Goal: Information Seeking & Learning: Check status

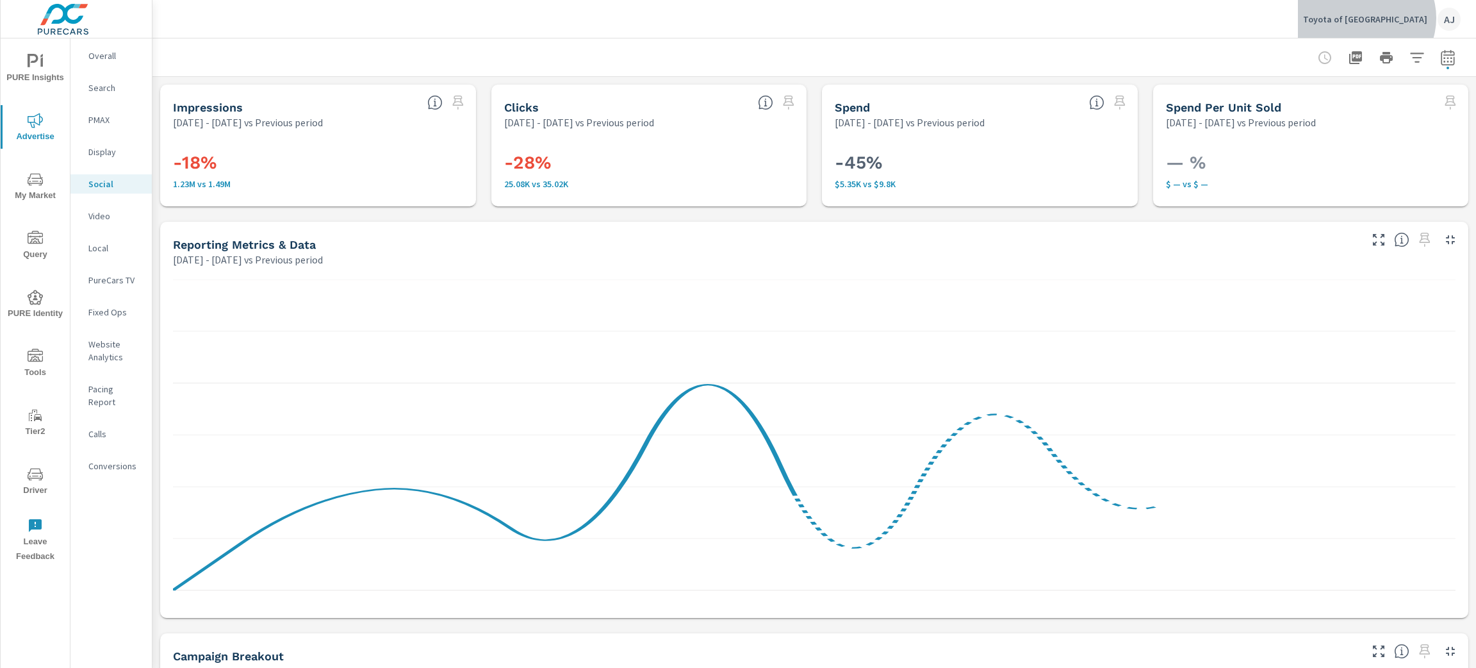
click at [1404, 18] on p "Toyota of North Austin" at bounding box center [1365, 19] width 124 height 12
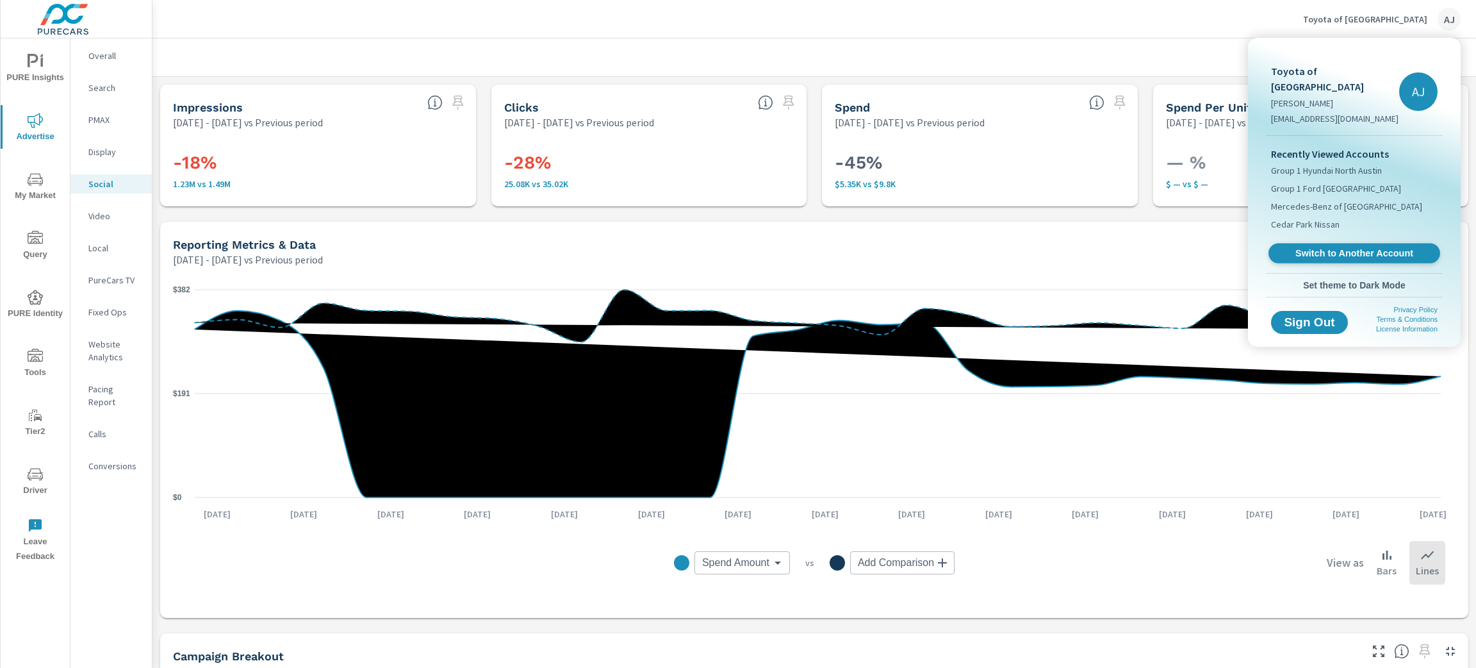
click at [1373, 247] on span "Switch to Another Account" at bounding box center [1354, 253] width 157 height 12
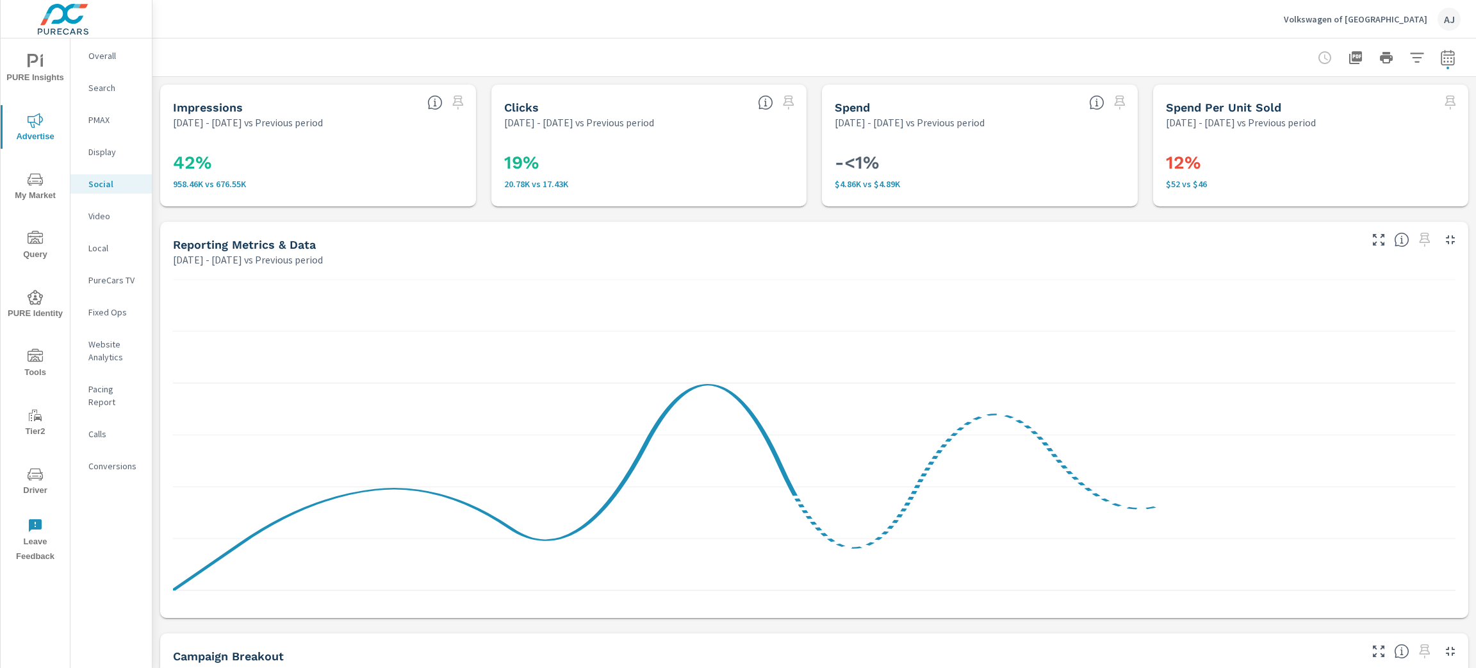
click at [39, 188] on span "My Market" at bounding box center [35, 187] width 62 height 31
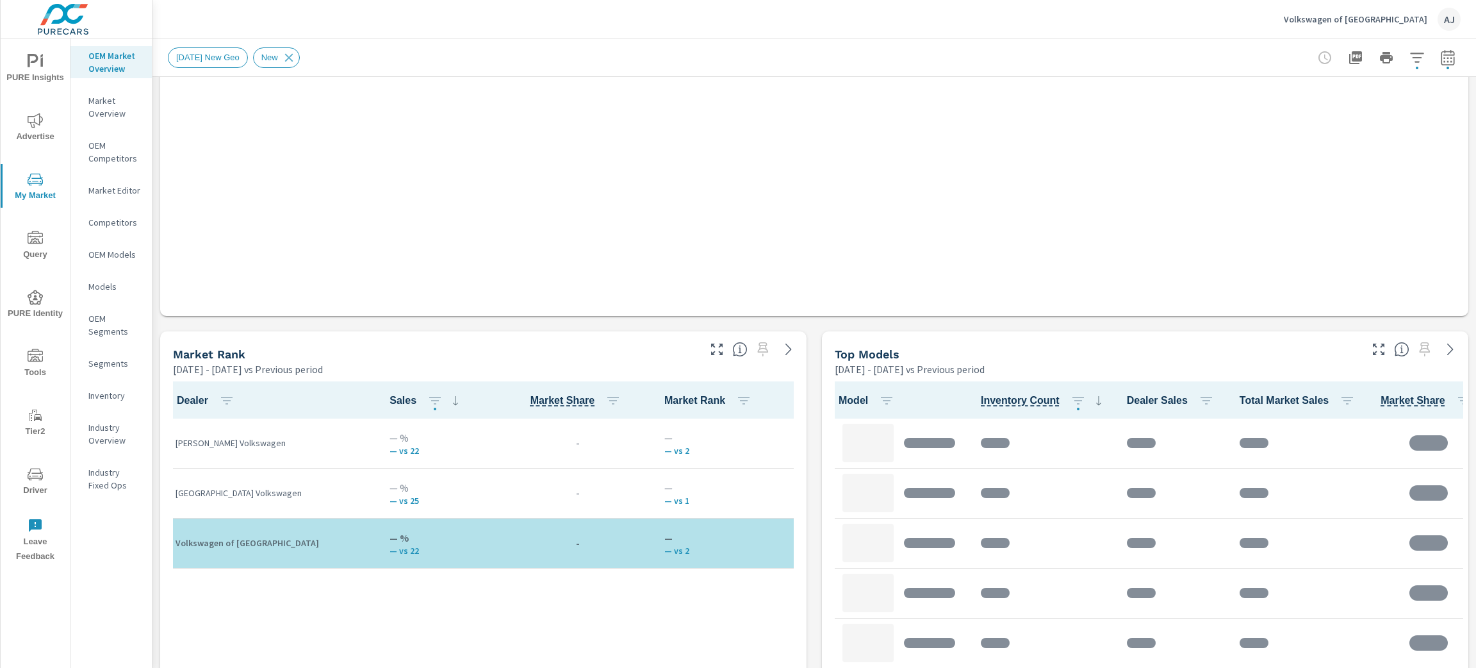
scroll to position [1, 0]
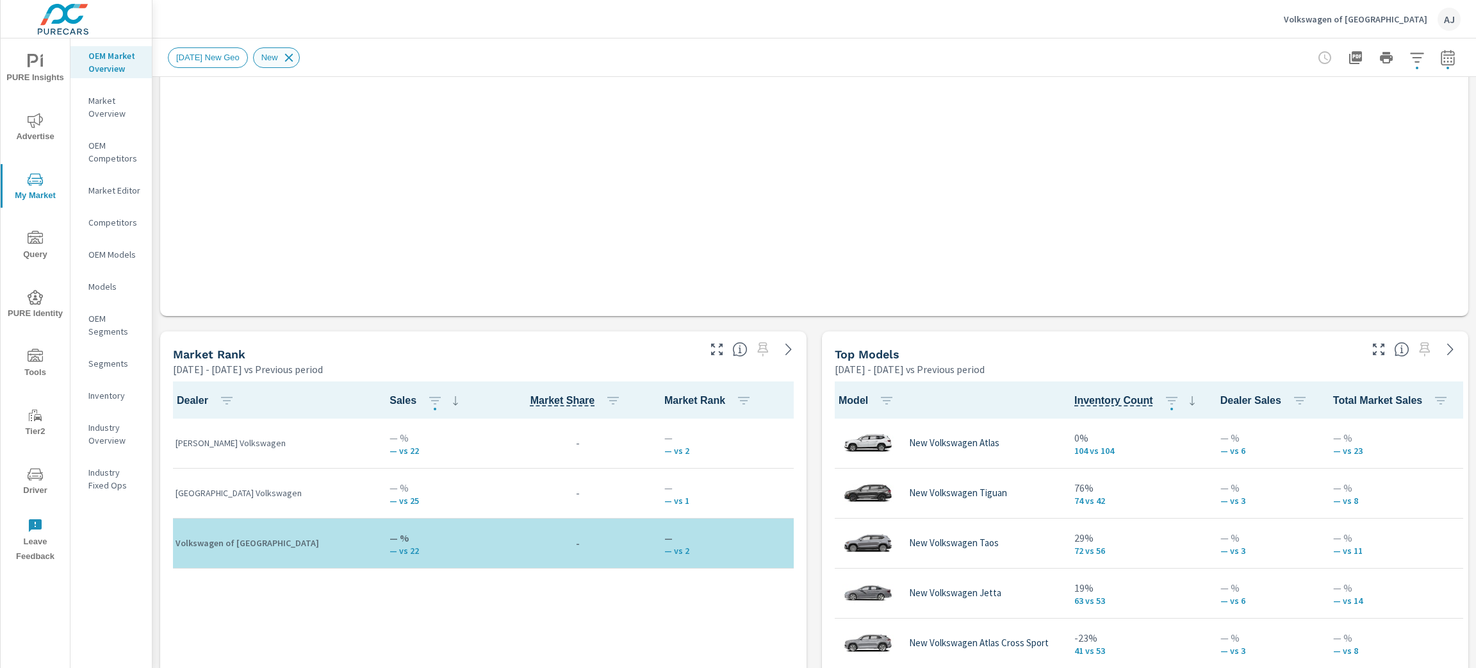
click at [296, 54] on icon at bounding box center [289, 58] width 14 height 14
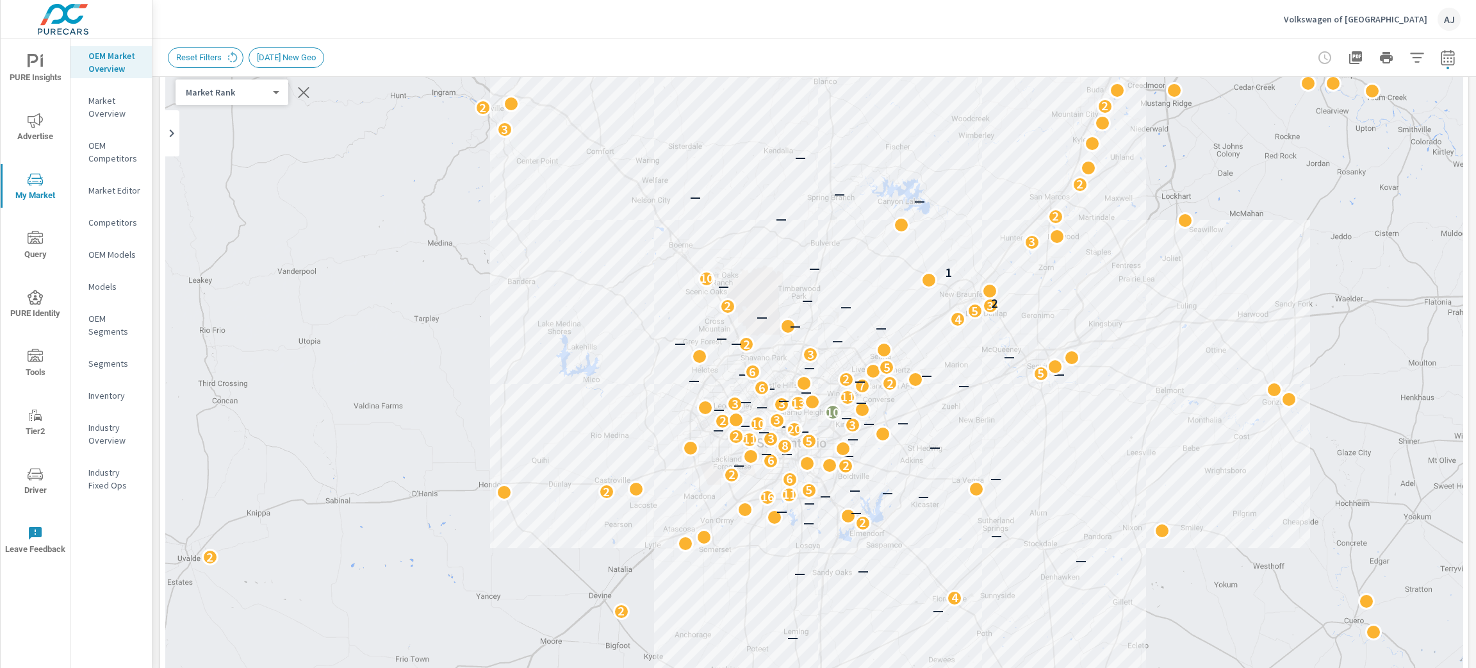
scroll to position [0, 0]
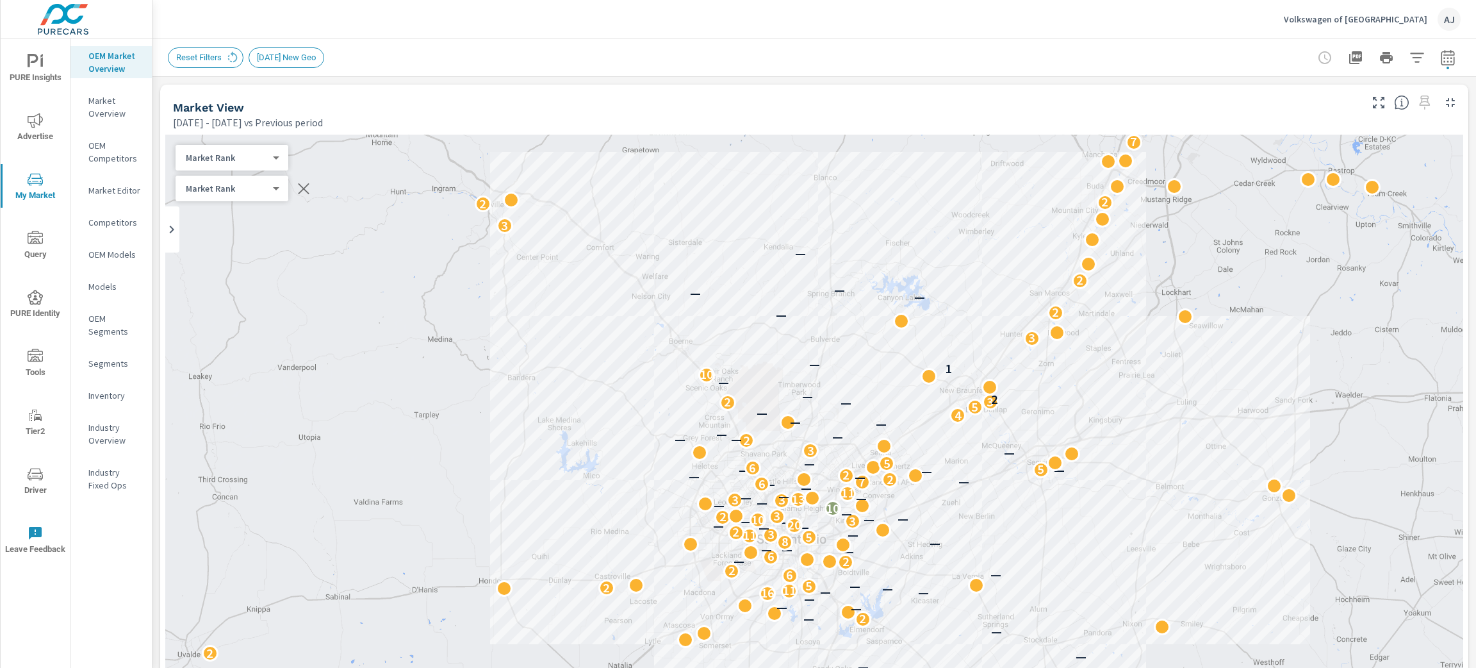
click at [276, 159] on body "PURE Insights Advertise My Market Query PURE Identity Tools Tier2 Driver Leave …" at bounding box center [738, 334] width 1476 height 668
click at [276, 159] on li "Market Rank" at bounding box center [238, 157] width 125 height 21
click at [263, 194] on body "PURE Insights Advertise My Market Query PURE Identity Tools Tier2 Driver Leave …" at bounding box center [738, 334] width 1476 height 668
click at [420, 70] on div at bounding box center [738, 334] width 1476 height 668
click at [256, 163] on body "PURE Insights Advertise My Market Query PURE Identity Tools Tier2 Driver Leave …" at bounding box center [738, 334] width 1476 height 668
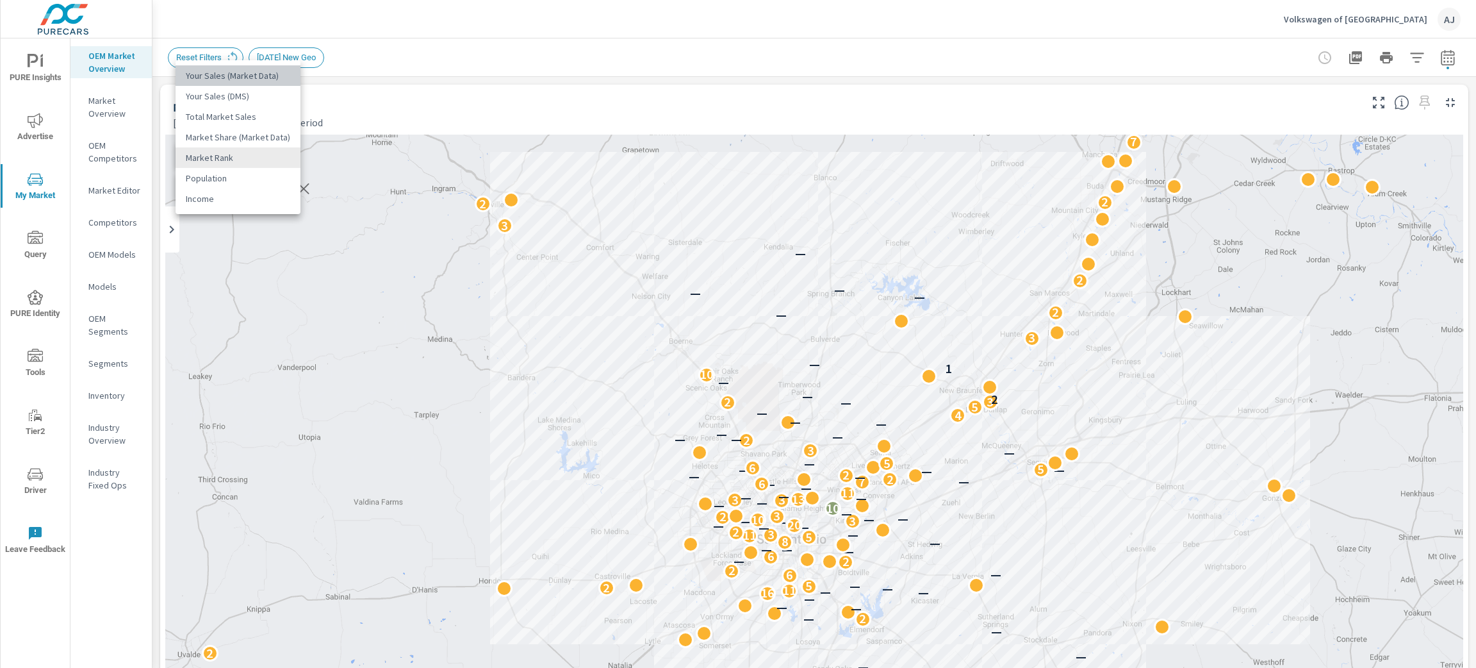
click at [274, 75] on li "Your Sales (Market Data)" at bounding box center [238, 75] width 125 height 21
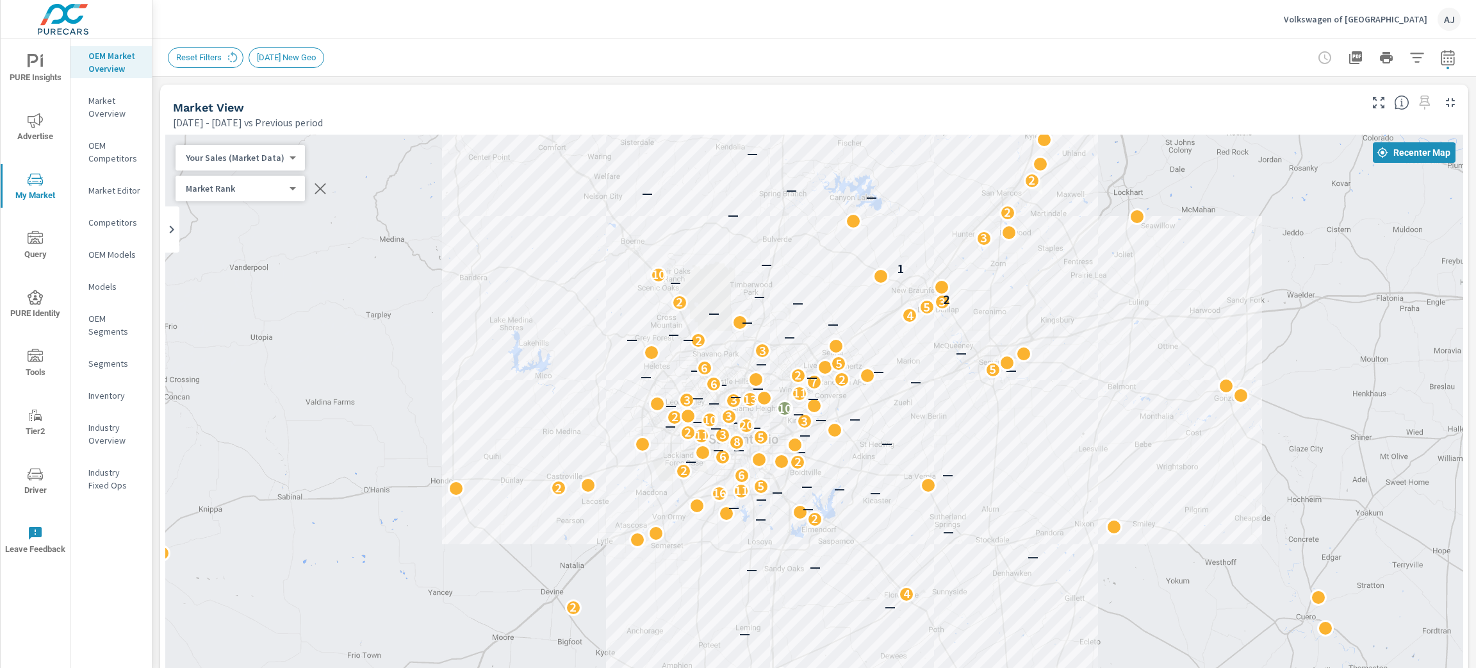
drag, startPoint x: 1172, startPoint y: 404, endPoint x: 1119, endPoint y: 295, distance: 120.4
click at [1119, 295] on div "2 2 2 2 — — 2 — 4 — — — 2 — 2 — — — — 16 — — 11 — 2 5 — 6 — 2 2 — 6 — — — — 8 5…" at bounding box center [814, 491] width 1298 height 713
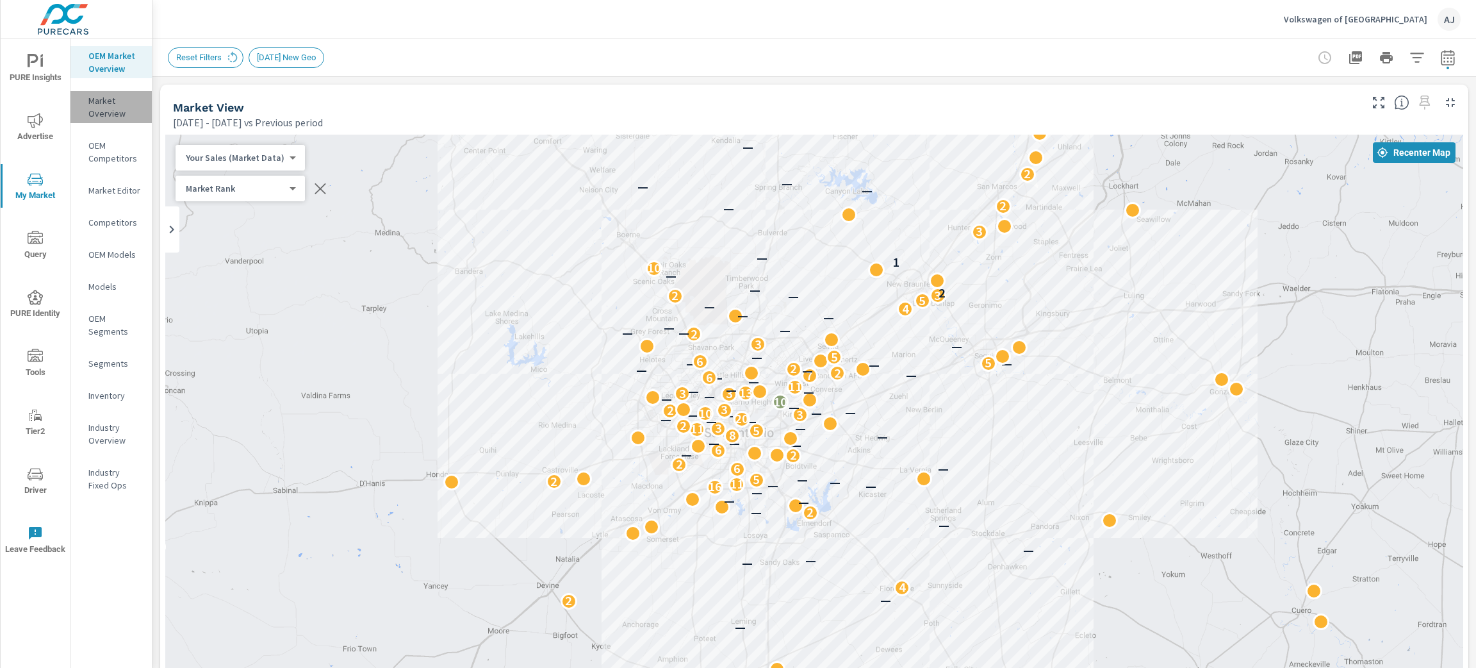
click at [114, 101] on p "Market Overview" at bounding box center [114, 107] width 53 height 26
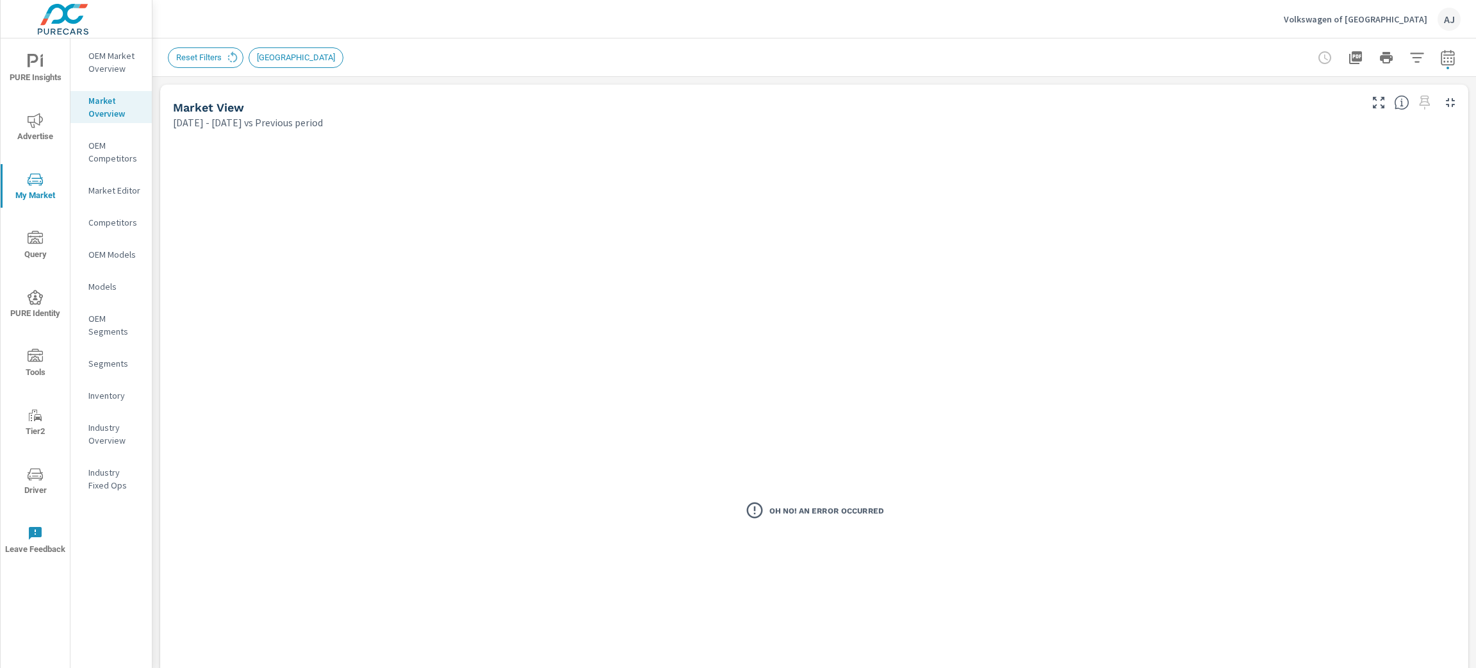
scroll to position [1, 0]
click at [665, 31] on div "Volkswagen of Alamo Heights AJ" at bounding box center [814, 19] width 1293 height 38
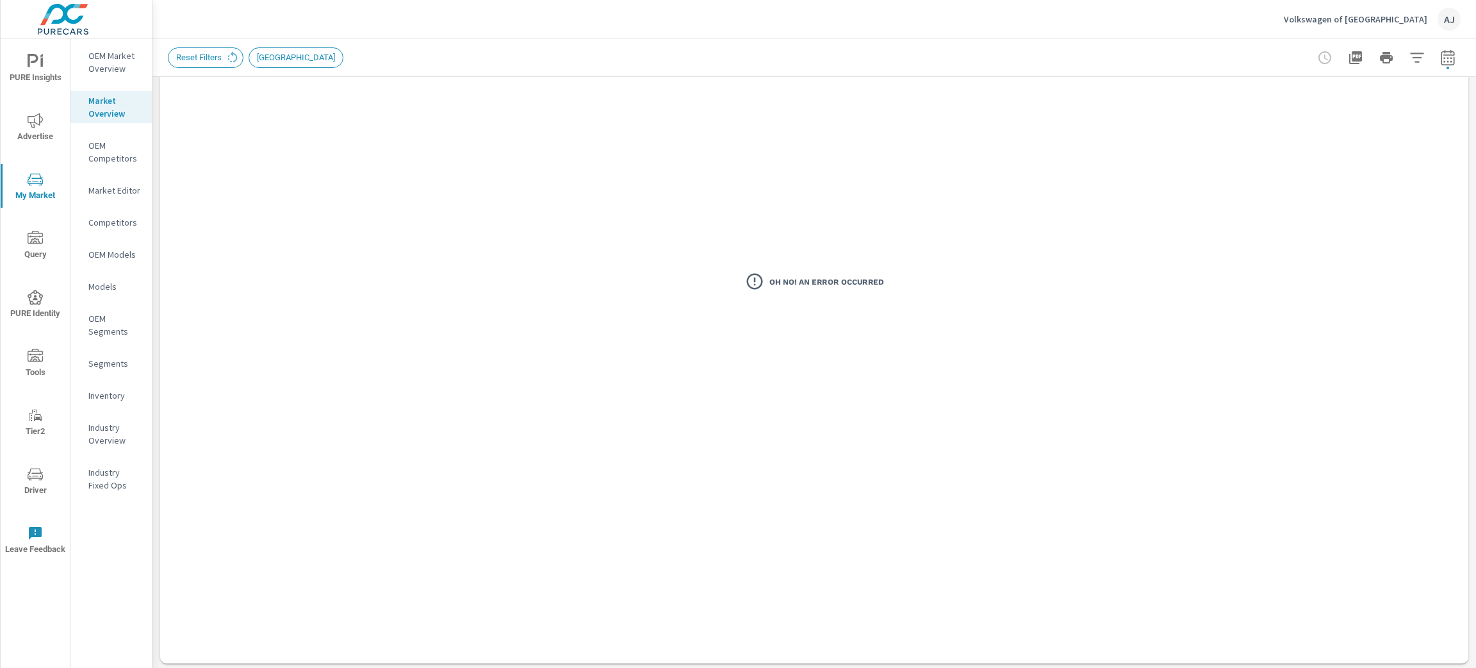
scroll to position [0, 0]
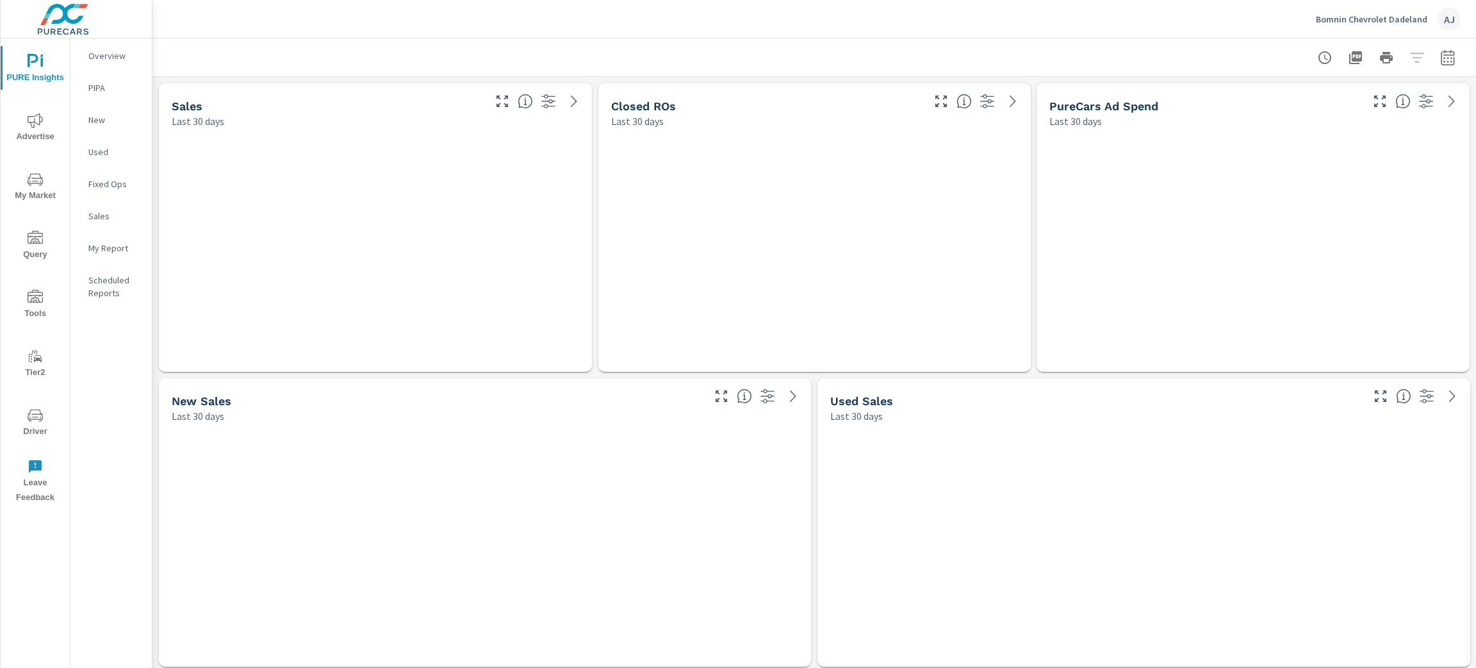
scroll to position [6964, 1339]
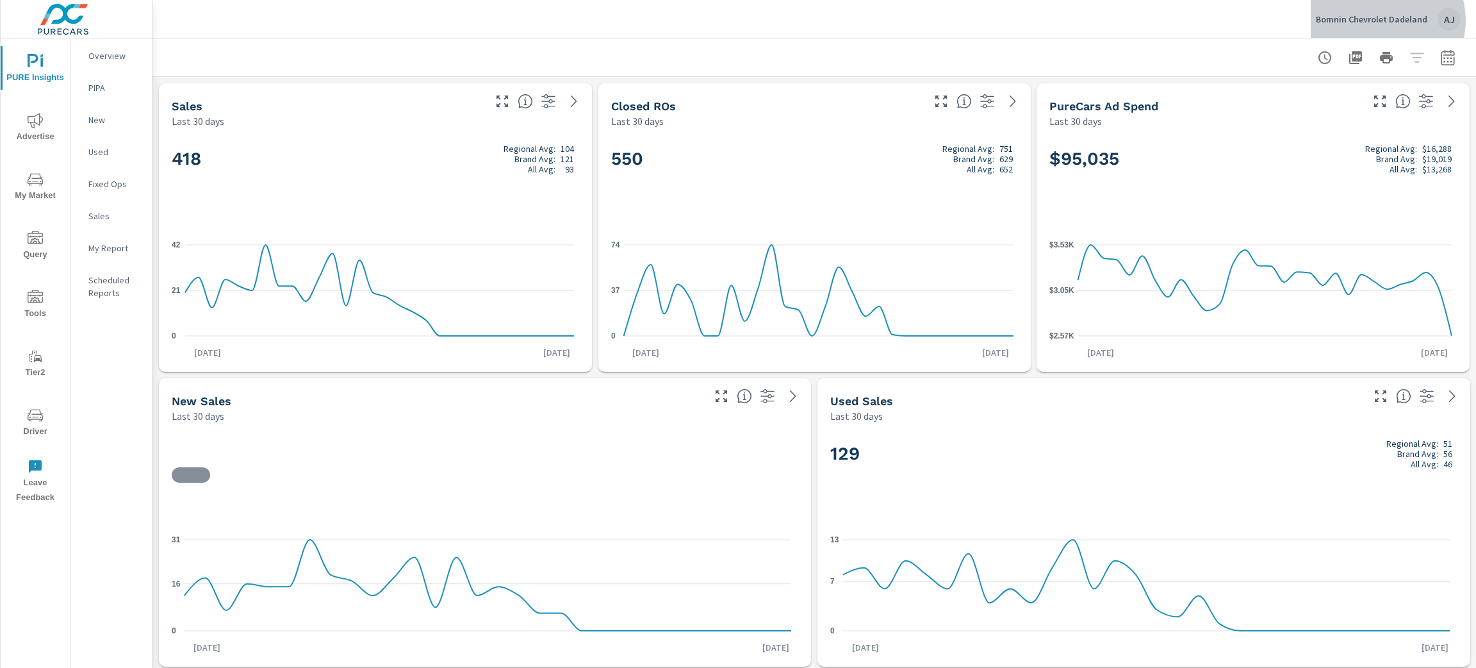
click at [1382, 21] on p "Bomnin Chevrolet Dadeland" at bounding box center [1372, 19] width 112 height 12
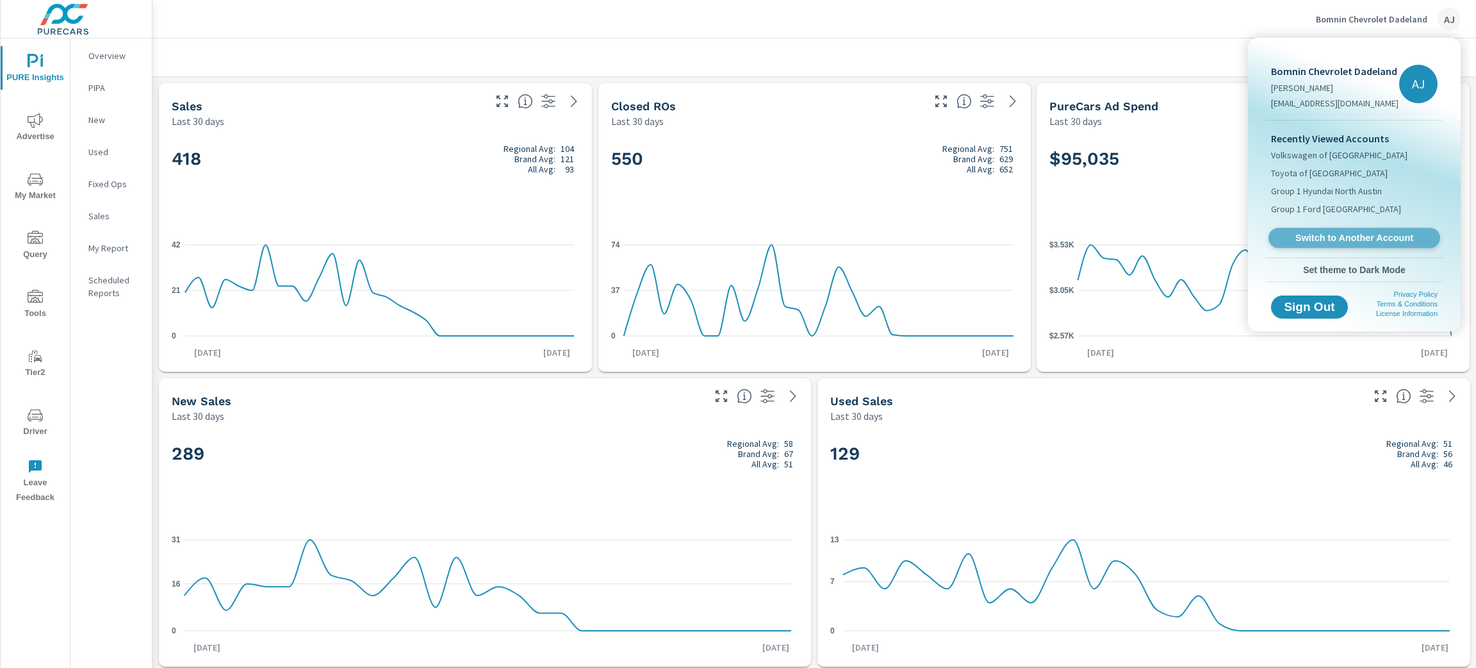
click at [1362, 240] on span "Switch to Another Account" at bounding box center [1354, 238] width 157 height 12
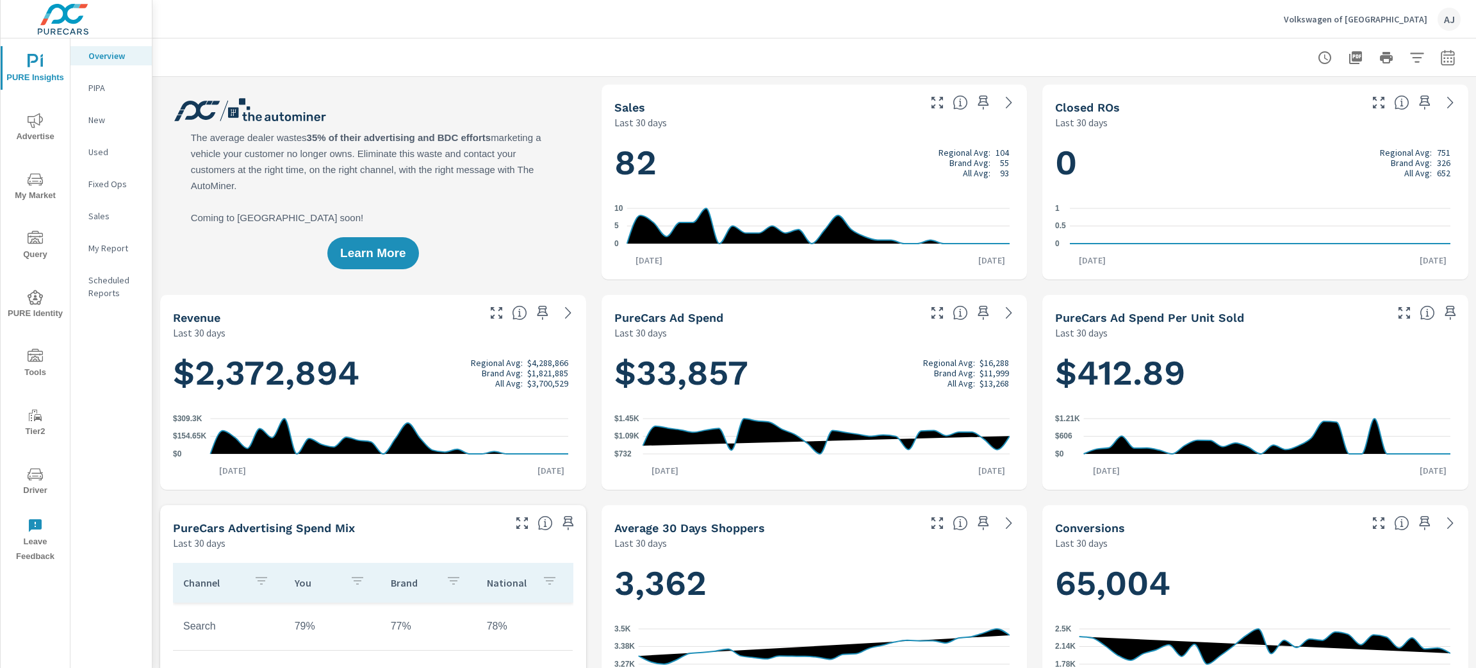
scroll to position [1, 0]
click at [30, 183] on icon "nav menu" at bounding box center [35, 179] width 15 height 15
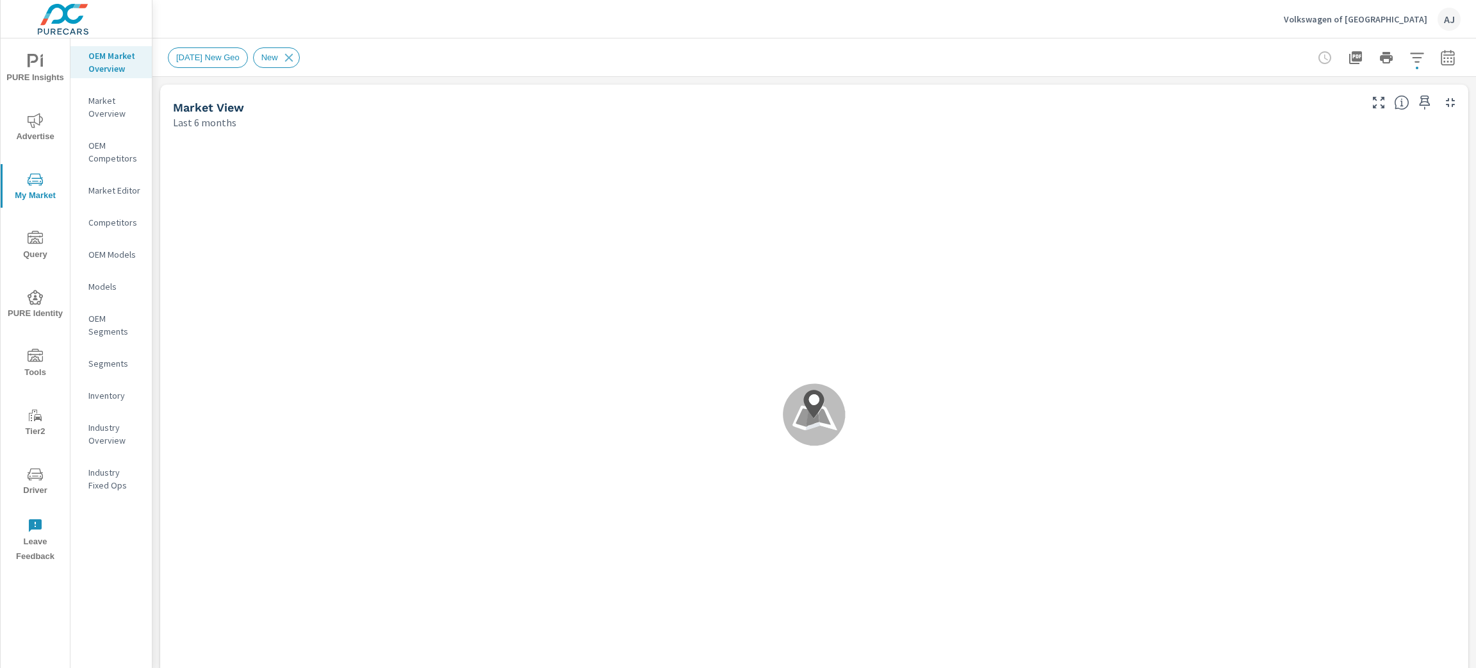
scroll to position [1, 0]
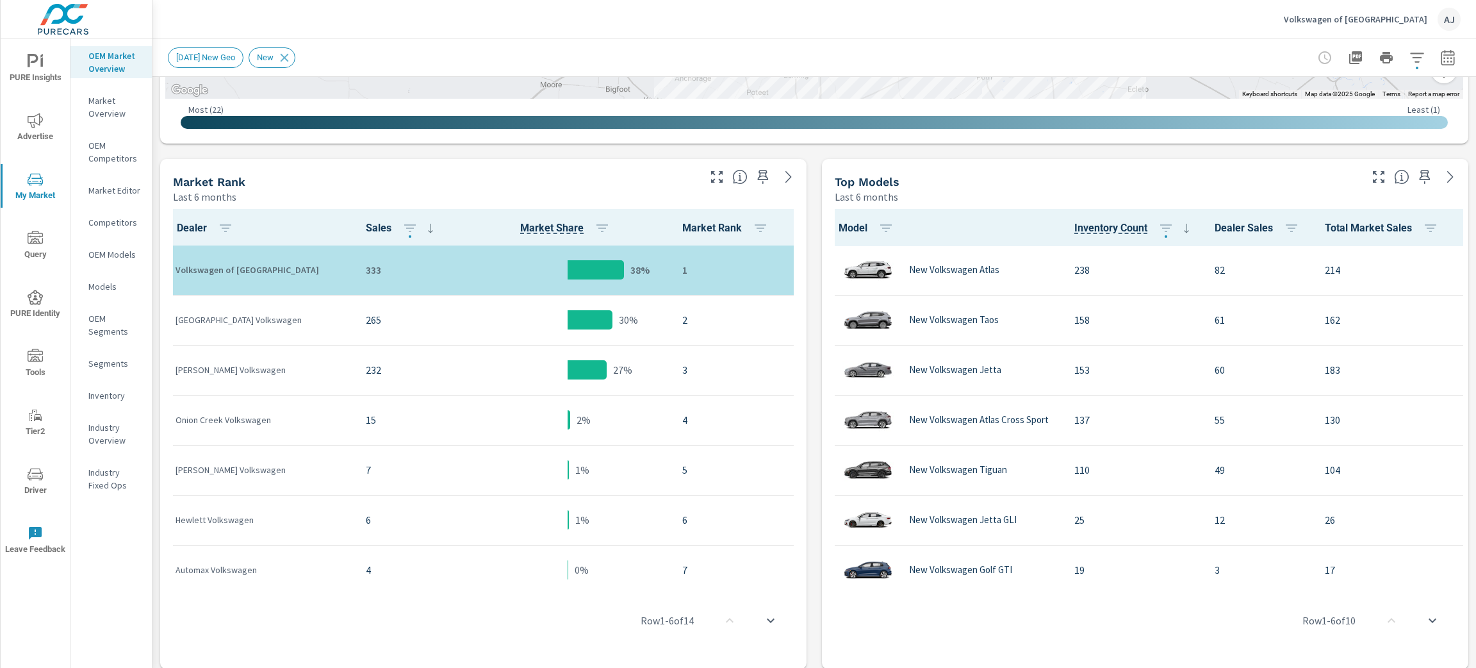
scroll to position [673, 0]
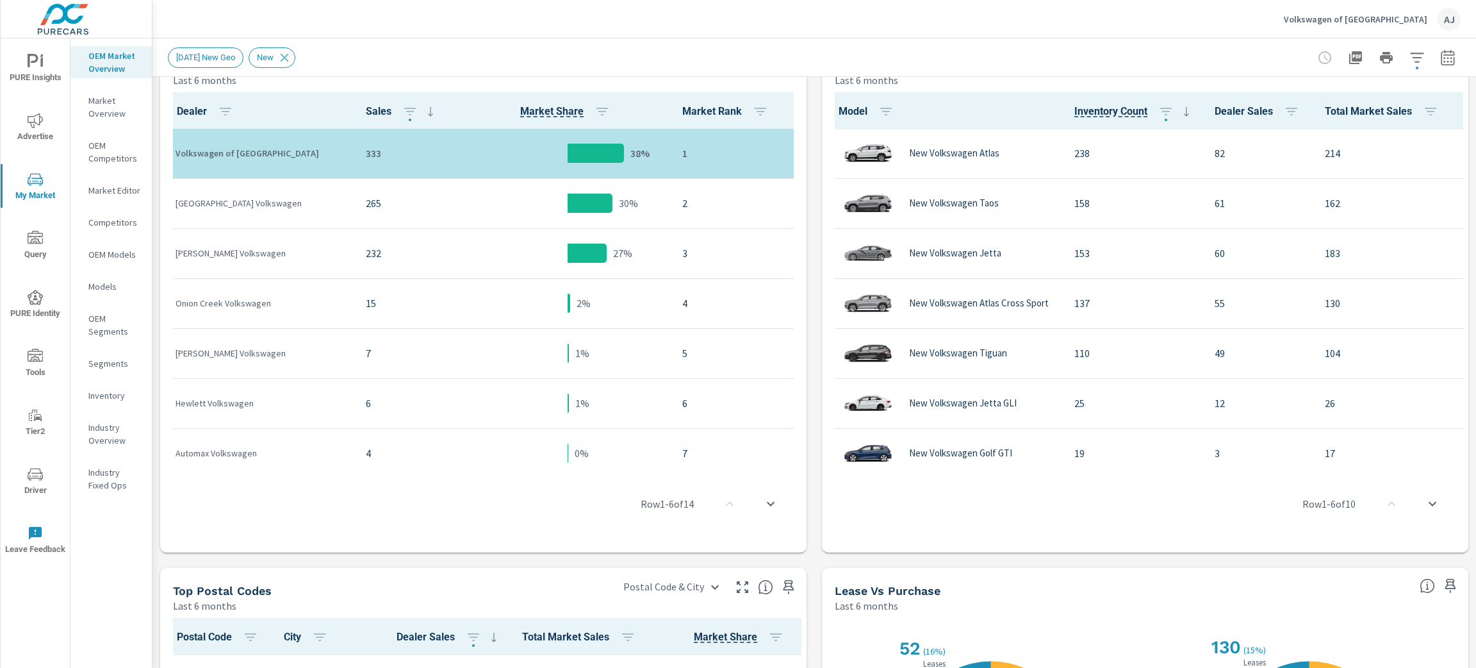
click at [40, 126] on icon "nav menu" at bounding box center [35, 120] width 15 height 15
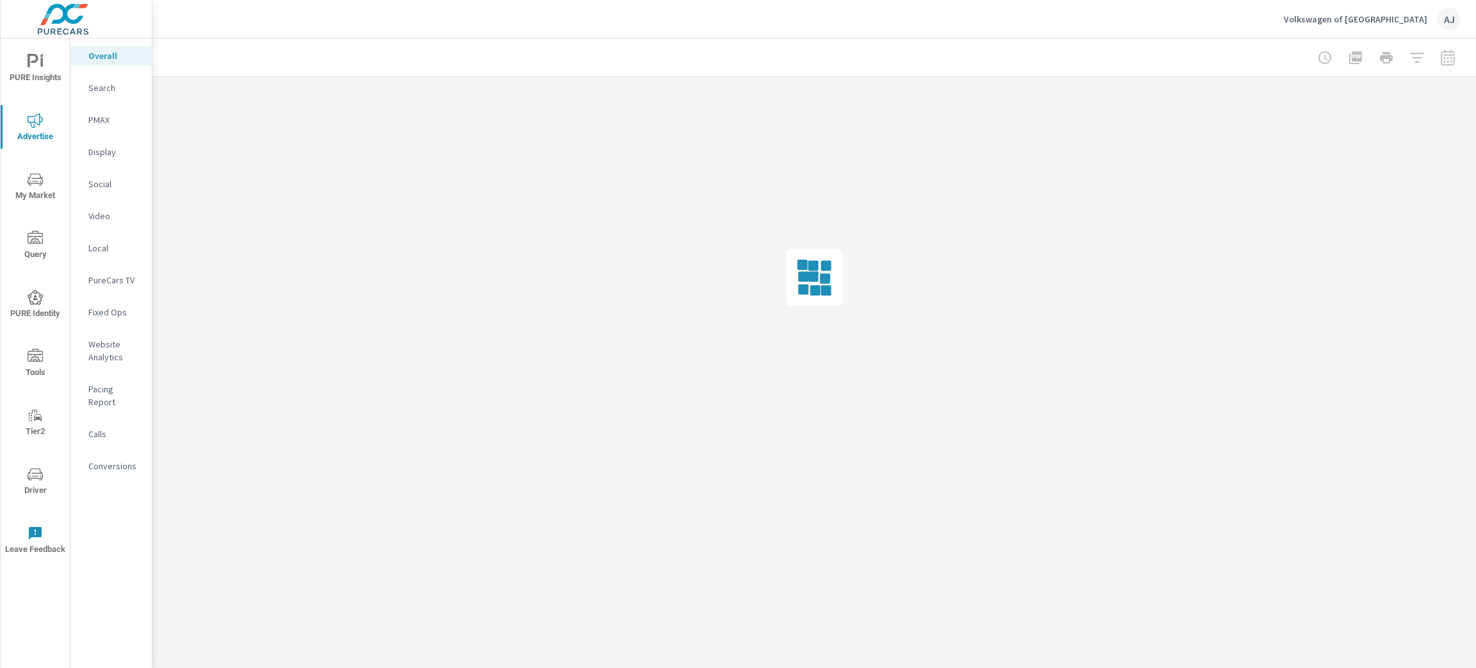
click at [110, 352] on p "Website Analytics" at bounding box center [114, 351] width 53 height 26
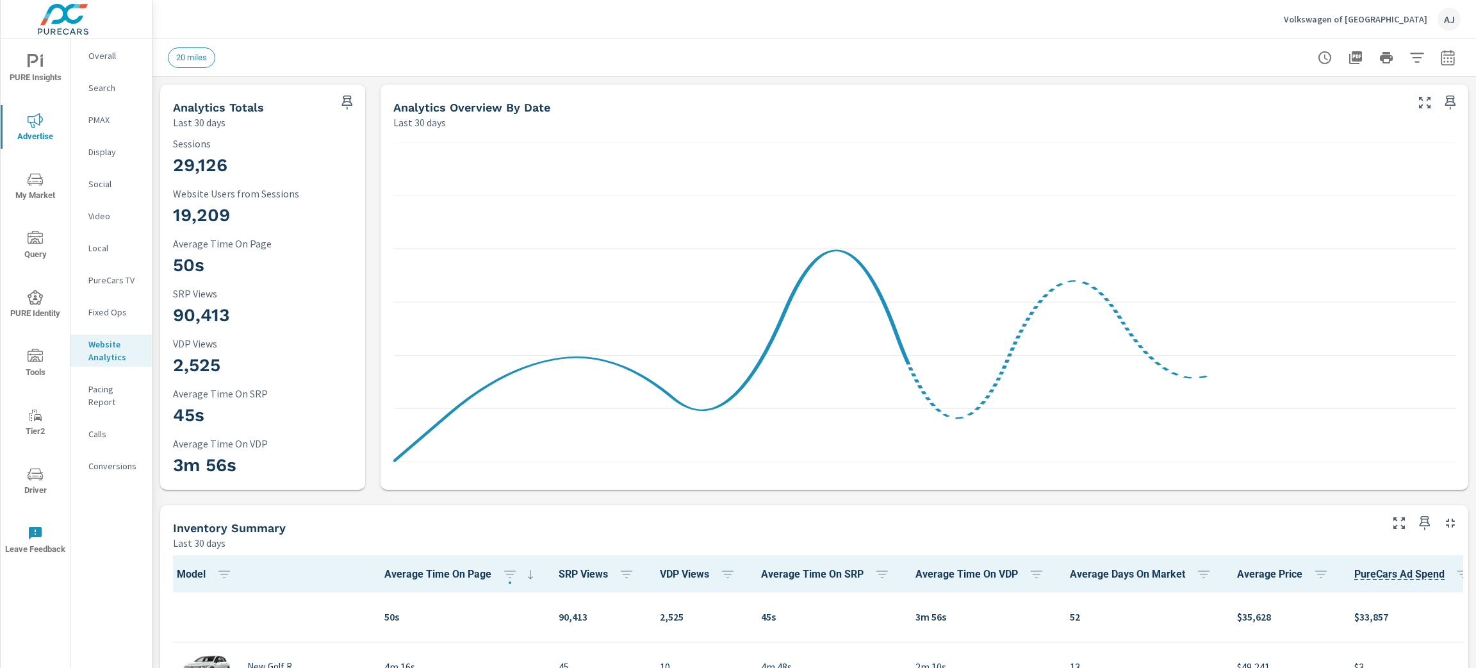
scroll to position [1, 0]
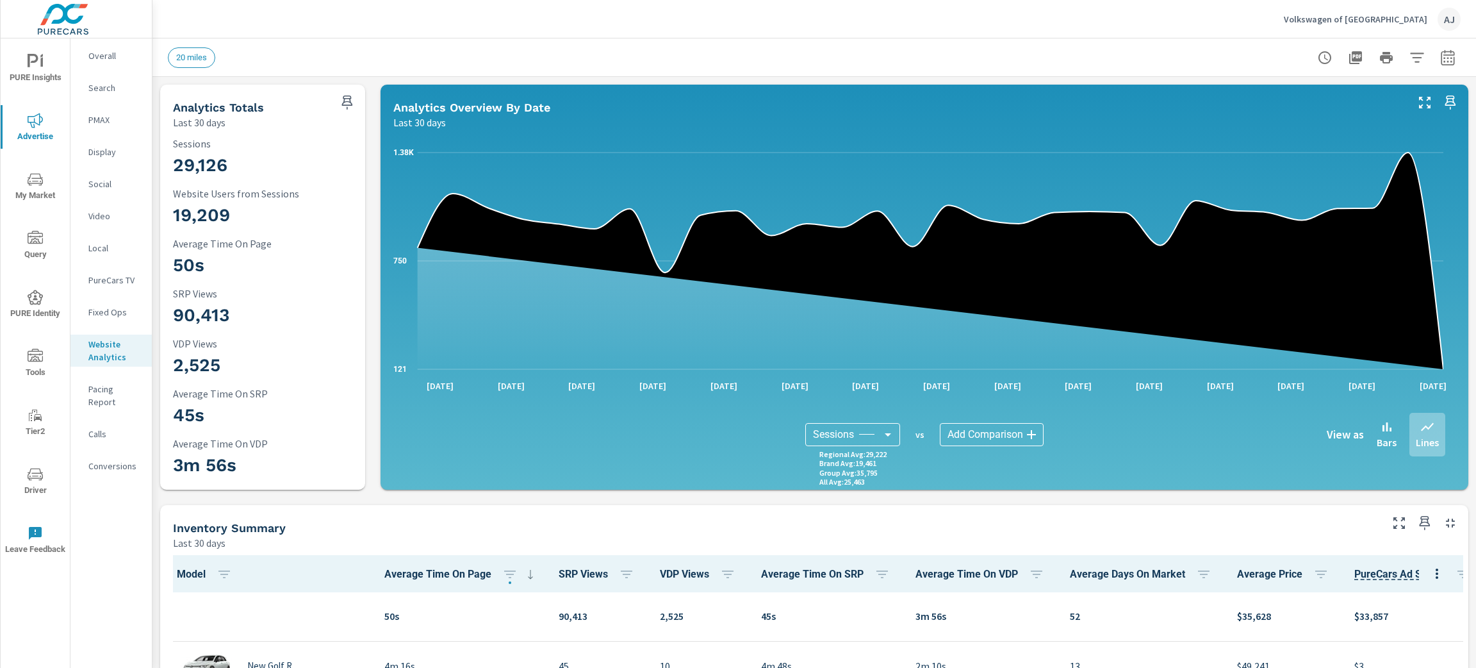
click at [1441, 59] on icon "button" at bounding box center [1447, 56] width 13 height 15
select select "Last 30 days"
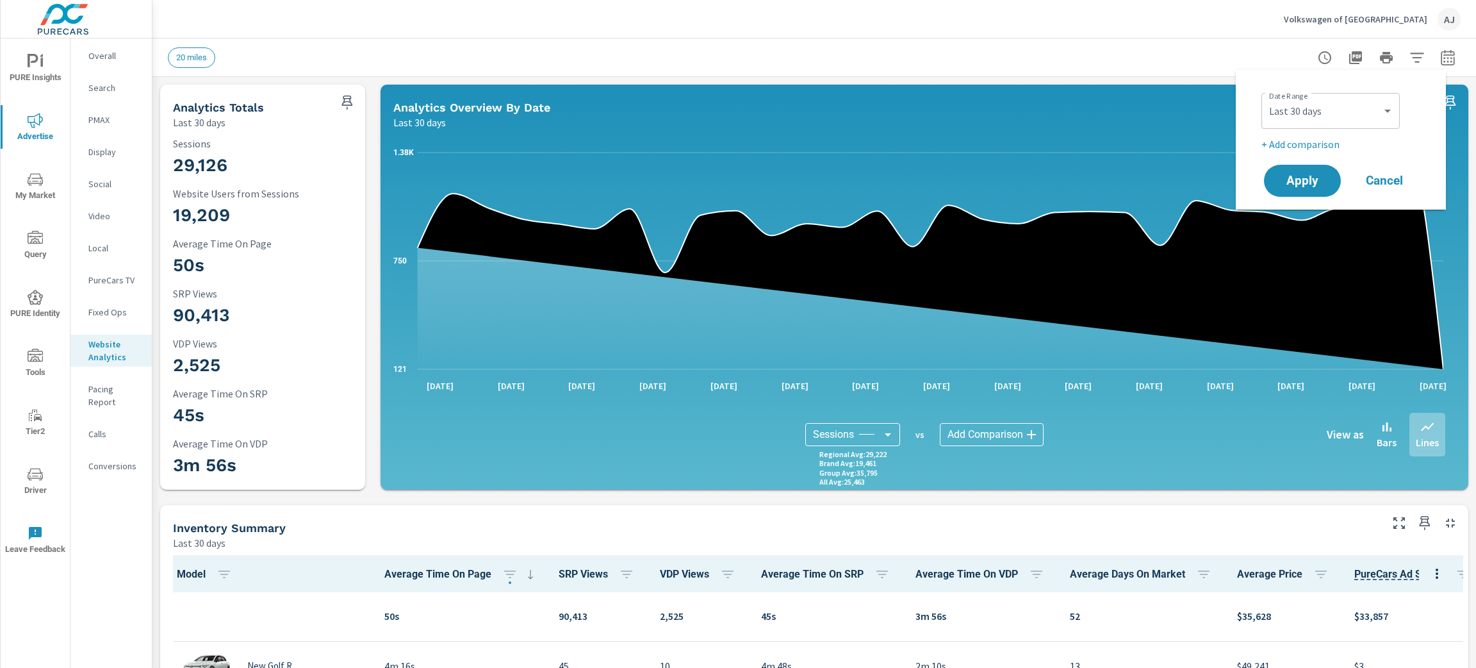
click at [1310, 145] on p "+ Add comparison" at bounding box center [1344, 143] width 164 height 15
select select "Previous period"
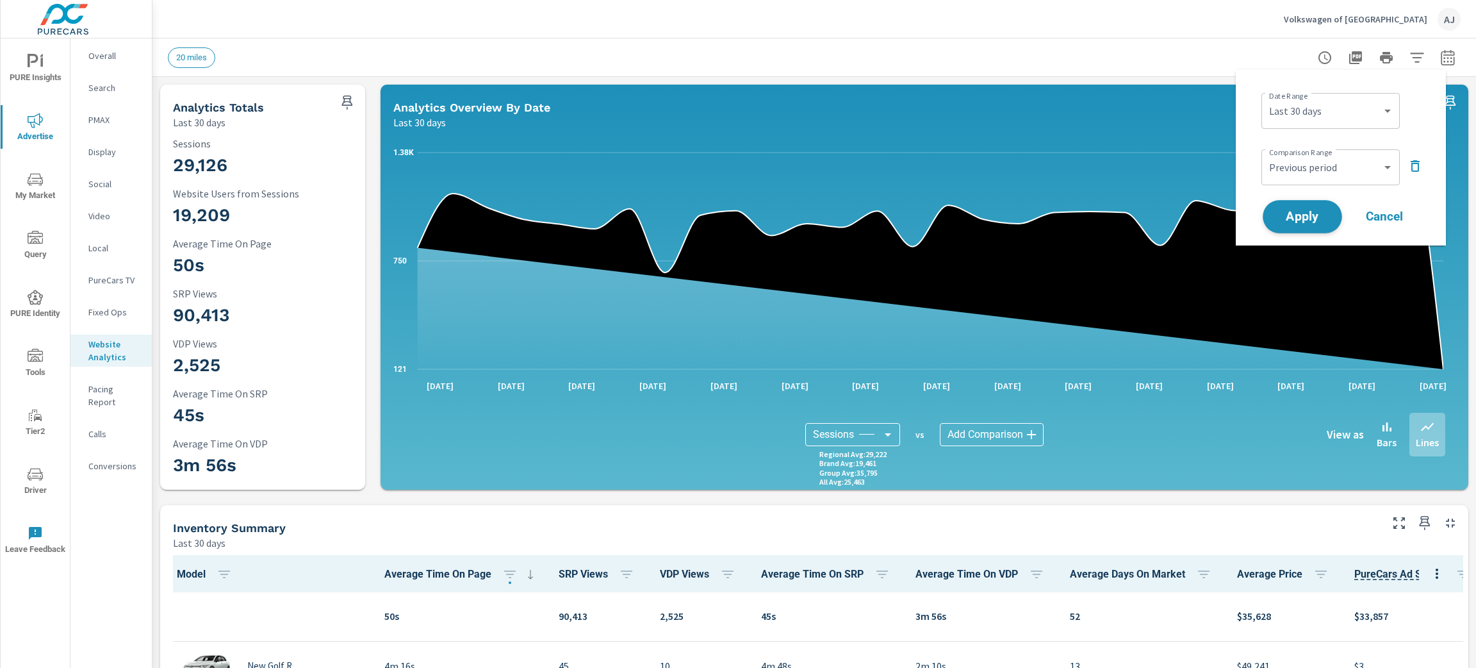
click at [1313, 214] on span "Apply" at bounding box center [1302, 217] width 53 height 12
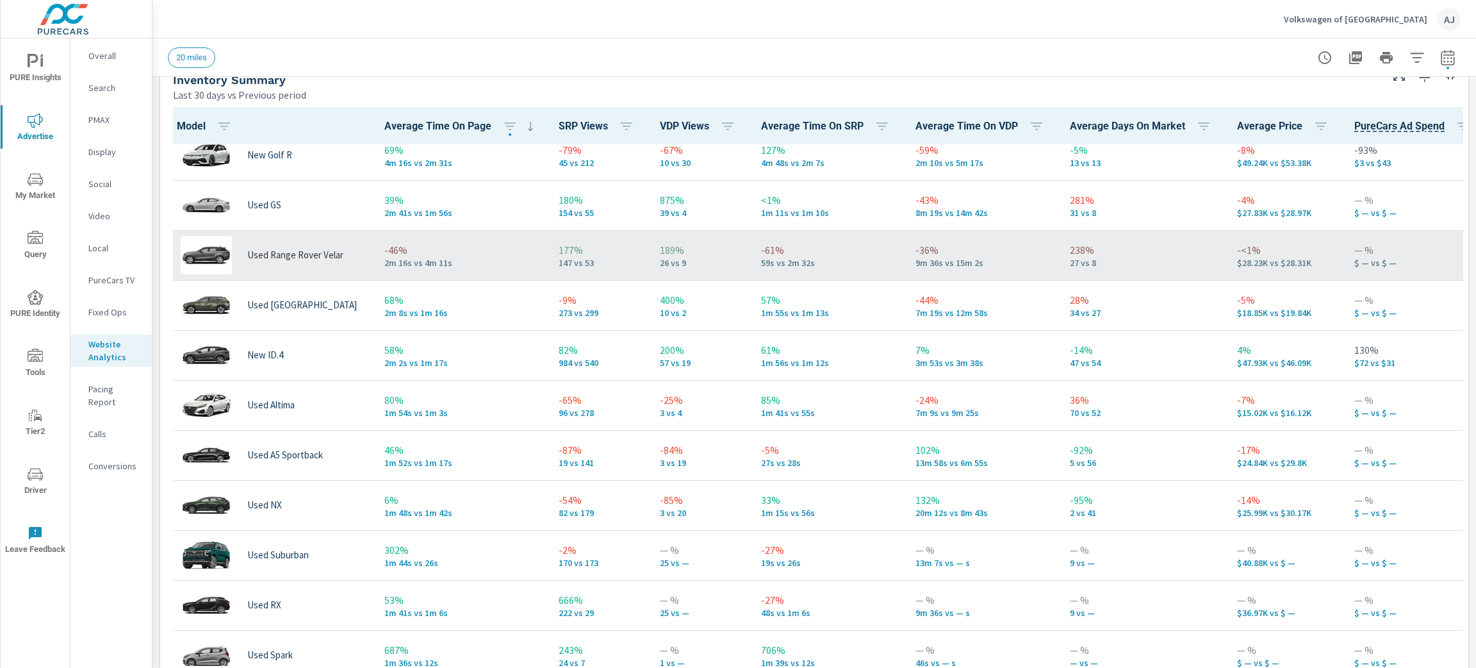
scroll to position [97, 0]
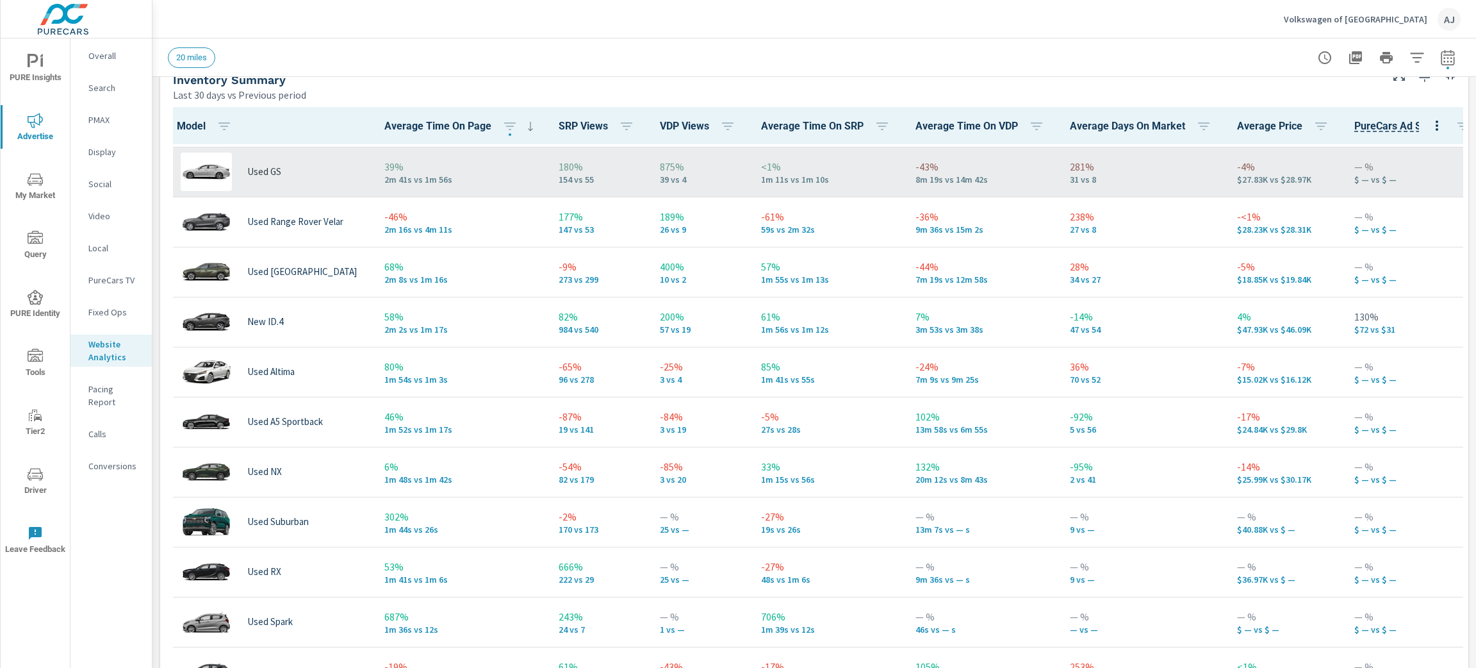
scroll to position [1, 0]
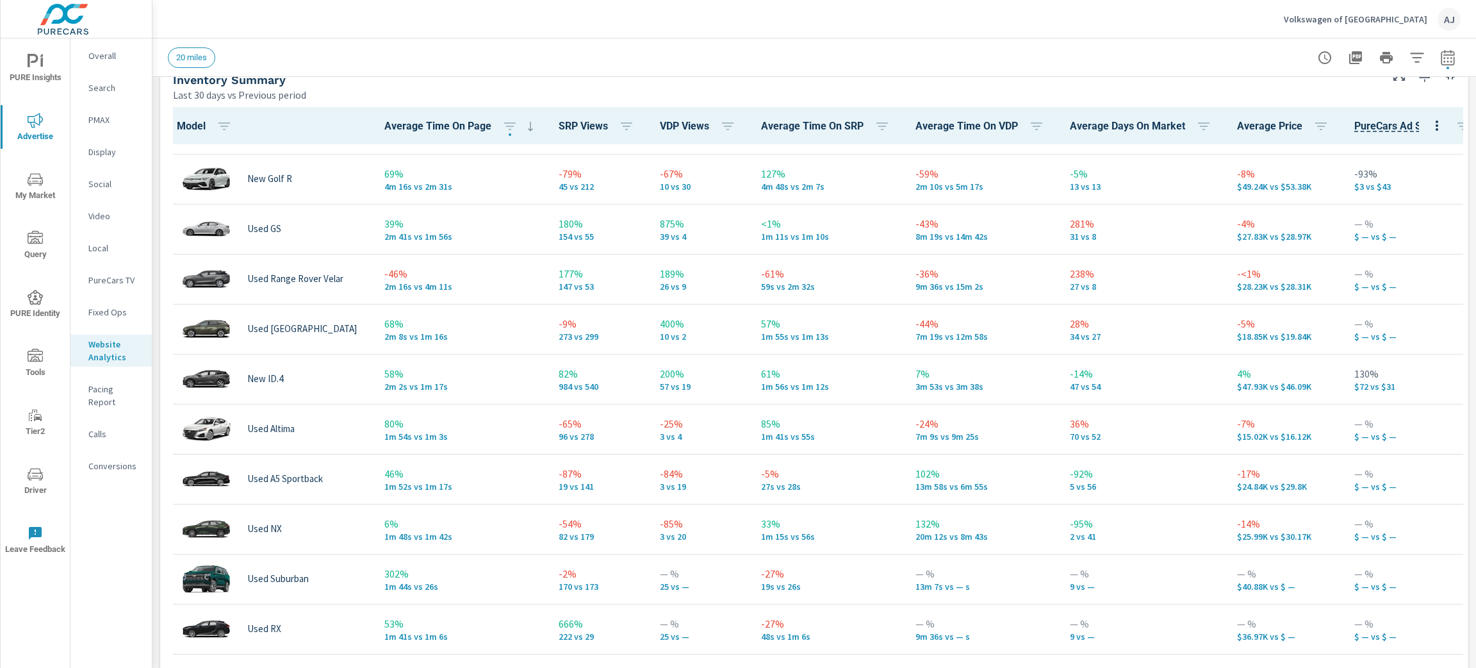
scroll to position [47, 0]
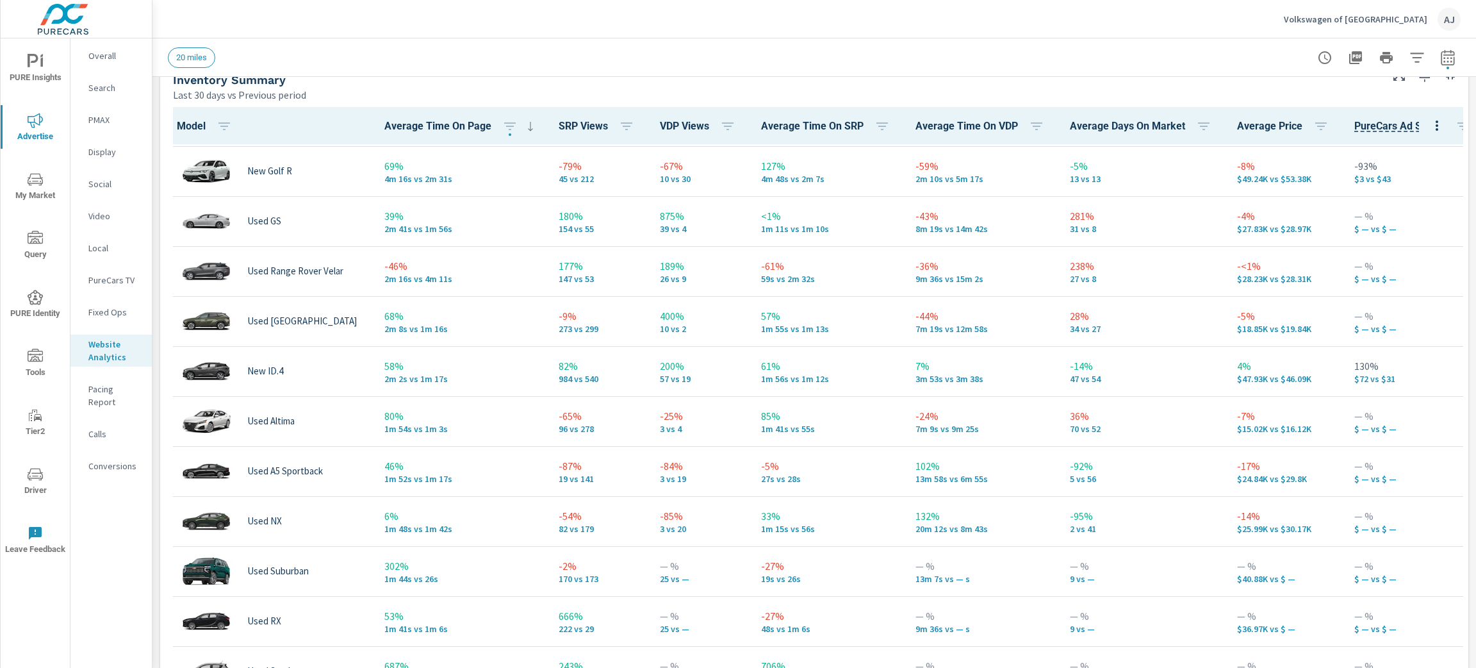
click at [107, 92] on p "Search" at bounding box center [114, 87] width 53 height 13
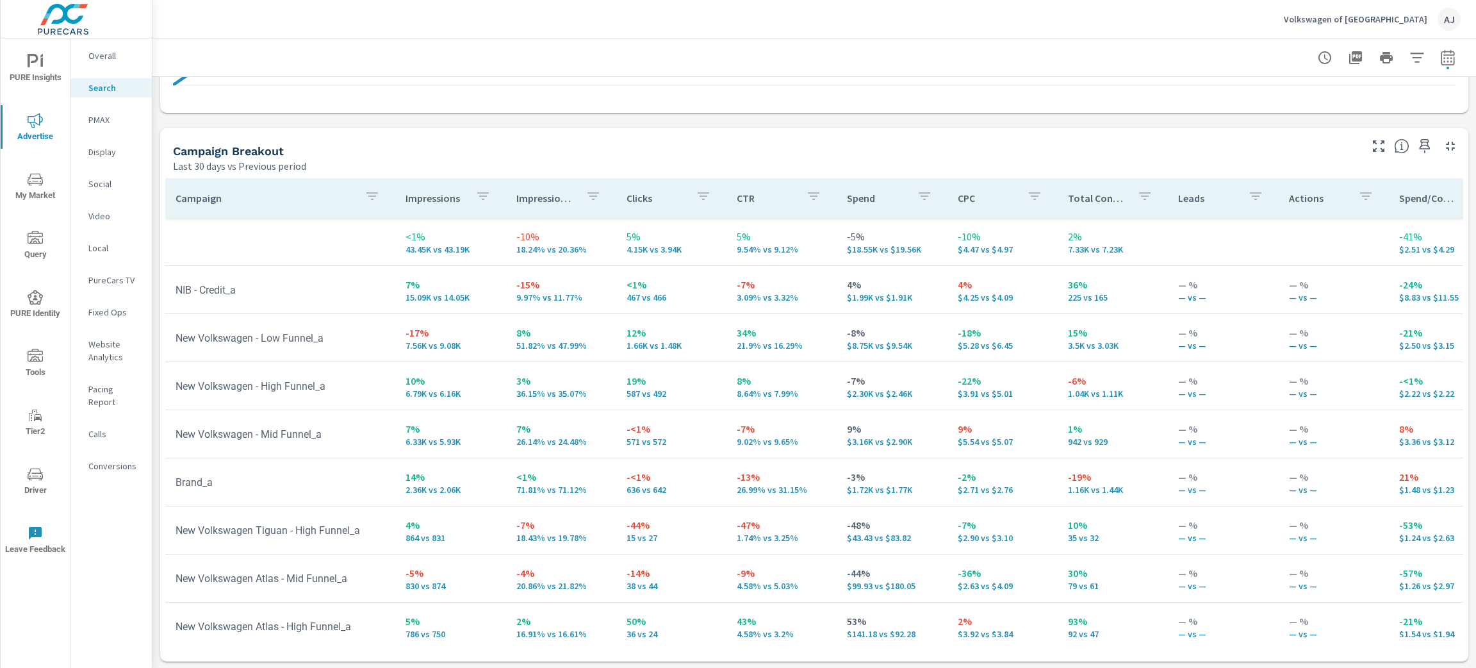
scroll to position [192, 0]
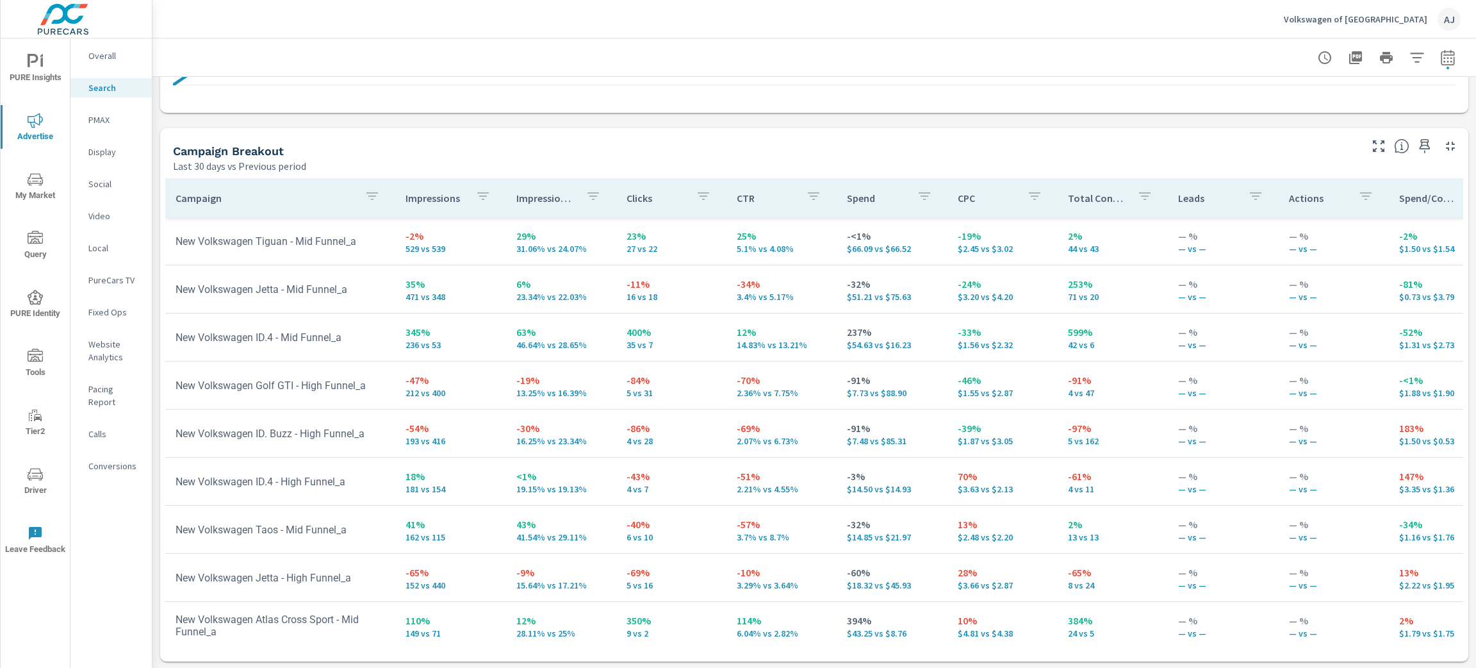
scroll to position [480, 0]
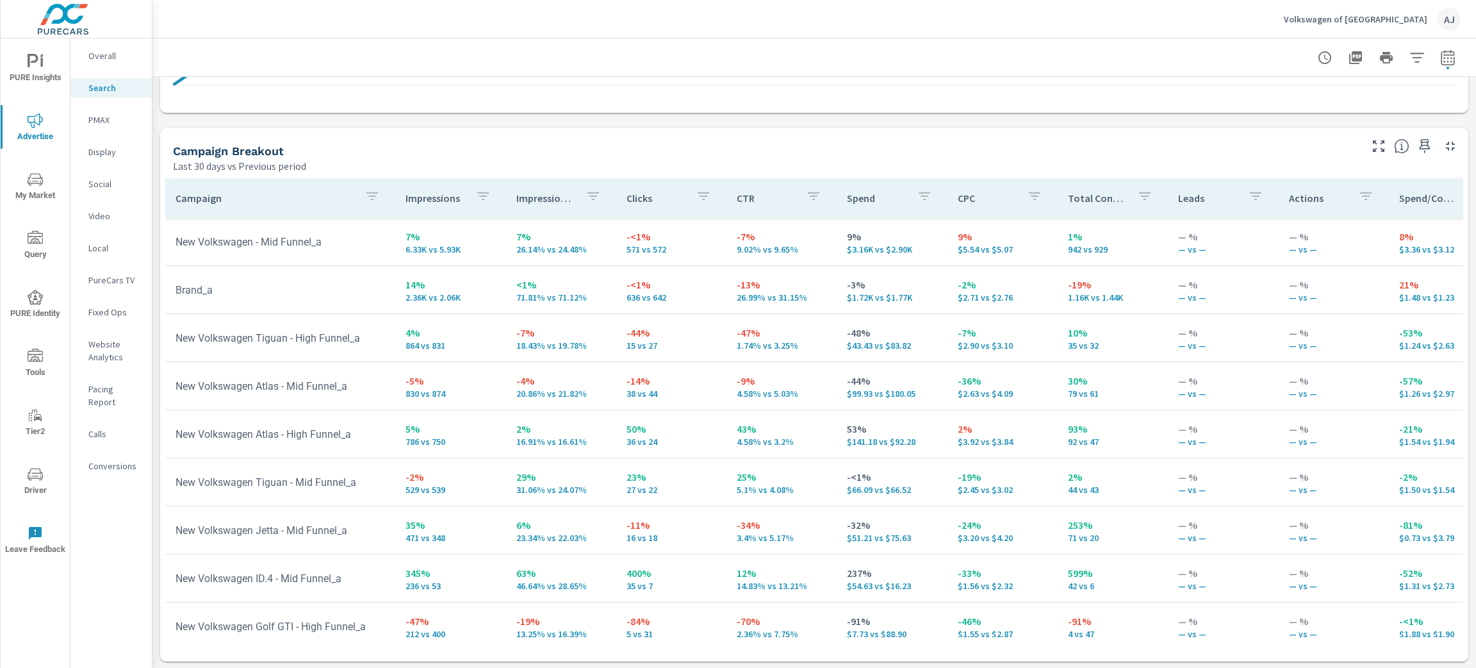
scroll to position [21, 0]
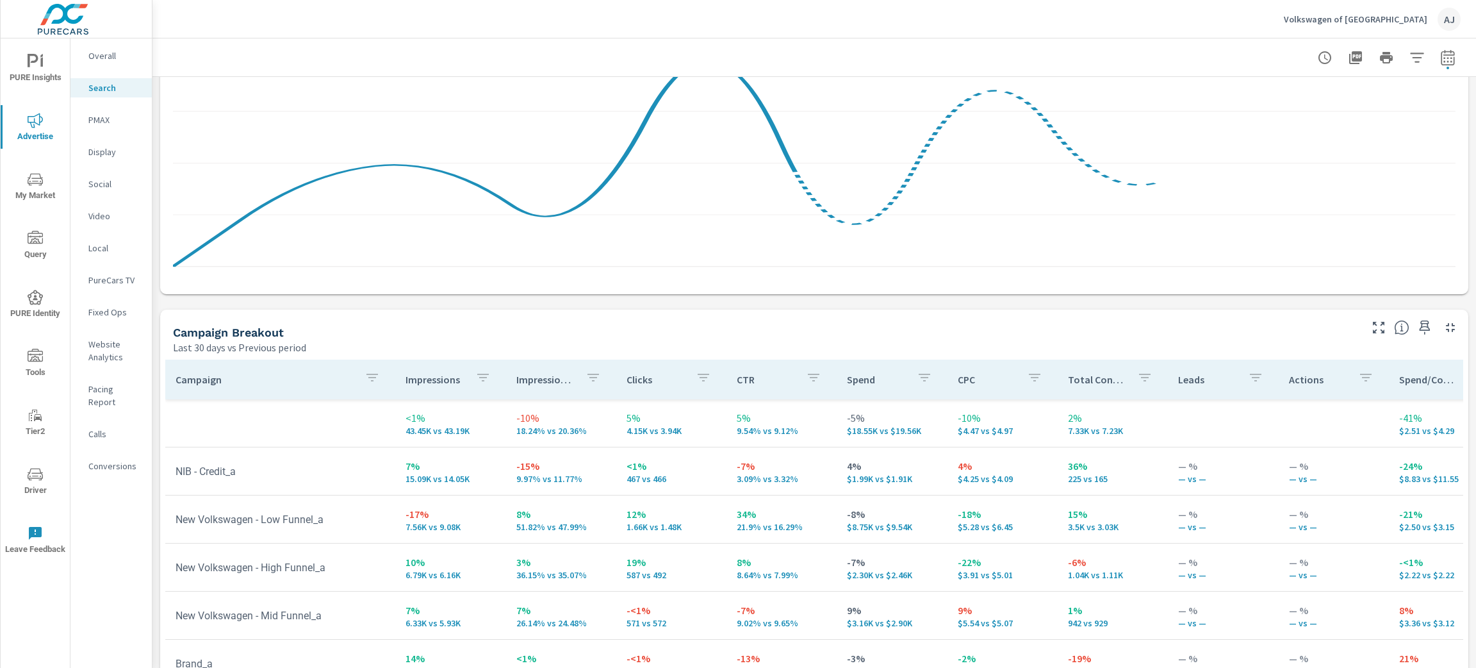
scroll to position [998, 0]
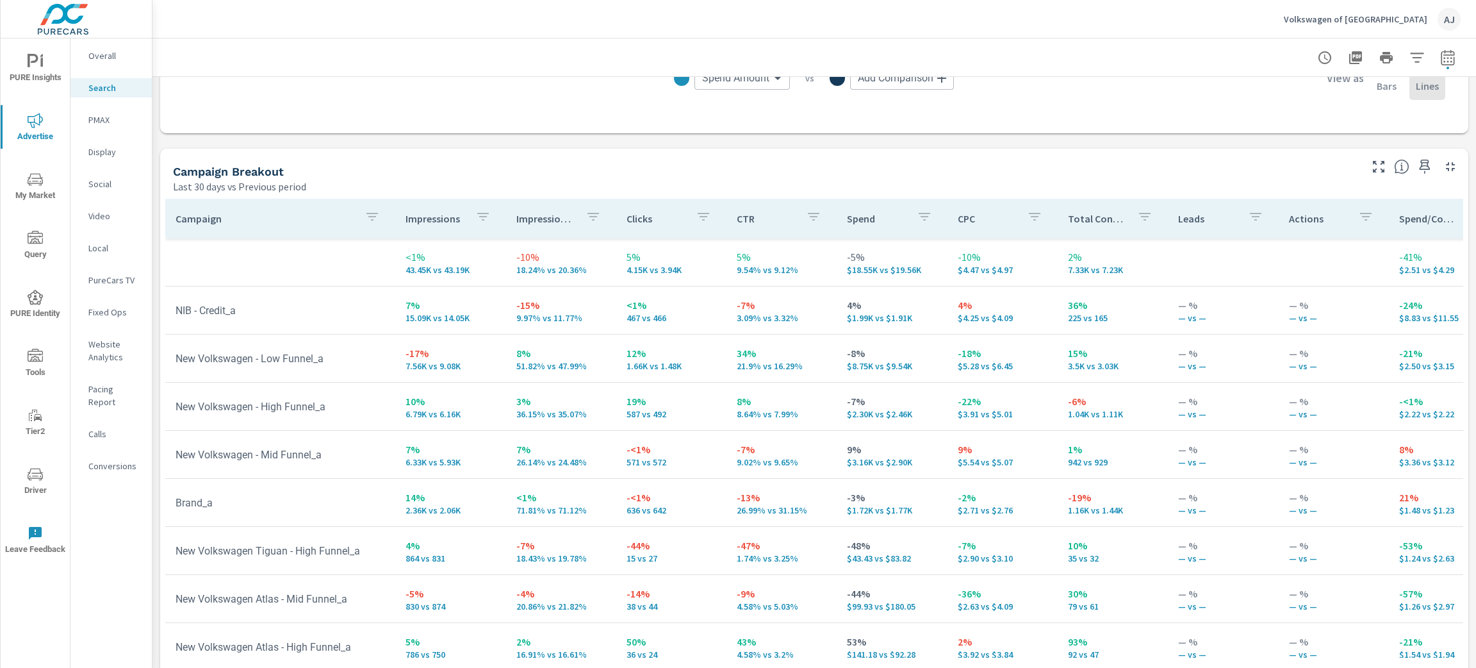
scroll to position [1191, 0]
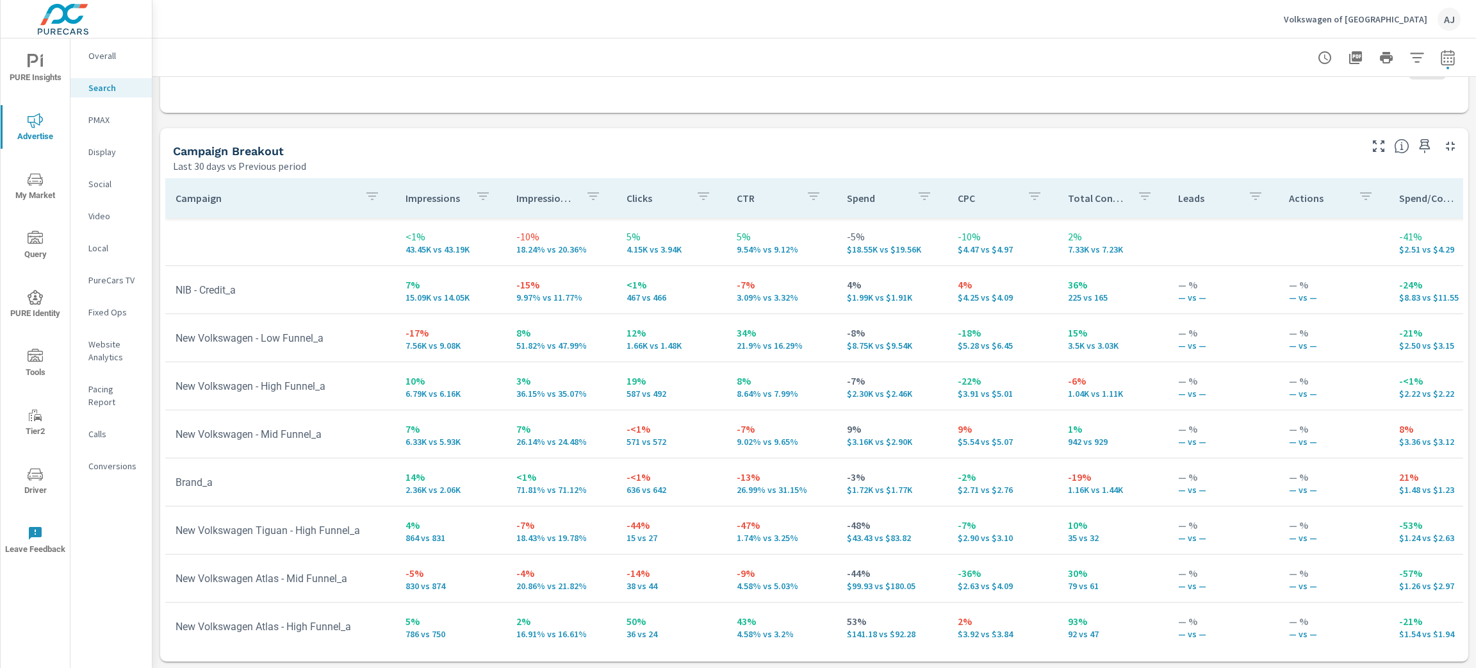
scroll to position [96, 0]
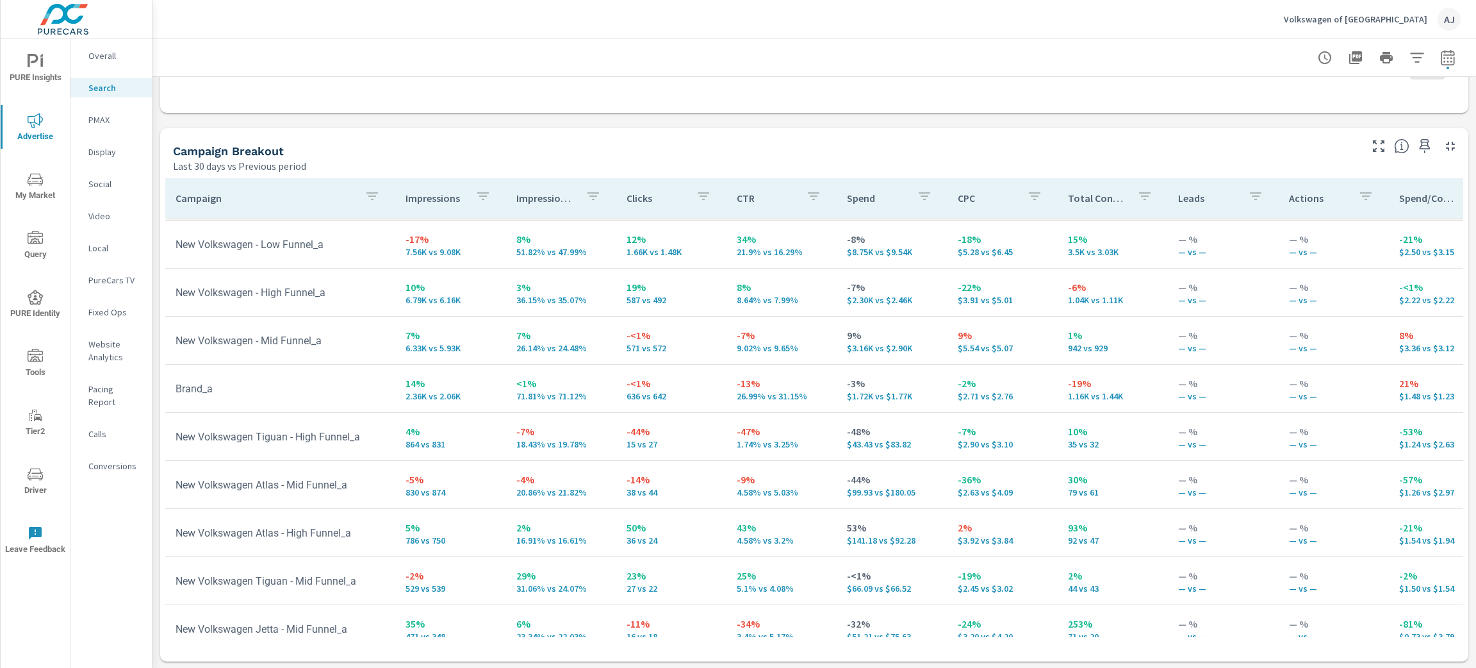
scroll to position [97, 0]
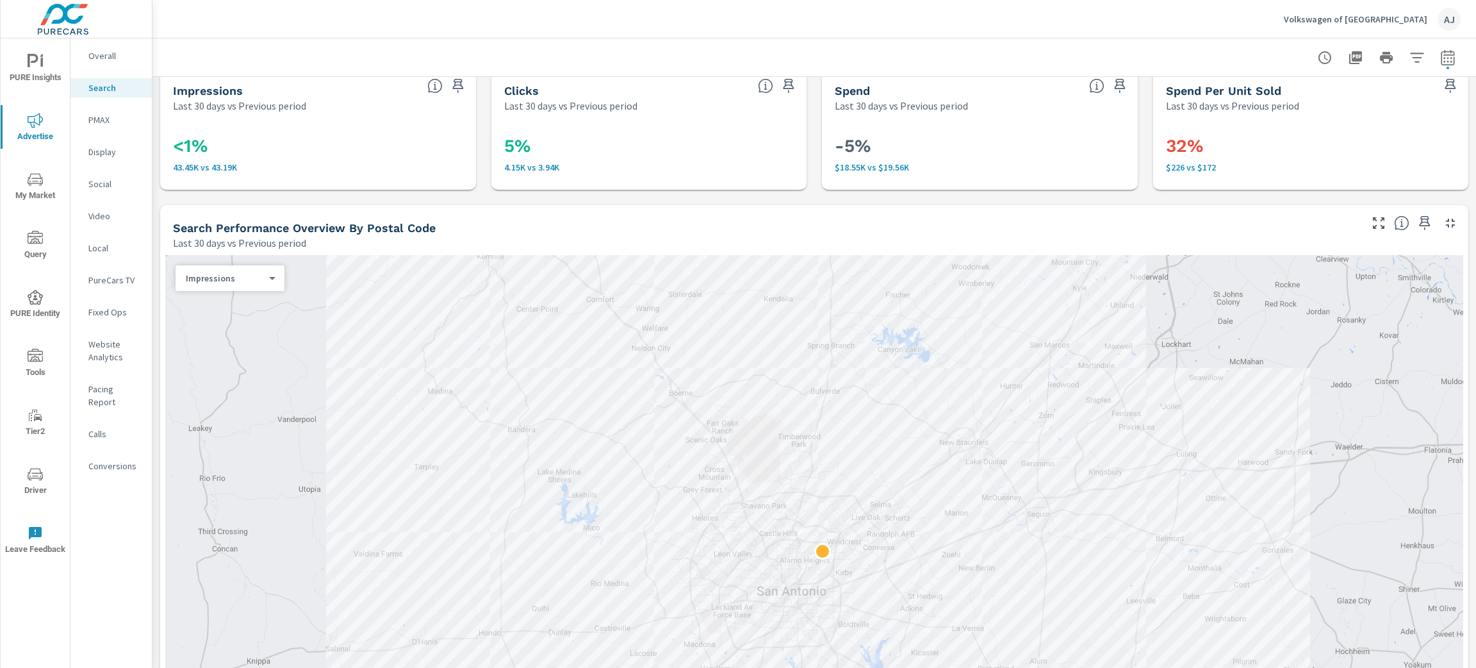
scroll to position [0, 0]
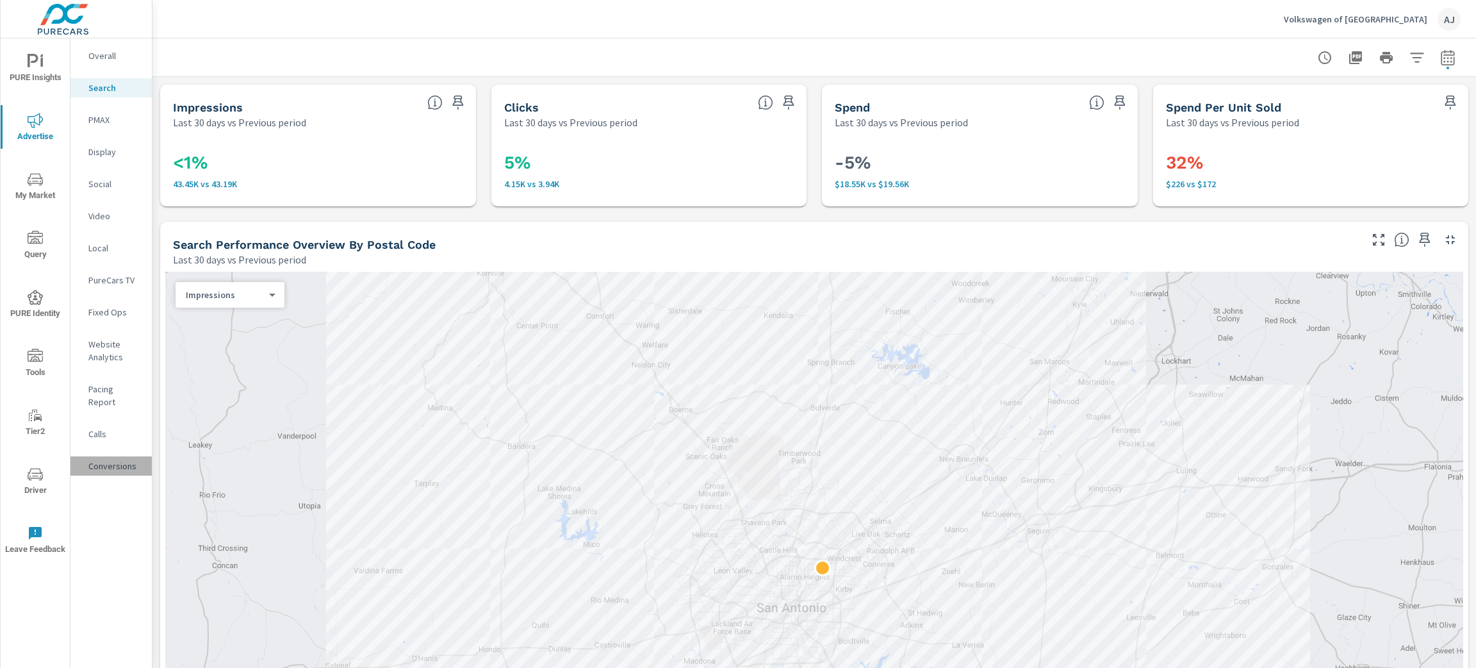
click at [116, 459] on p "Conversions" at bounding box center [114, 465] width 53 height 13
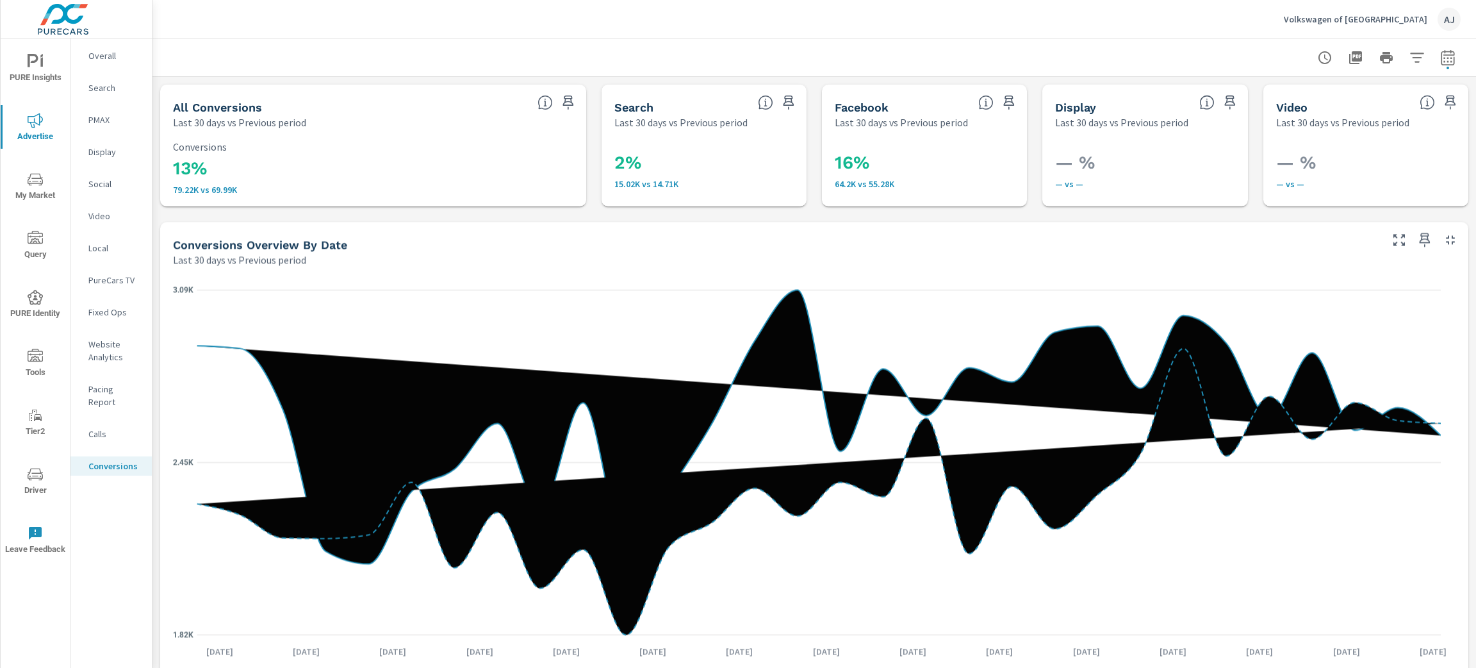
scroll to position [288, 0]
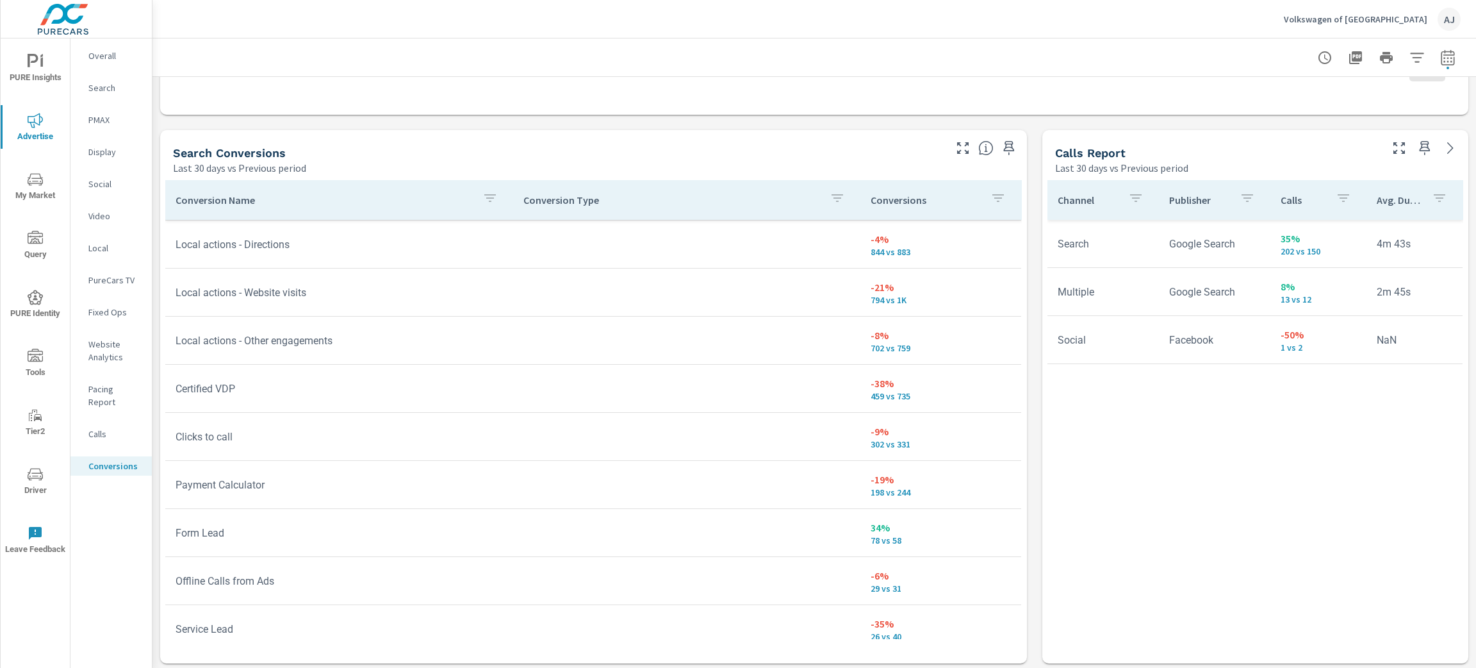
scroll to position [673, 0]
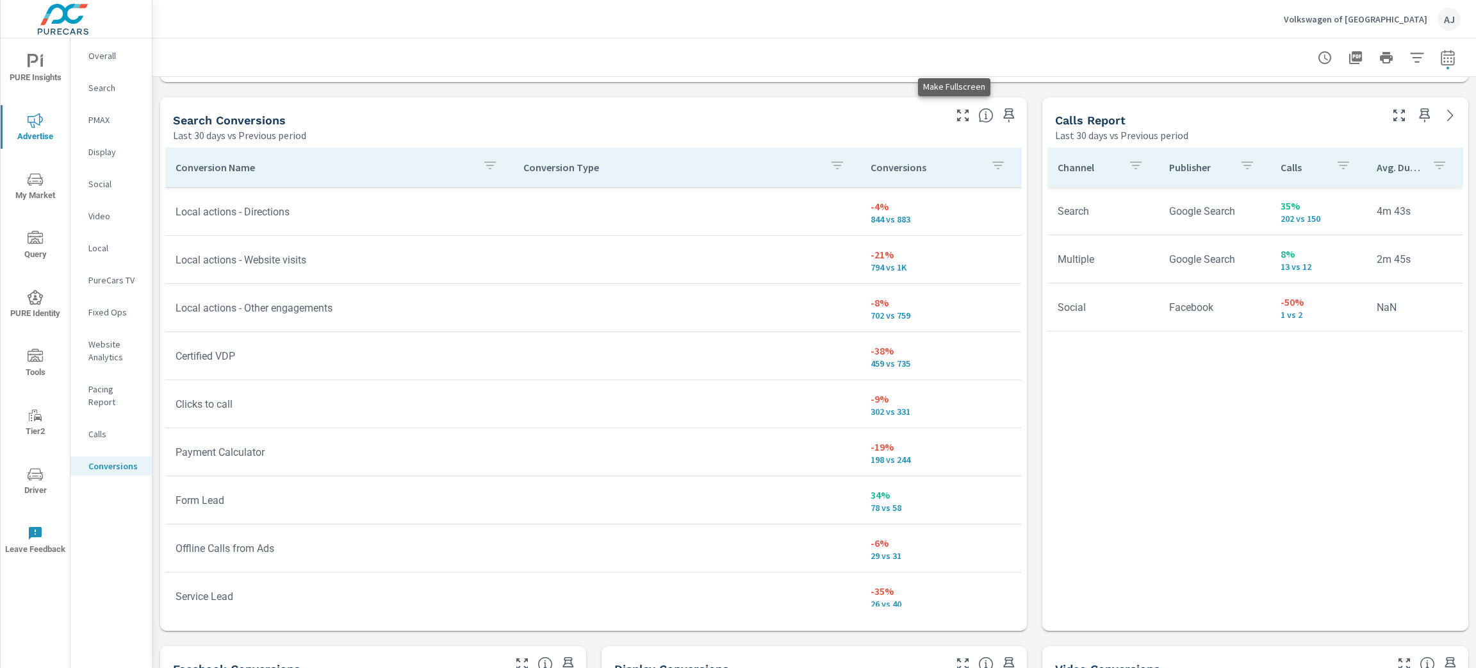
click at [957, 112] on icon "button" at bounding box center [963, 116] width 12 height 12
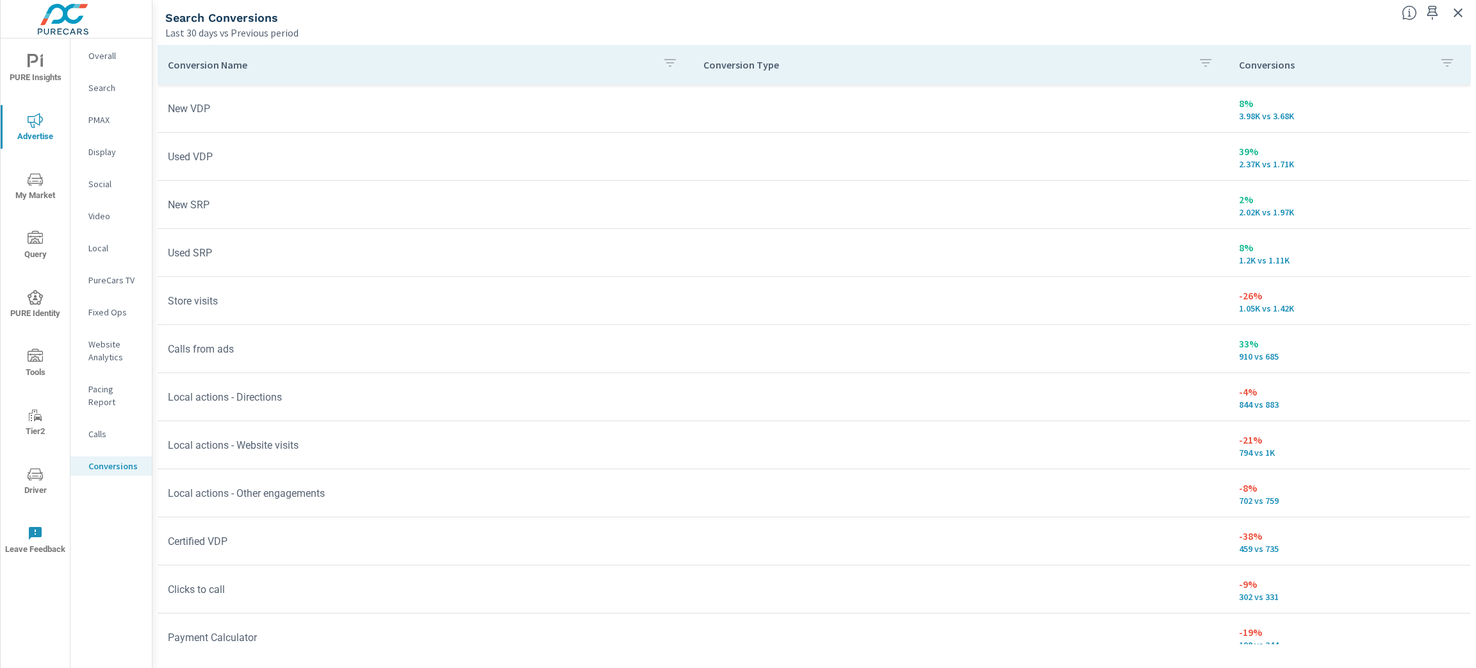
click at [102, 85] on p "Search" at bounding box center [114, 87] width 53 height 13
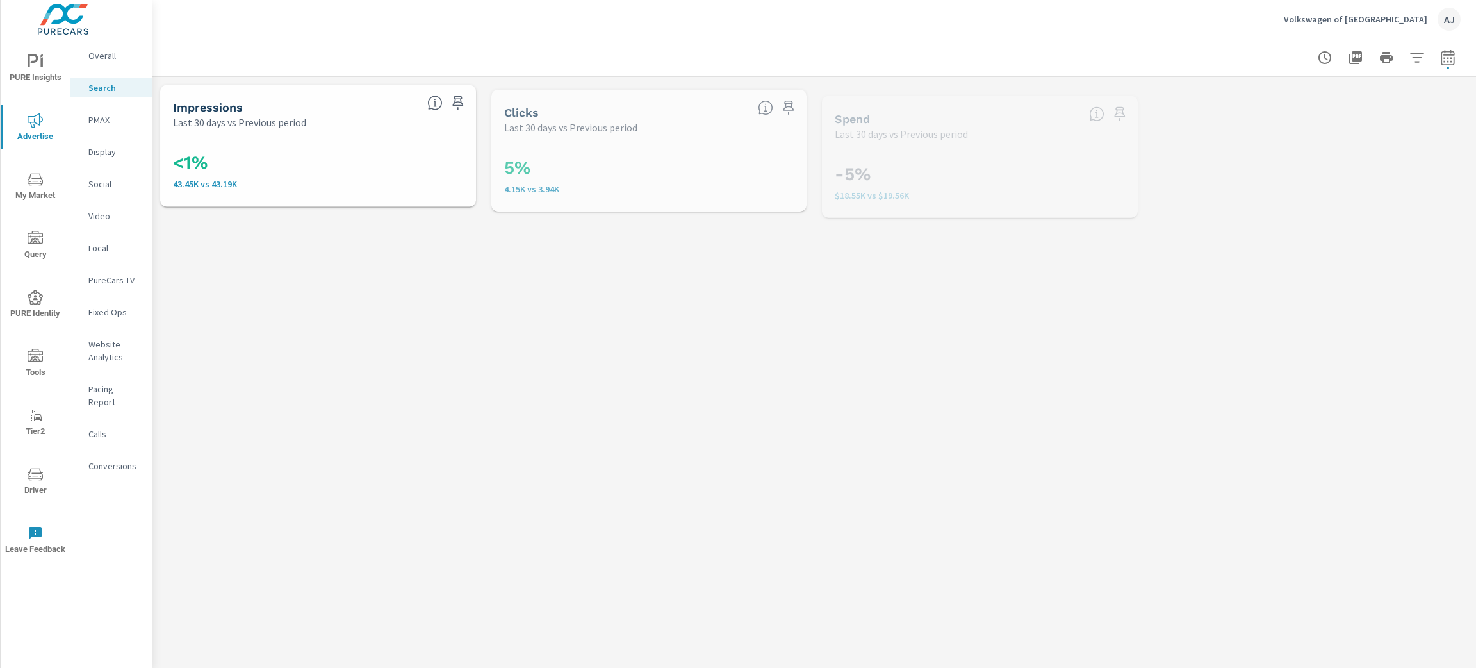
scroll to position [96, 0]
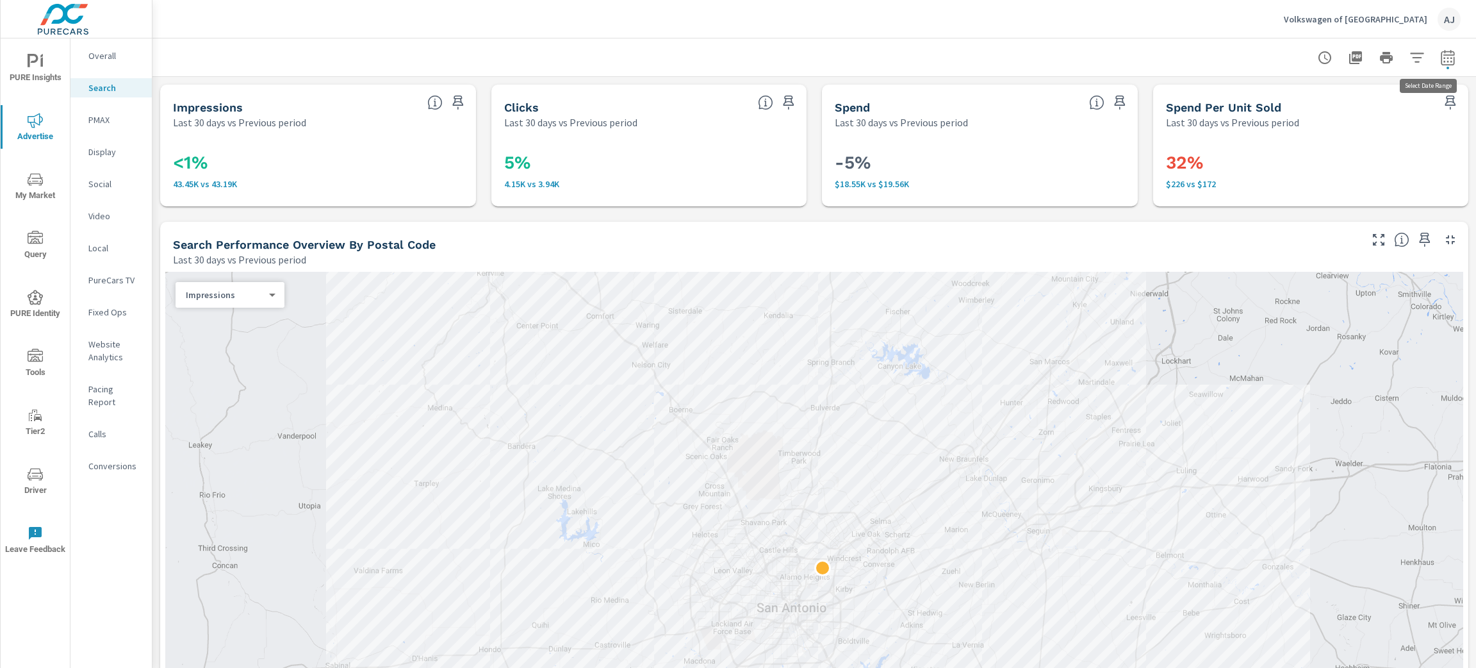
click at [1441, 54] on icon "button" at bounding box center [1447, 56] width 13 height 15
select select "Last 30 days"
select select "Previous period"
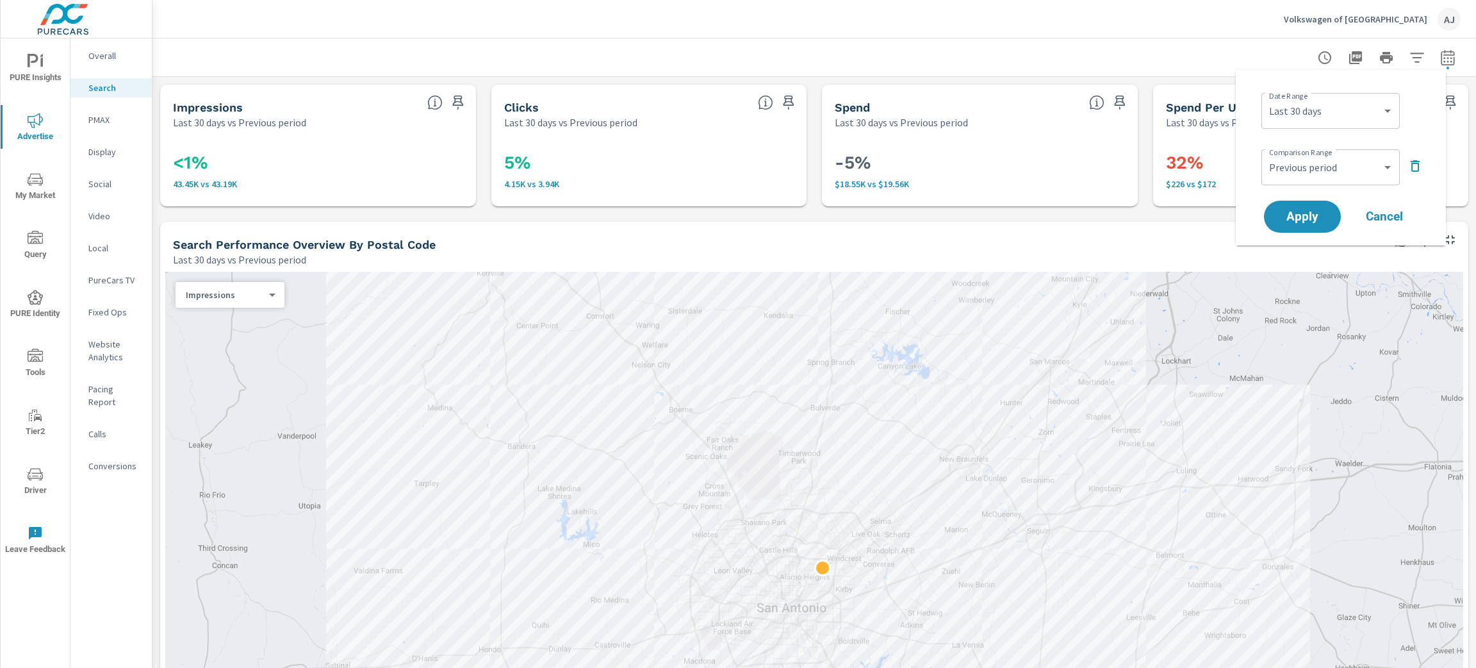
click at [1441, 54] on icon "button" at bounding box center [1447, 56] width 13 height 15
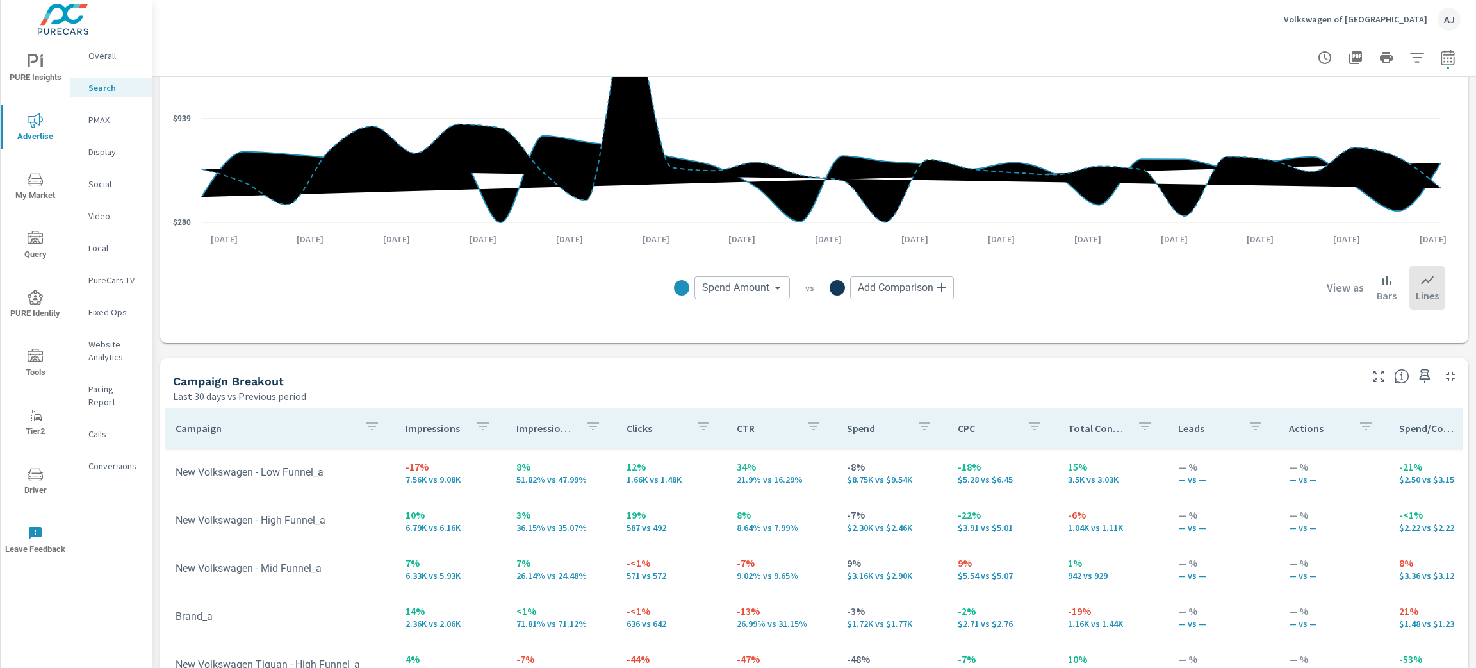
scroll to position [1191, 0]
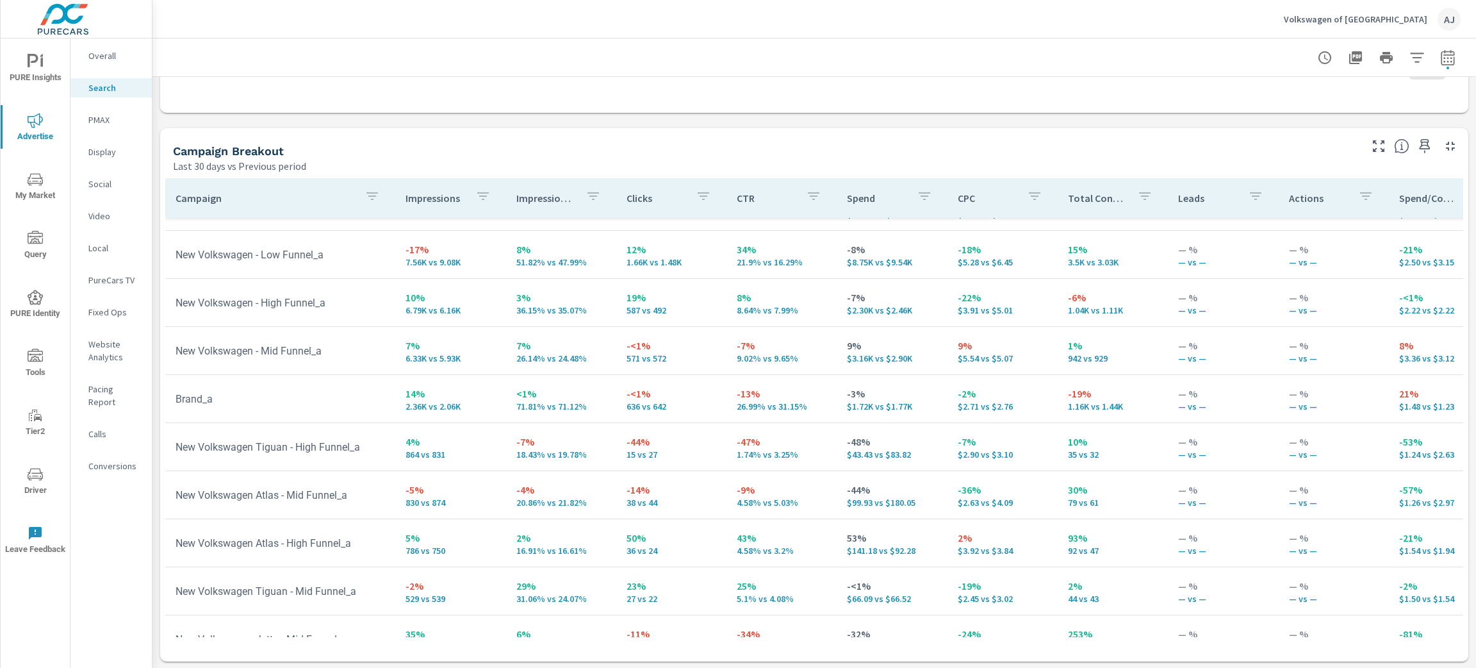
scroll to position [97, 0]
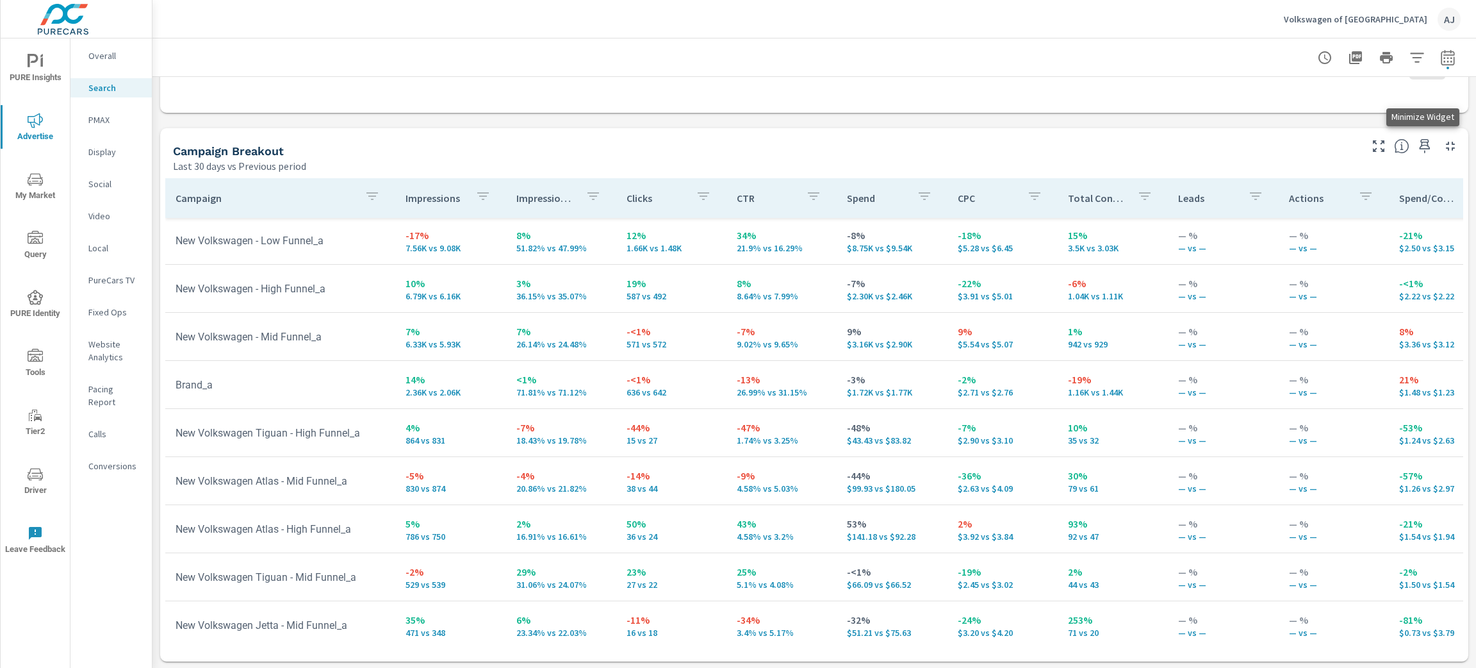
click at [1443, 142] on icon "button" at bounding box center [1450, 145] width 15 height 15
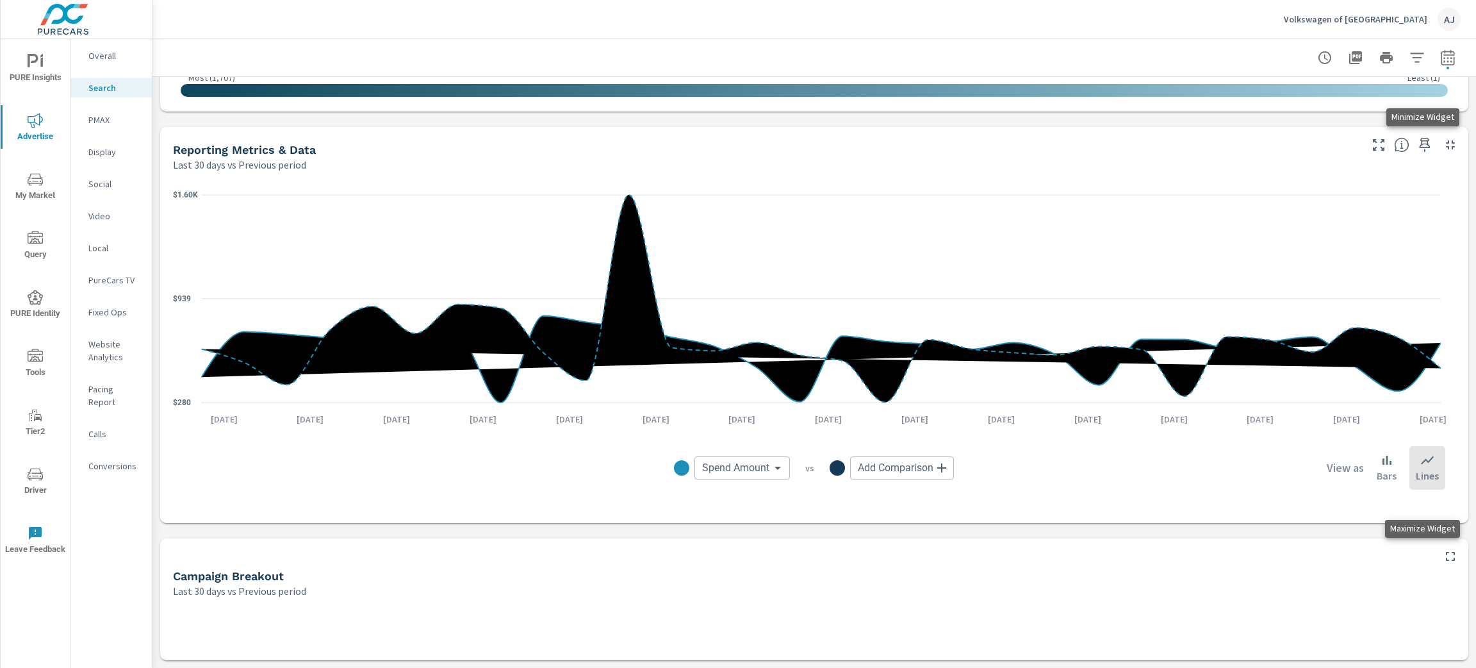
scroll to position [779, 0]
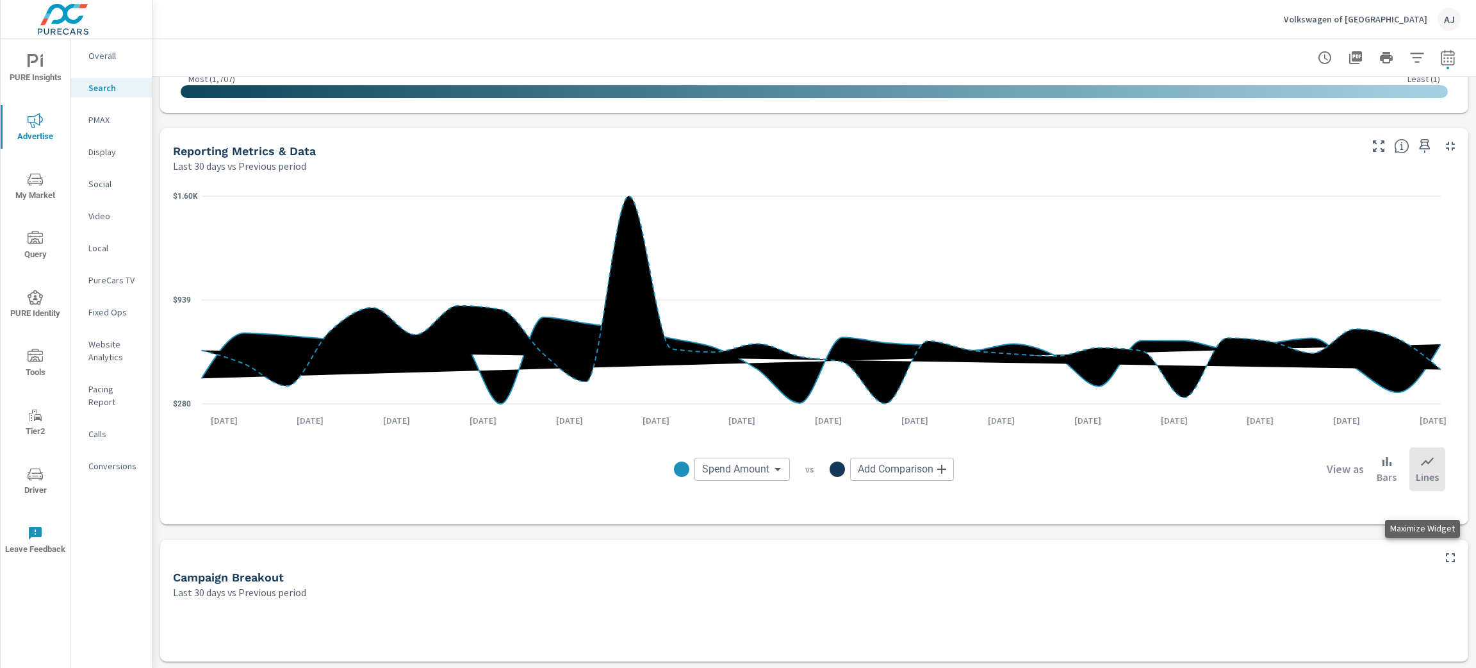
click at [1443, 558] on icon "button" at bounding box center [1450, 557] width 15 height 15
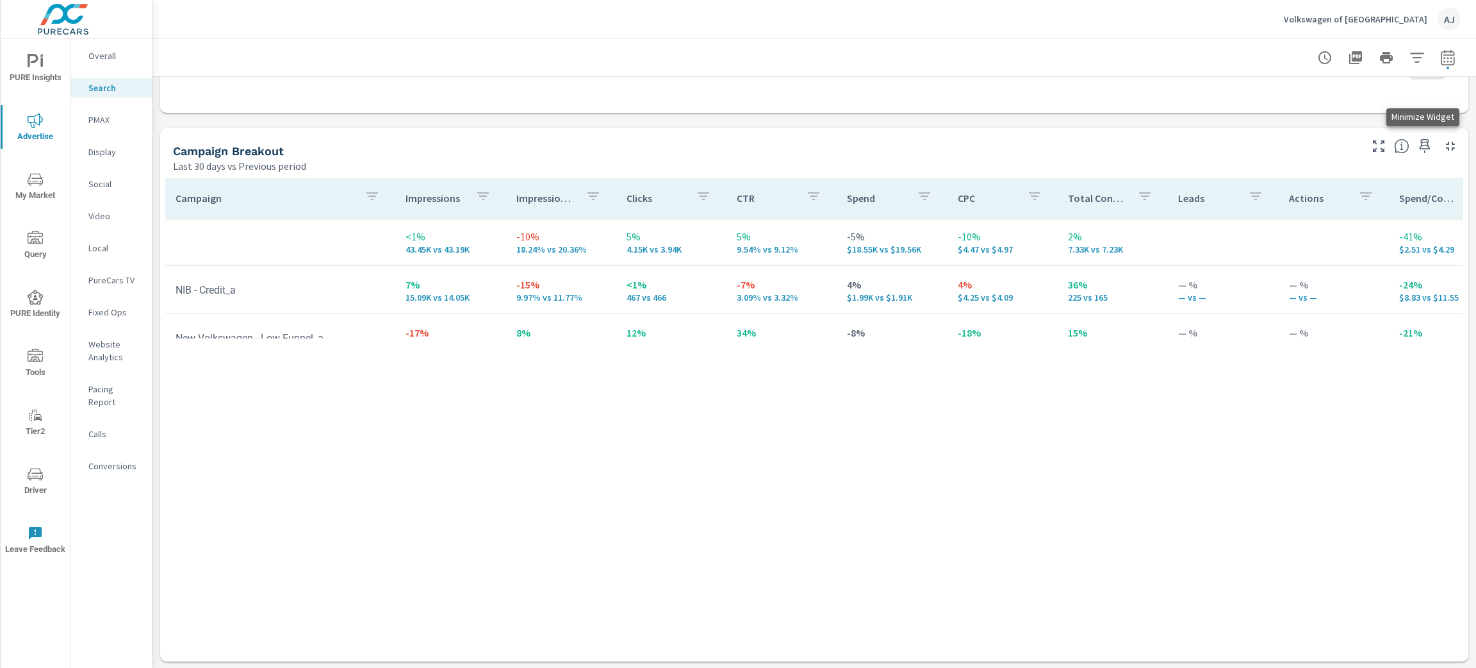
scroll to position [96, 0]
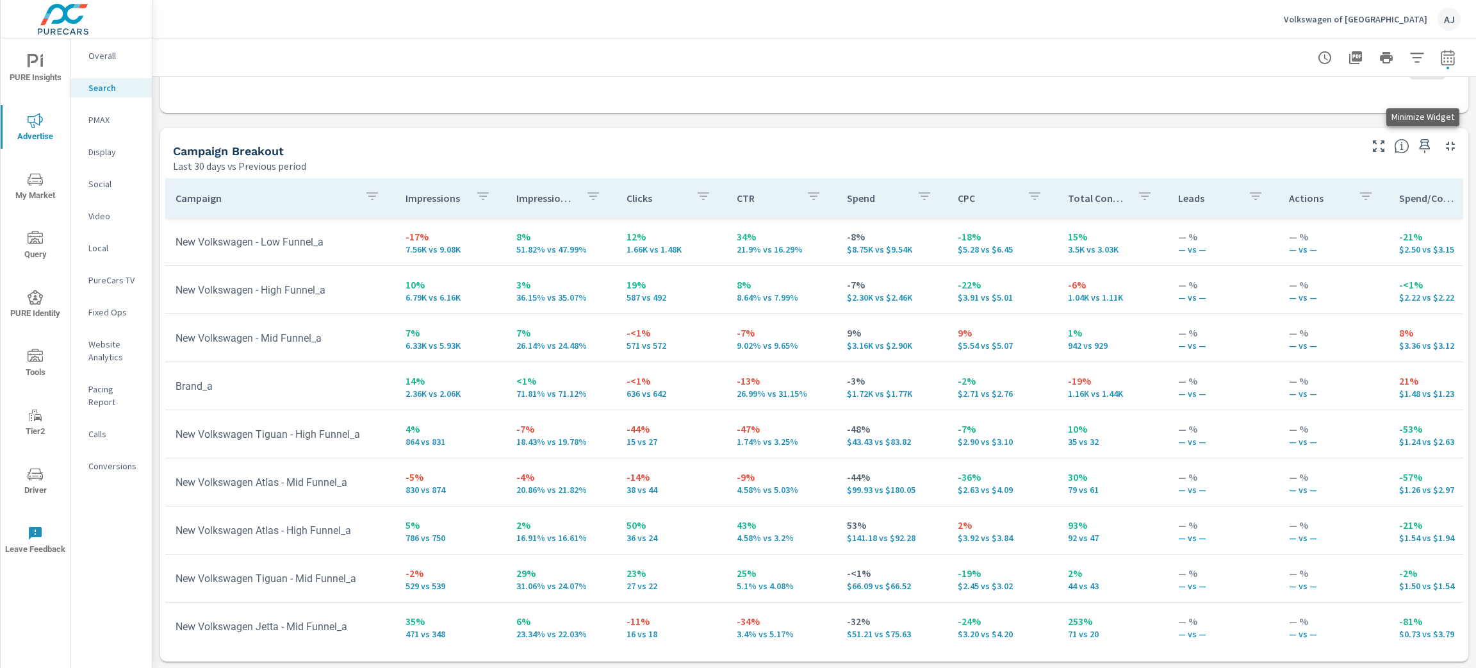
scroll to position [103, 0]
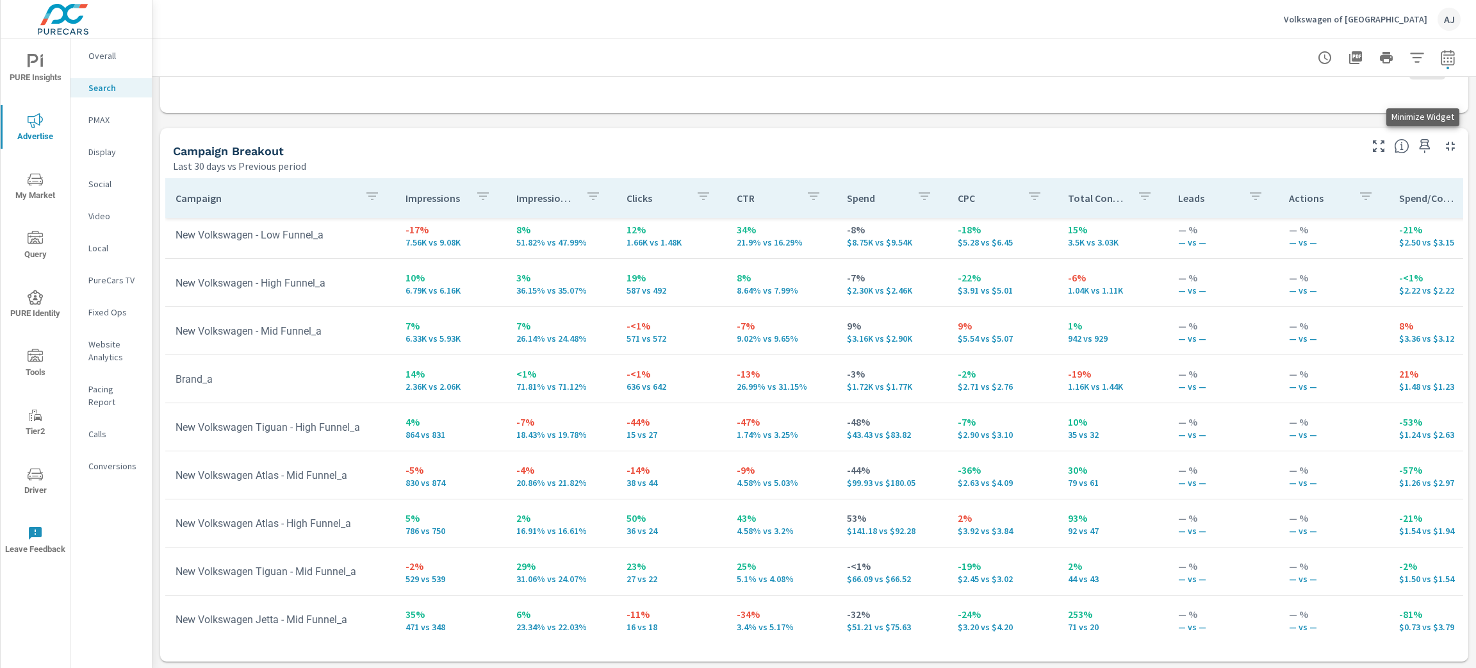
click at [479, 195] on icon "button" at bounding box center [482, 195] width 15 height 15
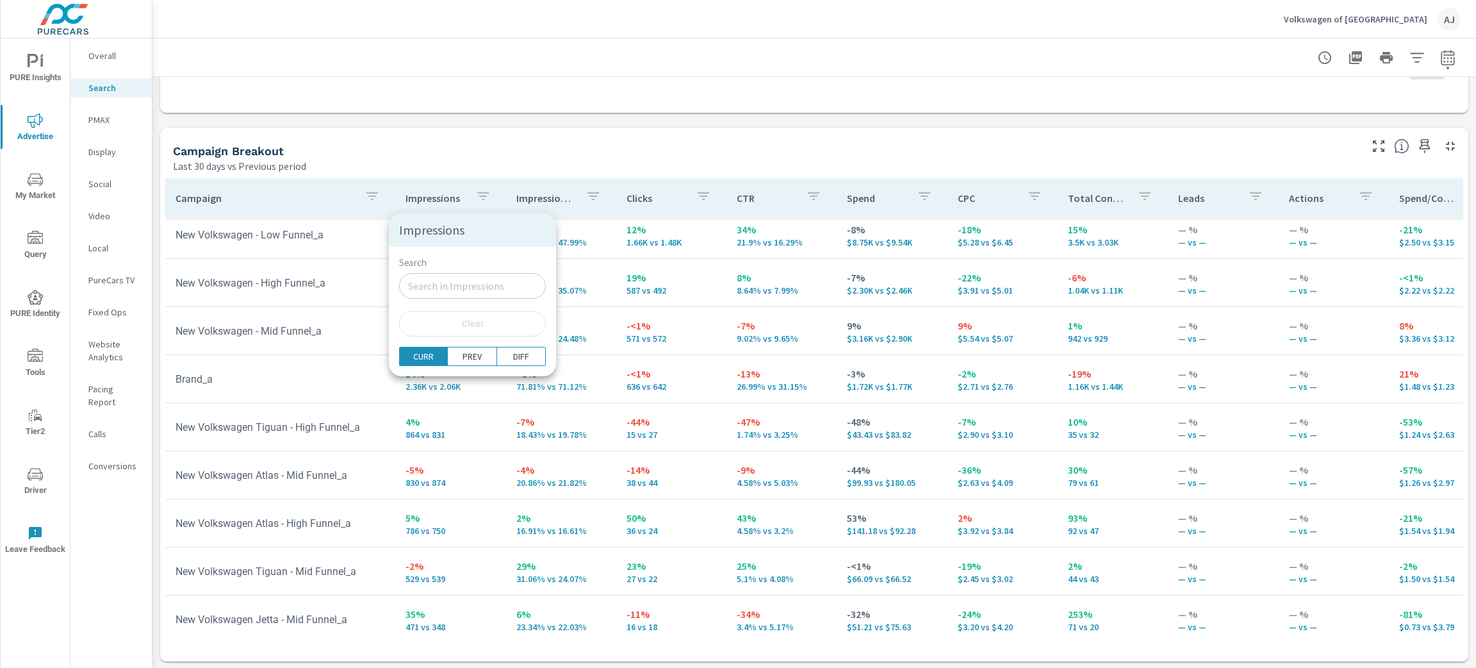
click at [458, 155] on div at bounding box center [738, 334] width 1476 height 668
click at [429, 203] on p "Impressions" at bounding box center [435, 198] width 59 height 13
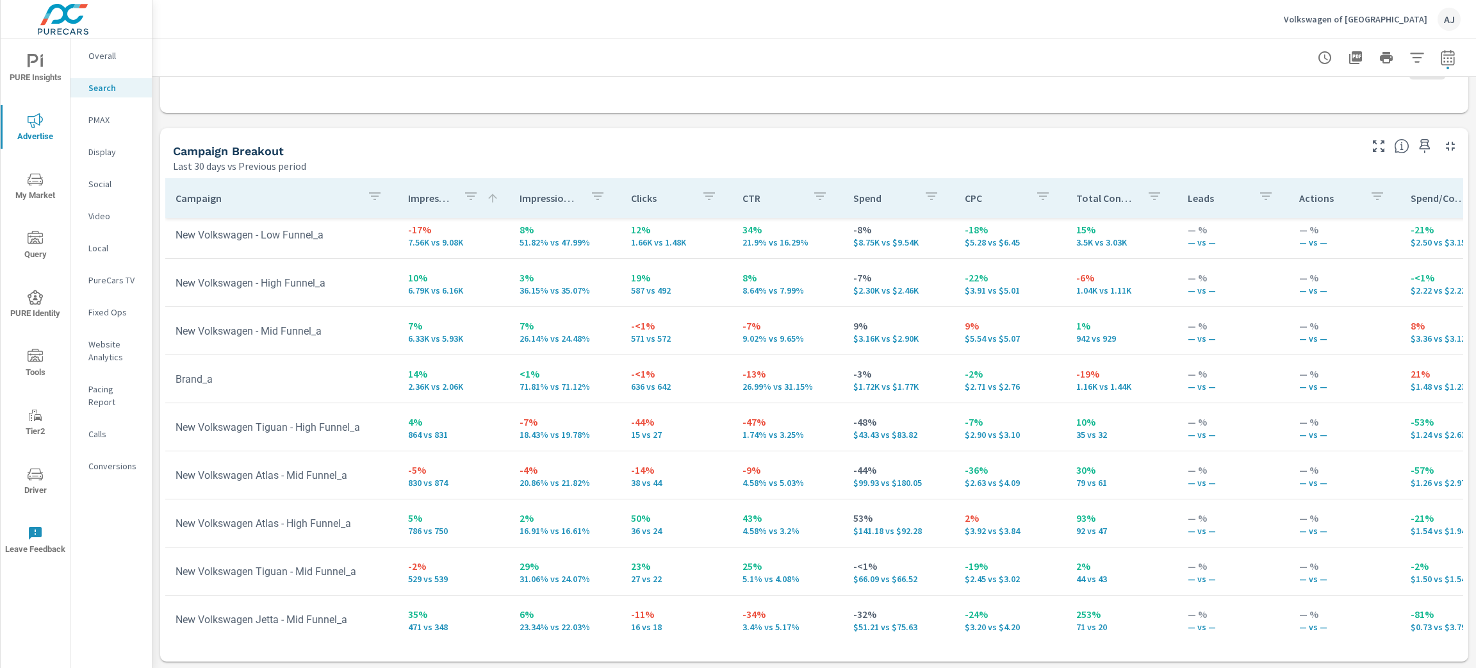
click at [429, 197] on p "Impressions" at bounding box center [430, 198] width 45 height 13
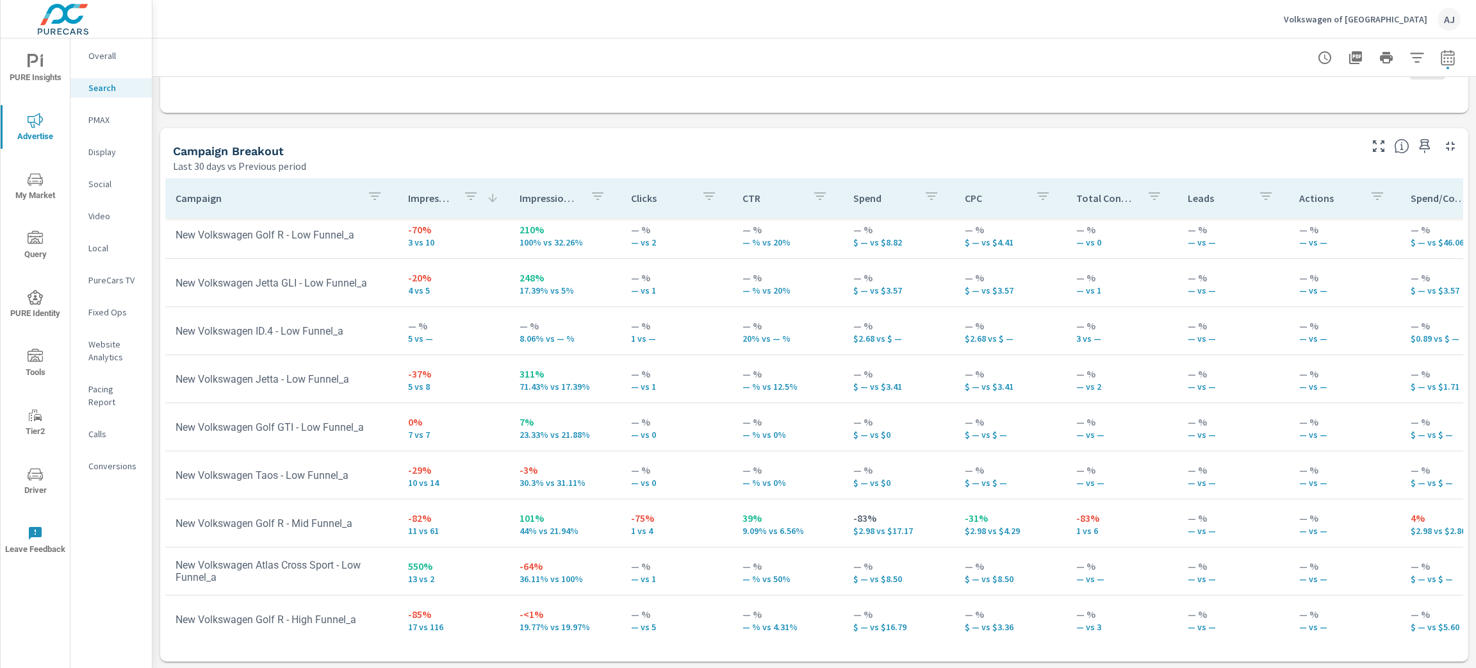
click at [429, 197] on p "Impressions" at bounding box center [430, 198] width 45 height 13
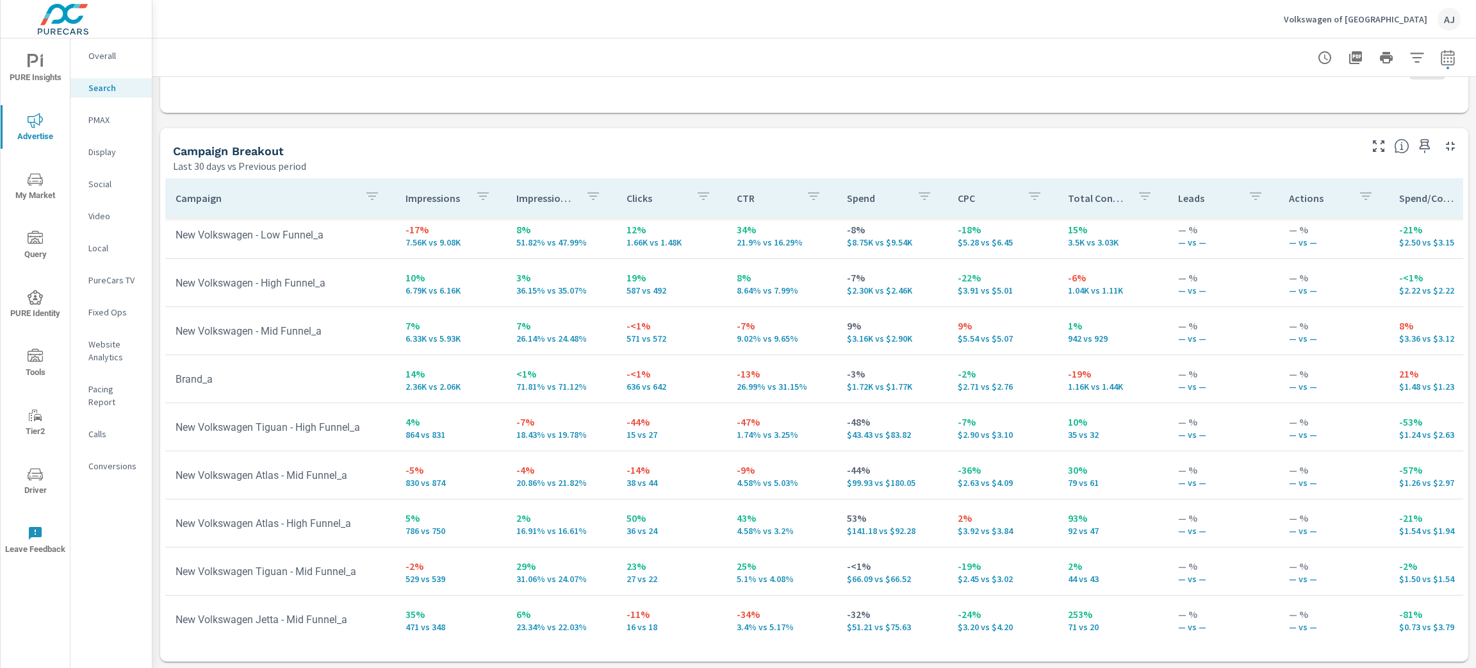
click at [429, 197] on p "Impressions" at bounding box center [435, 198] width 59 height 13
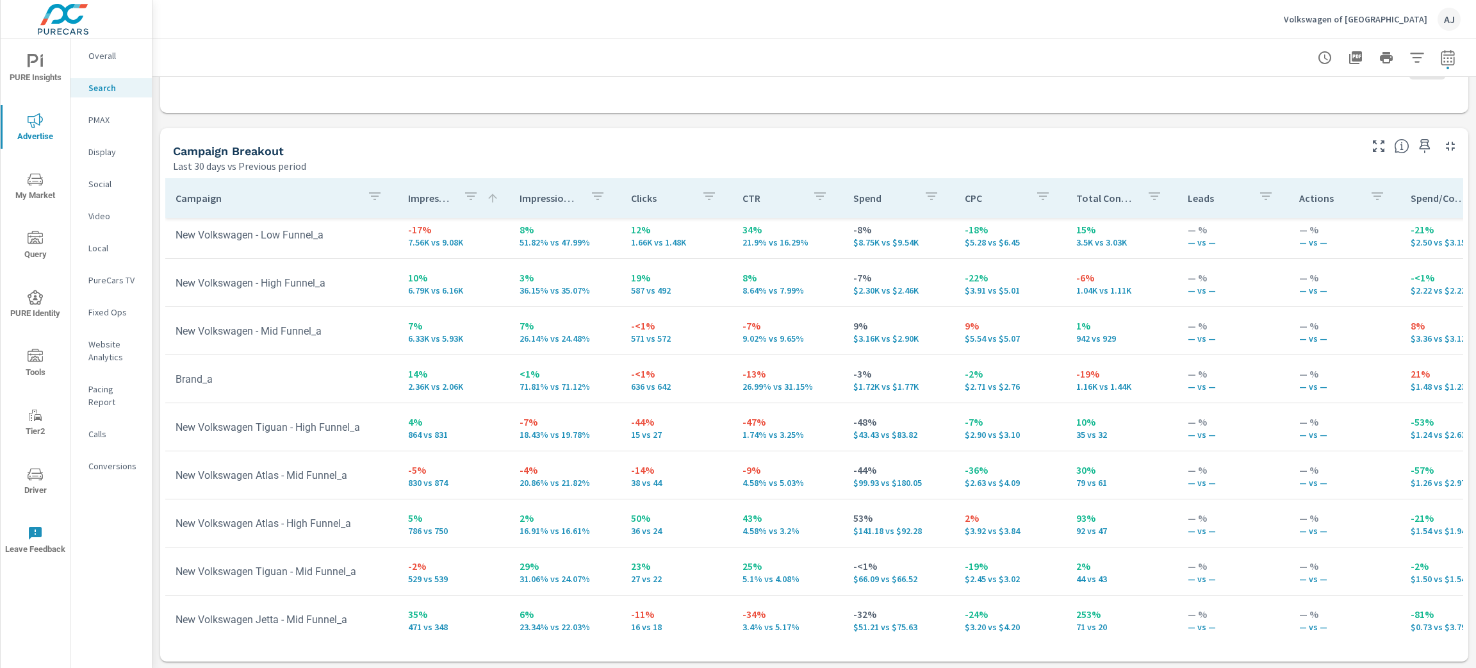
click at [429, 197] on p "Impressions" at bounding box center [430, 198] width 45 height 13
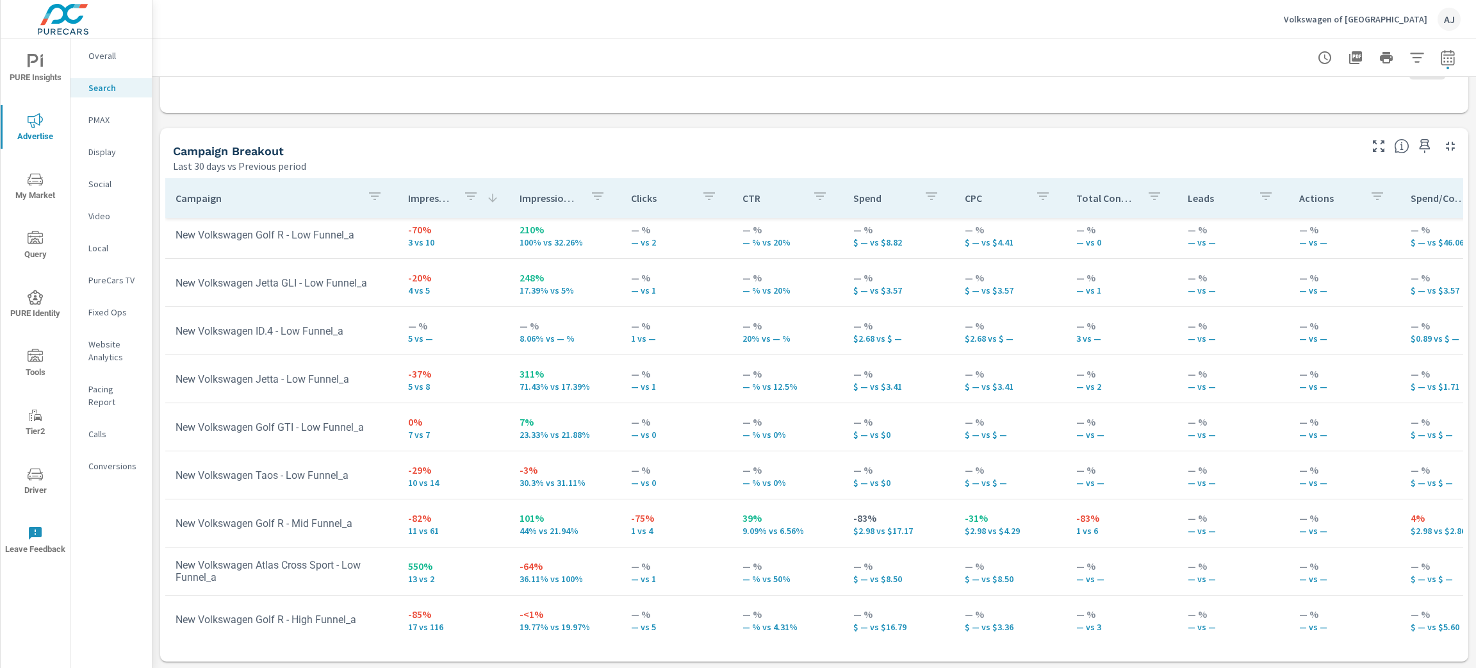
click at [429, 197] on p "Impressions" at bounding box center [430, 198] width 45 height 13
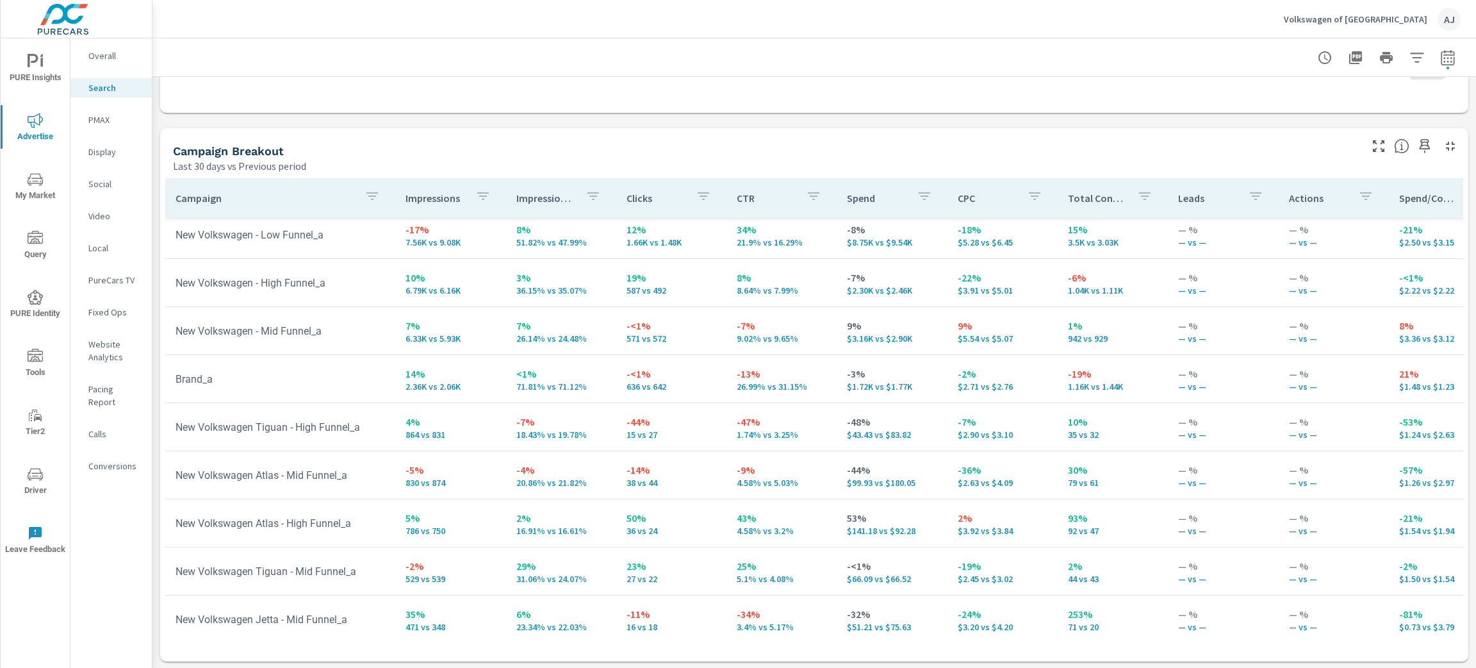
click at [436, 197] on p "Impressions" at bounding box center [435, 198] width 59 height 13
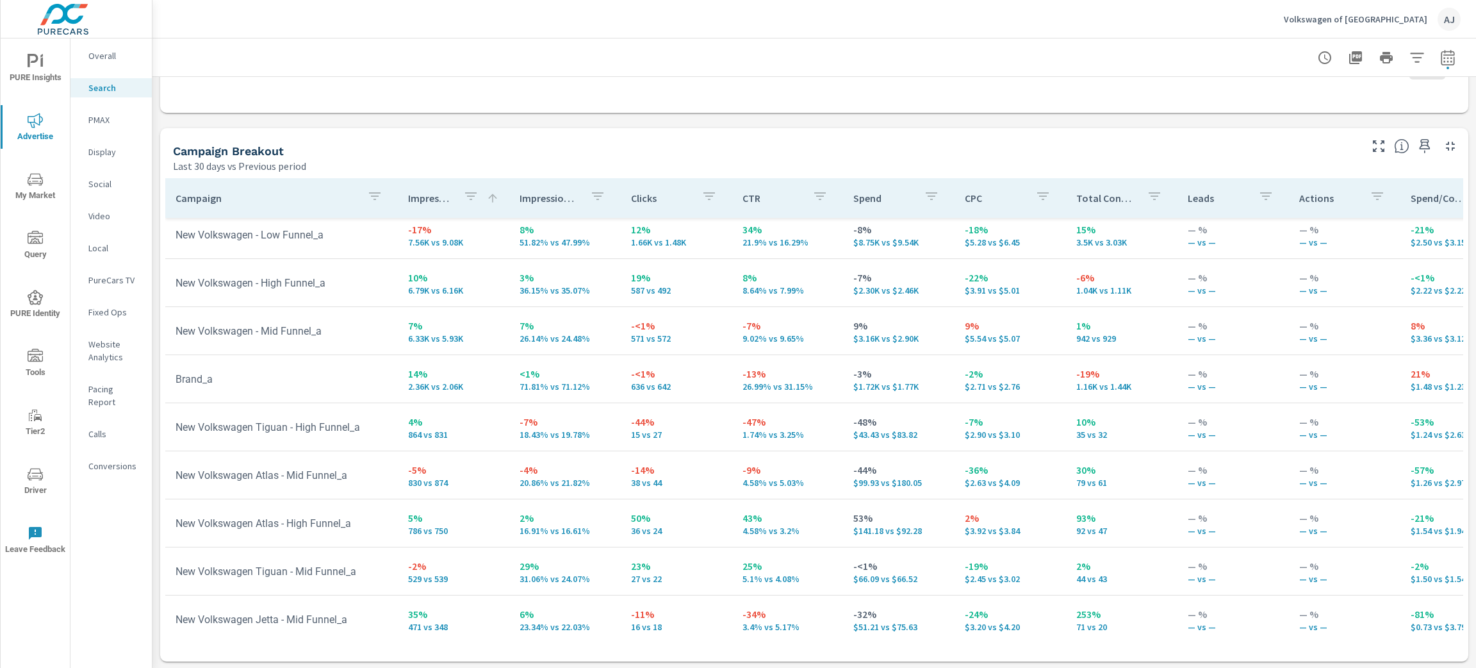
click at [489, 199] on icon at bounding box center [492, 198] width 13 height 13
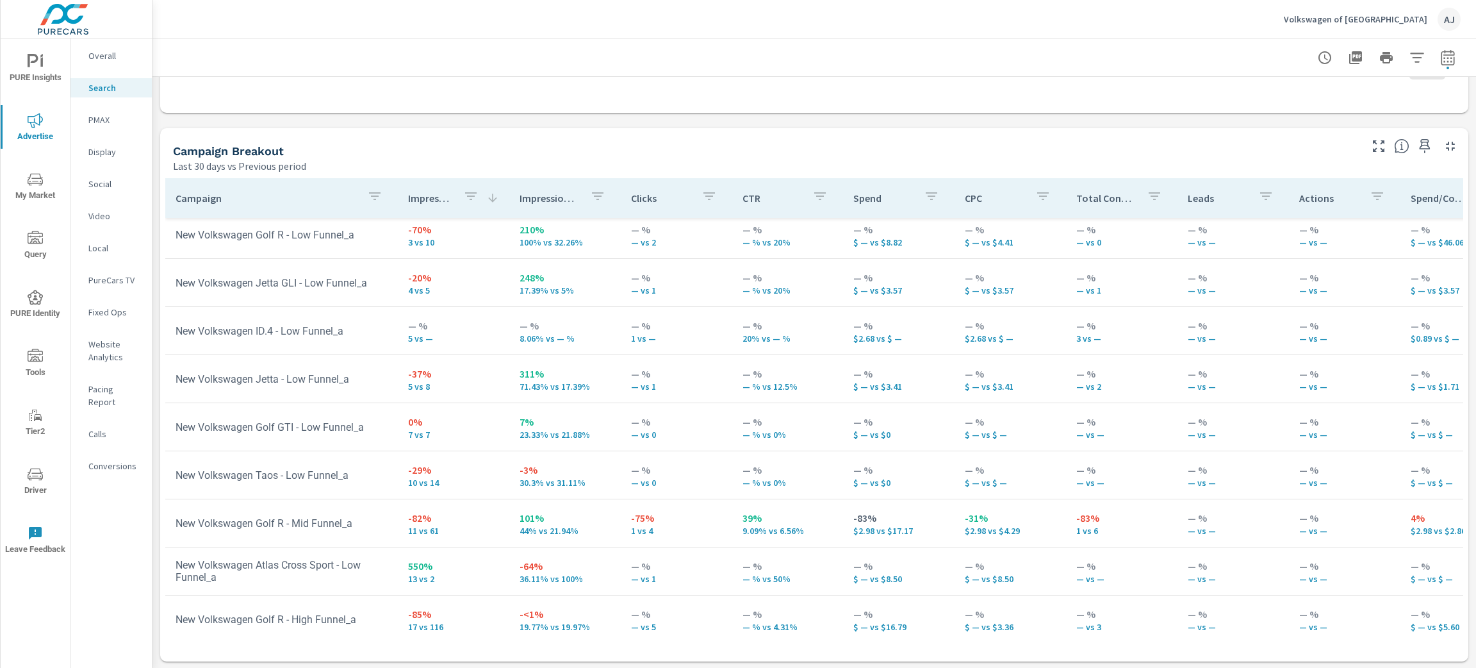
click at [489, 199] on icon at bounding box center [492, 198] width 13 height 13
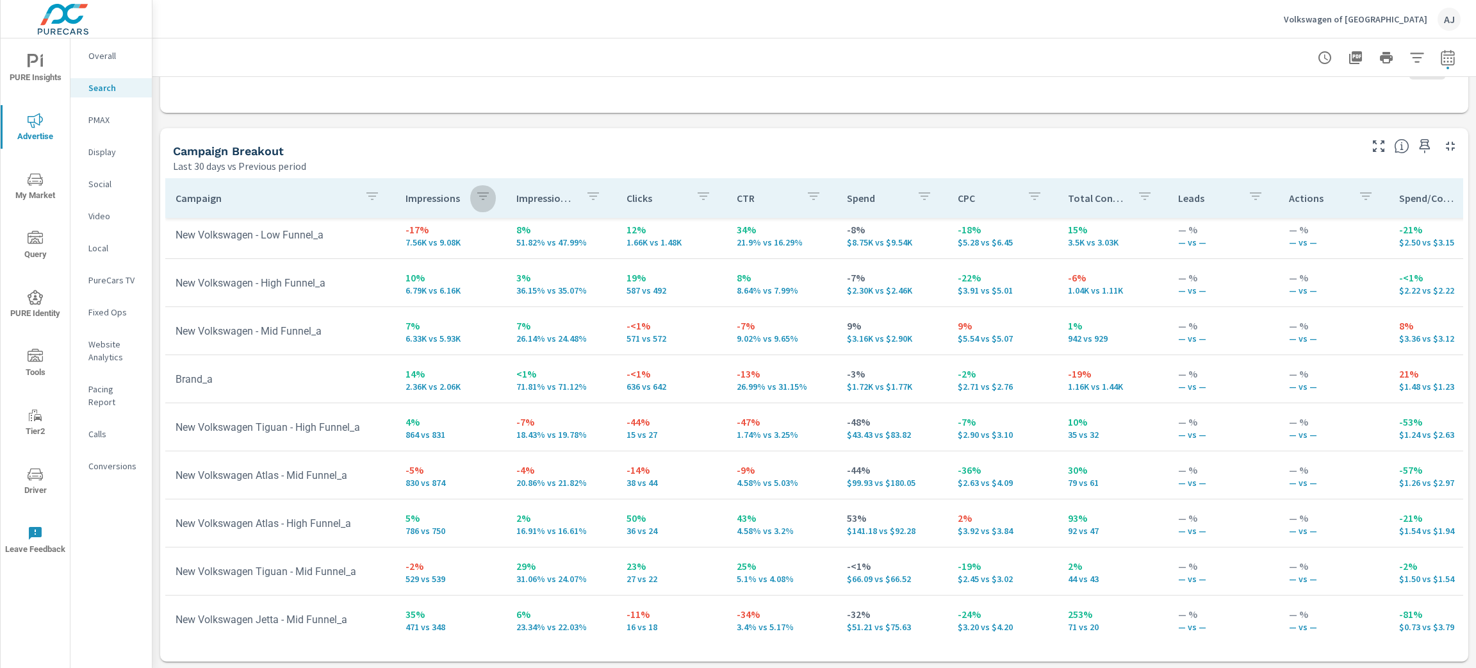
click at [489, 199] on button "button" at bounding box center [483, 197] width 26 height 29
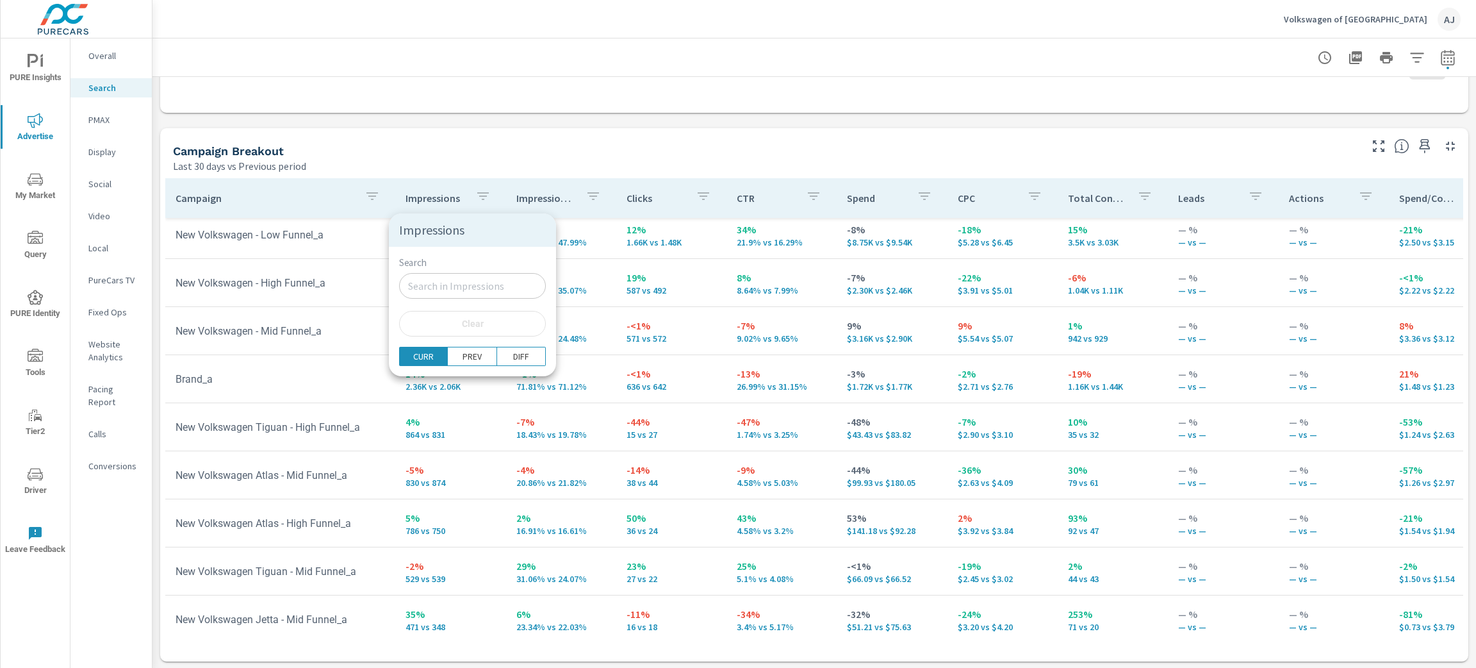
click at [498, 136] on div at bounding box center [738, 334] width 1476 height 668
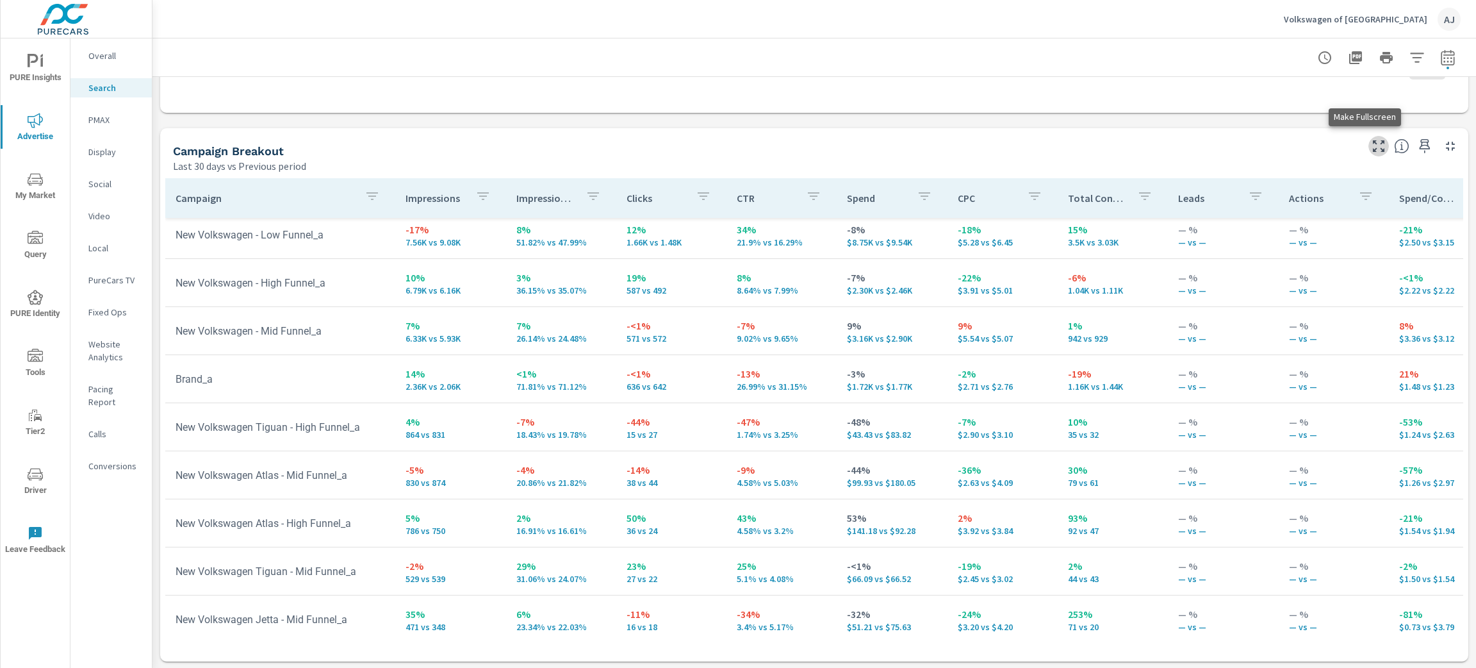
click at [1371, 142] on icon "button" at bounding box center [1378, 145] width 15 height 15
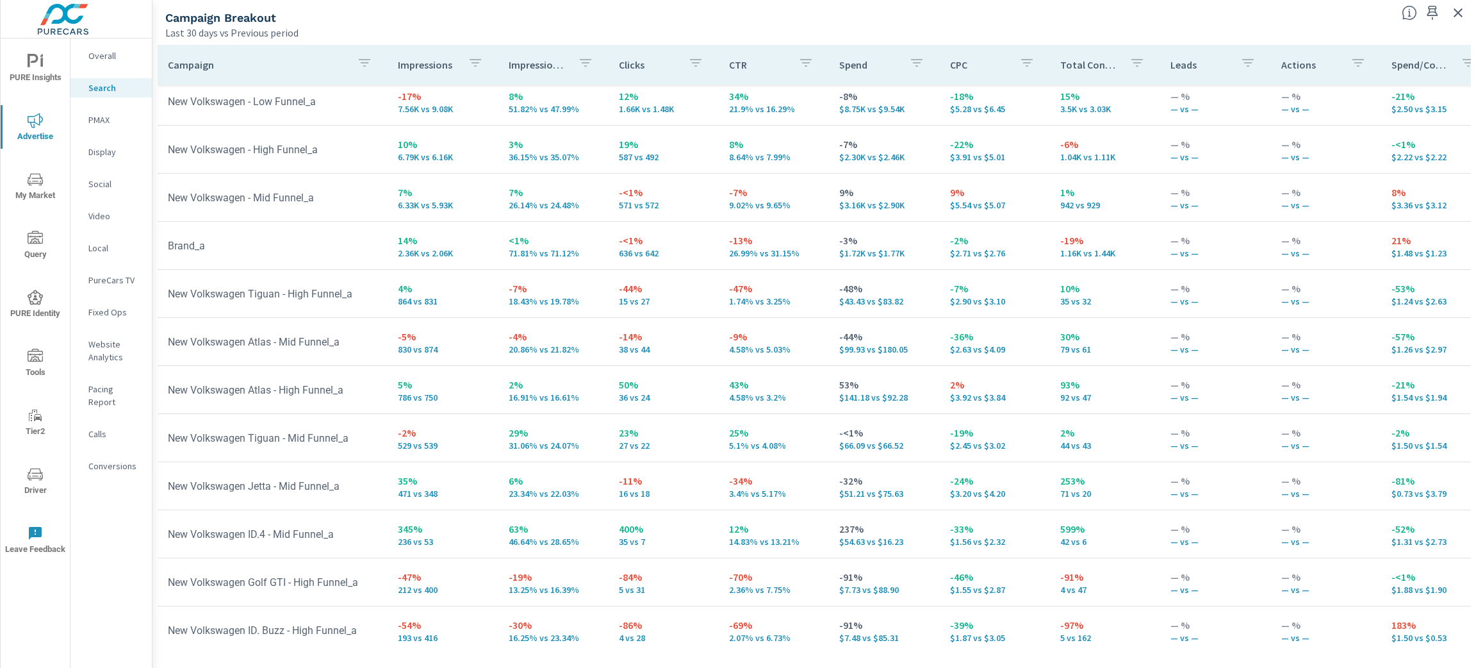
click at [107, 123] on p "PMAX" at bounding box center [114, 119] width 53 height 13
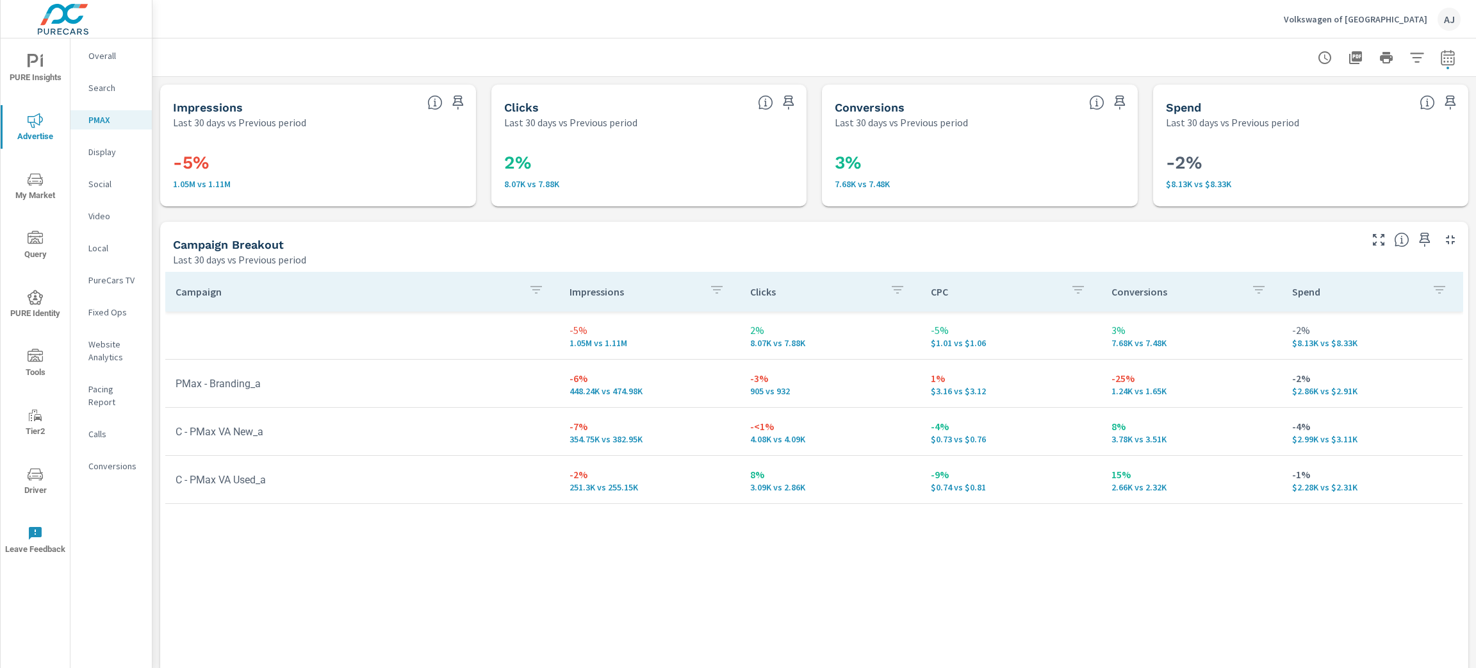
click at [107, 163] on nav "Overall Search PMAX Display Social Video Local PureCars TV Fixed Ops Website An…" at bounding box center [110, 265] width 81 height 455
click at [108, 145] on p "Display" at bounding box center [114, 151] width 53 height 13
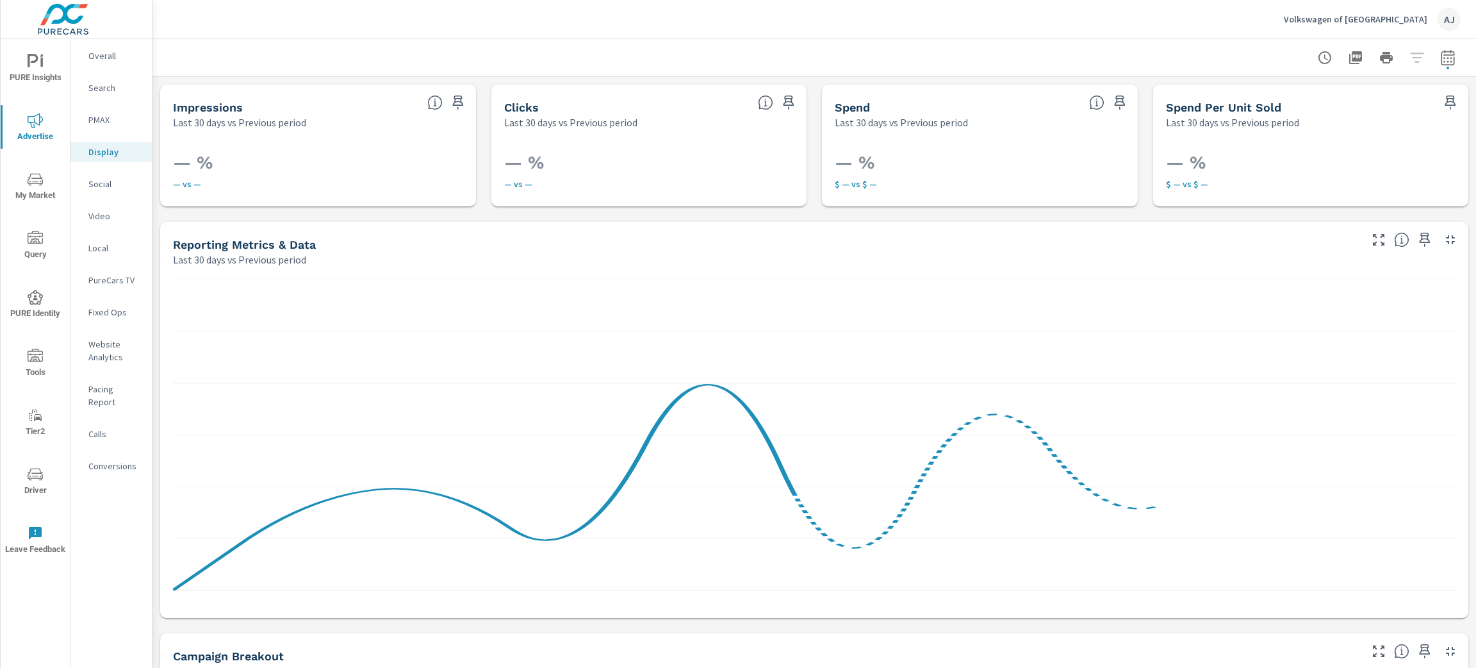
click at [106, 184] on p "Social" at bounding box center [114, 184] width 53 height 13
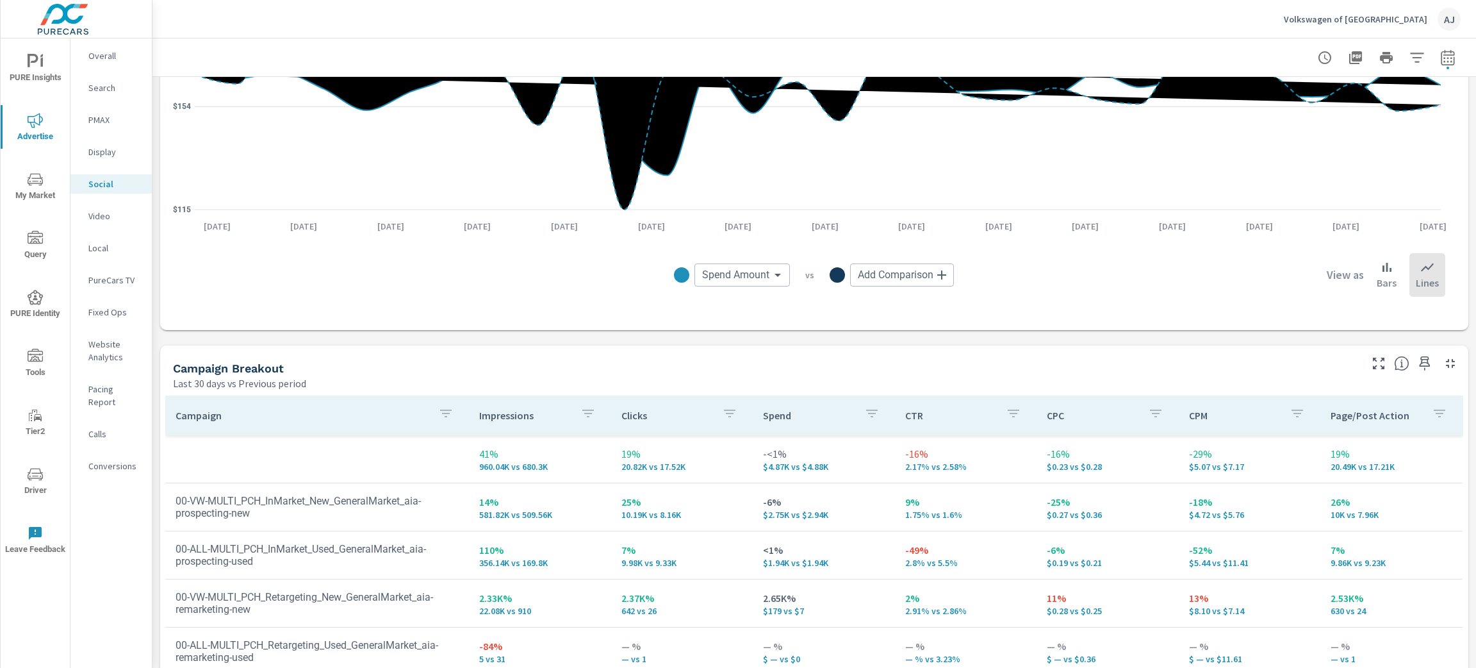
scroll to position [384, 0]
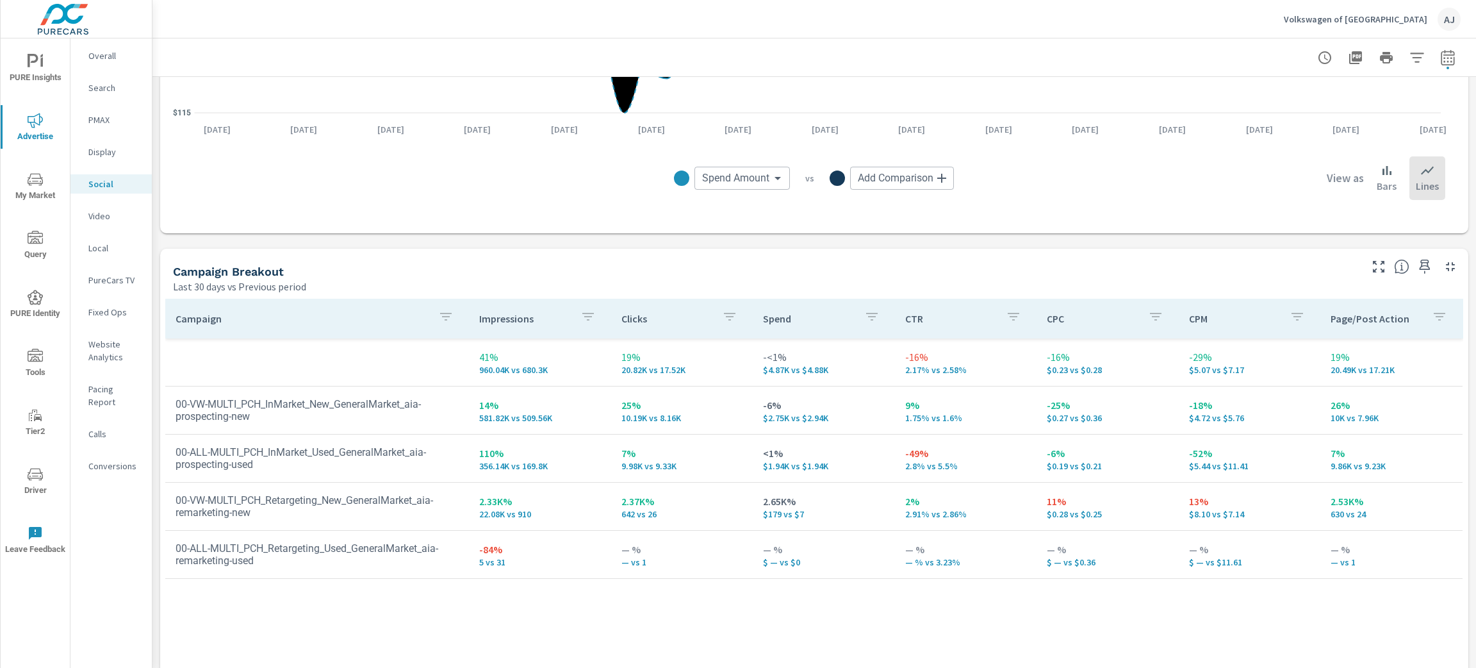
click at [111, 56] on p "Overall" at bounding box center [114, 55] width 53 height 13
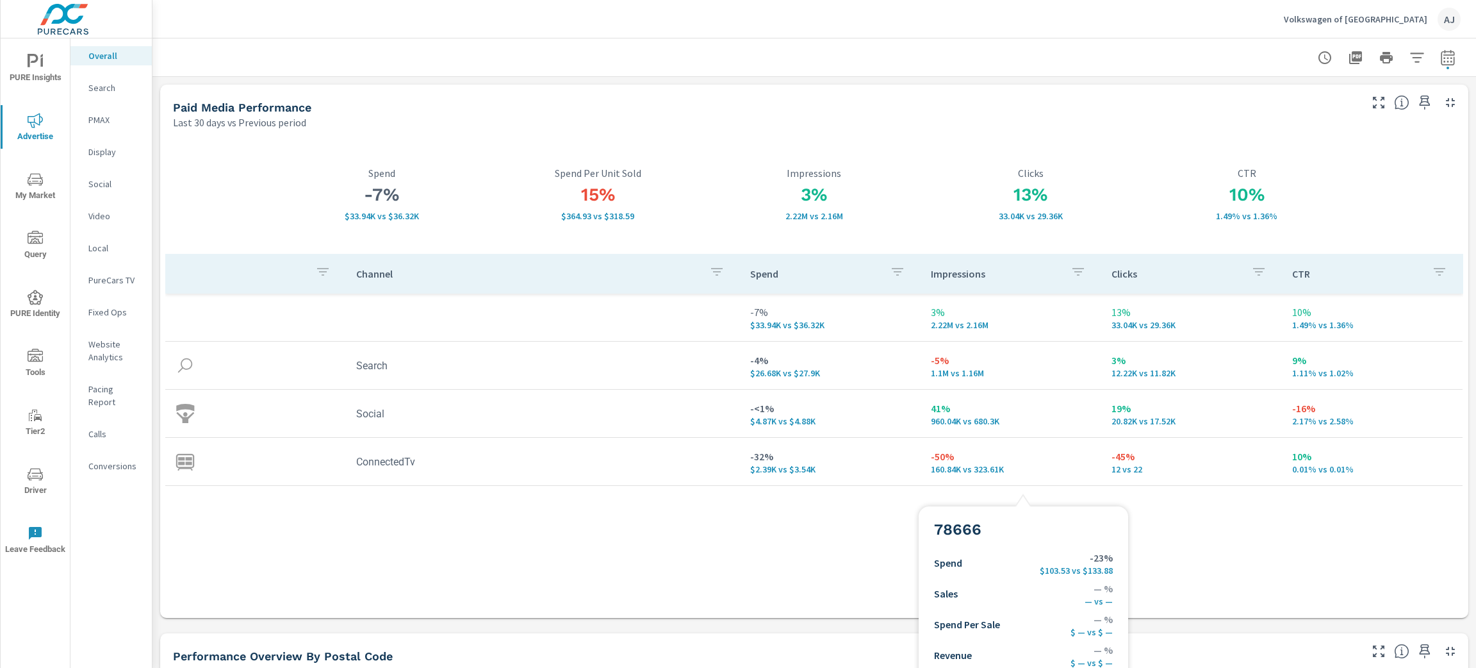
scroll to position [384, 0]
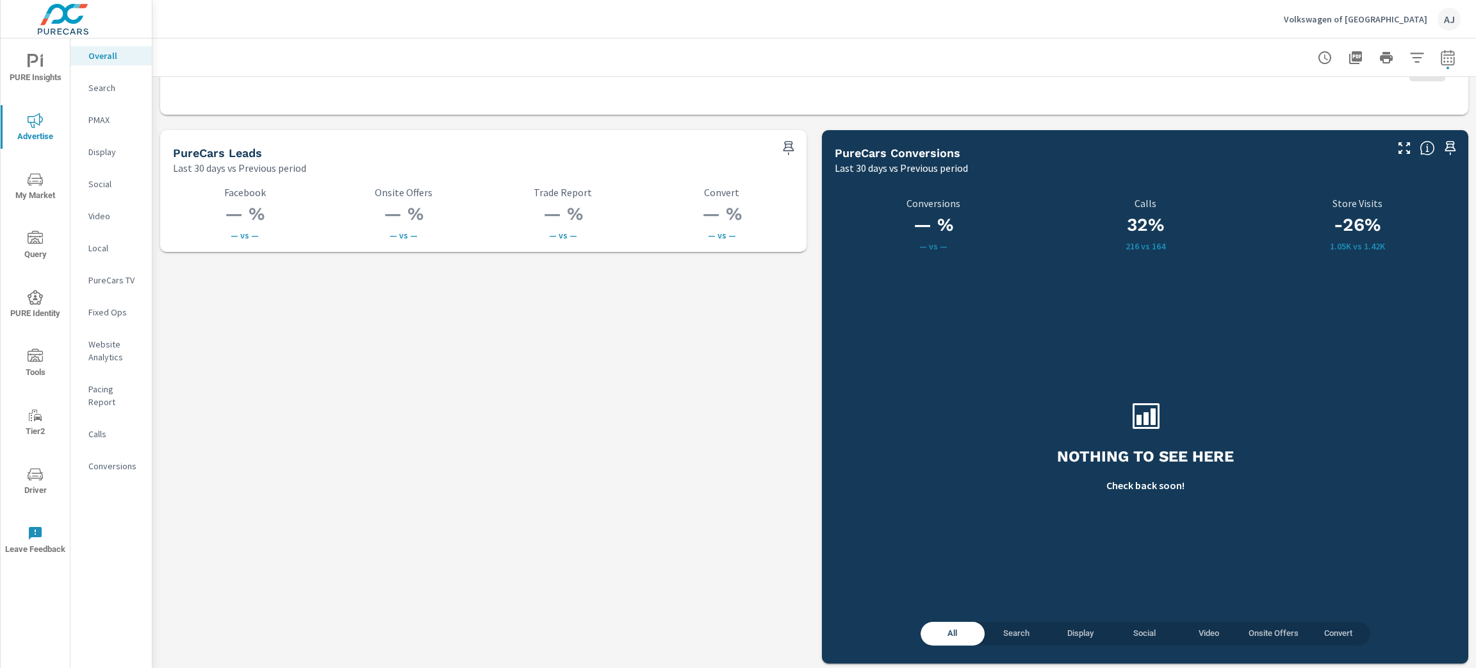
scroll to position [1740, 0]
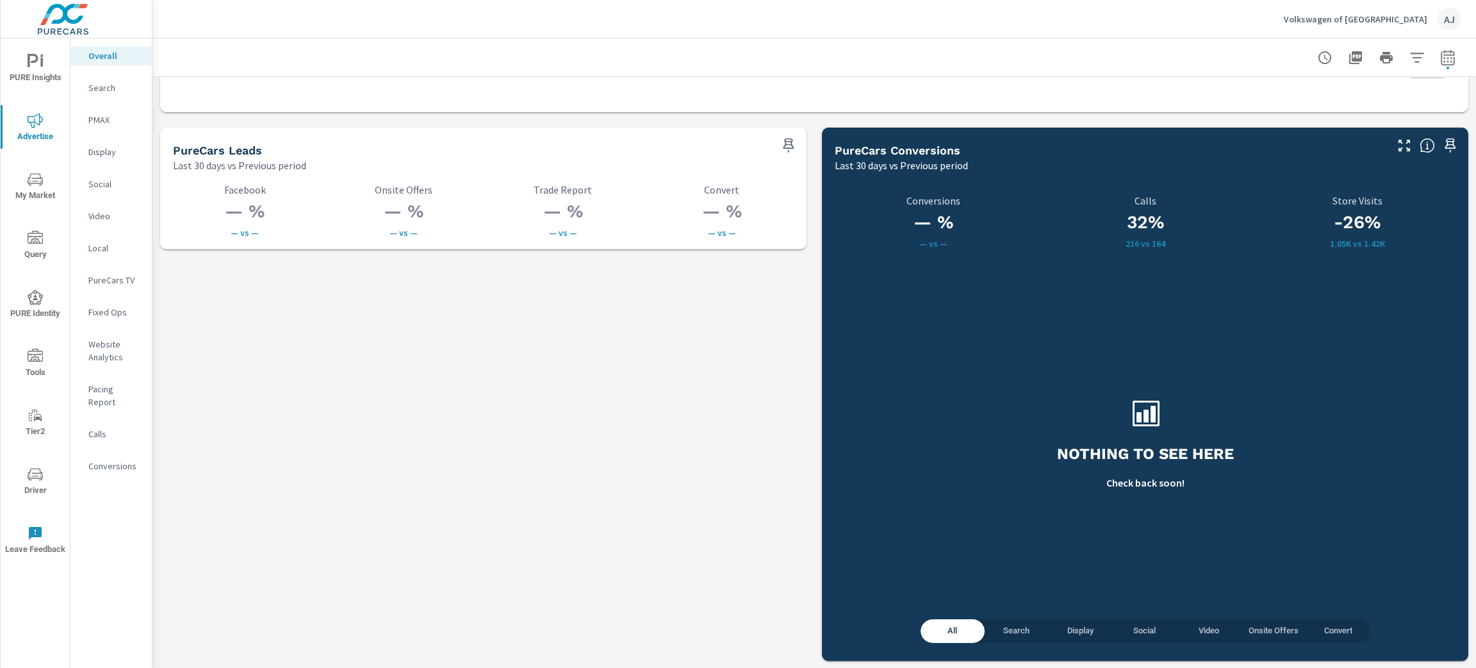
click at [117, 178] on p "Social" at bounding box center [114, 184] width 53 height 13
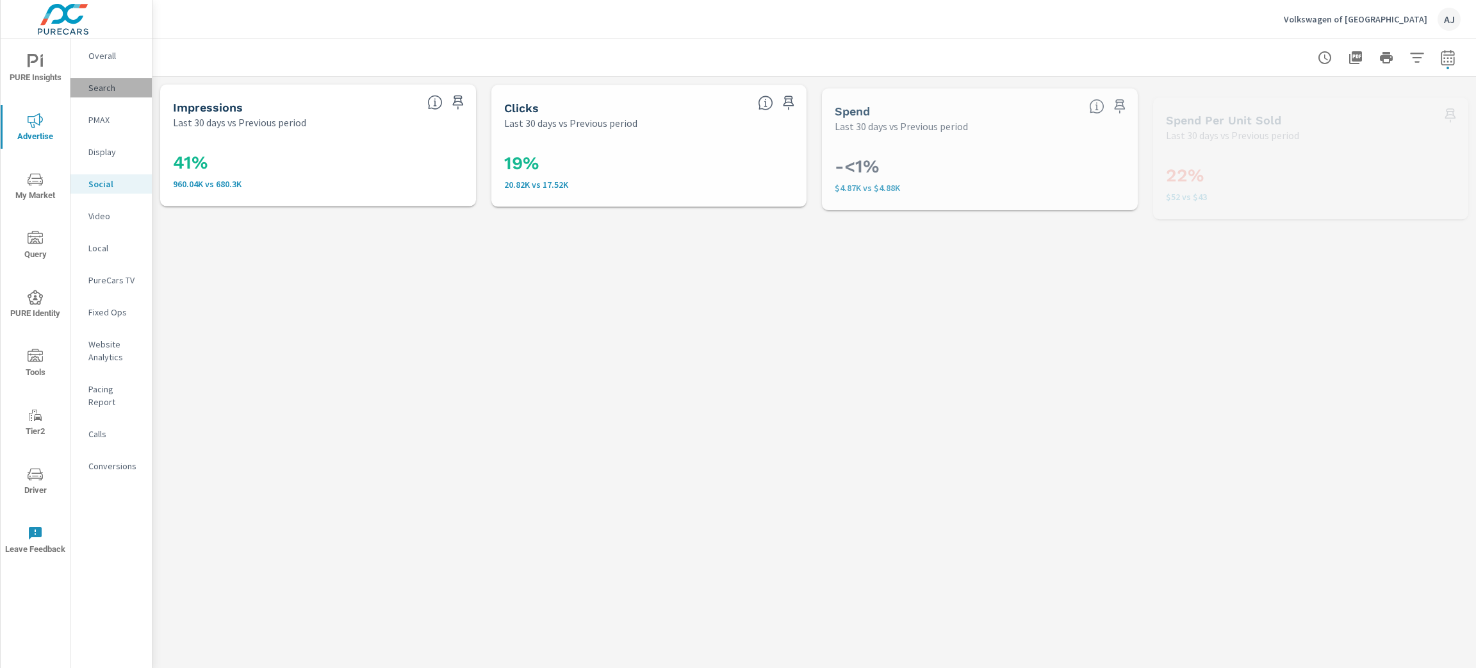
click at [112, 85] on p "Search" at bounding box center [114, 87] width 53 height 13
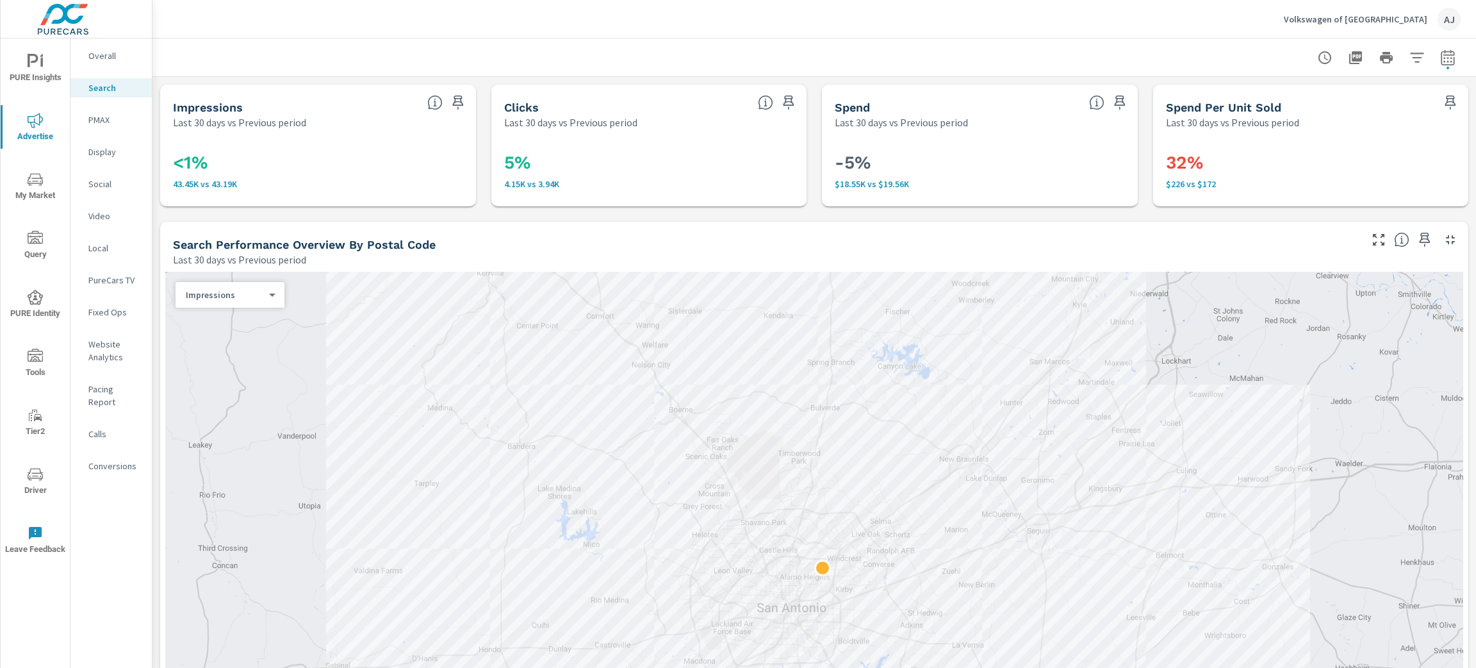
click at [143, 297] on nav "Overall Search PMAX Display Social Video Local PureCars TV Fixed Ops Website An…" at bounding box center [110, 265] width 81 height 455
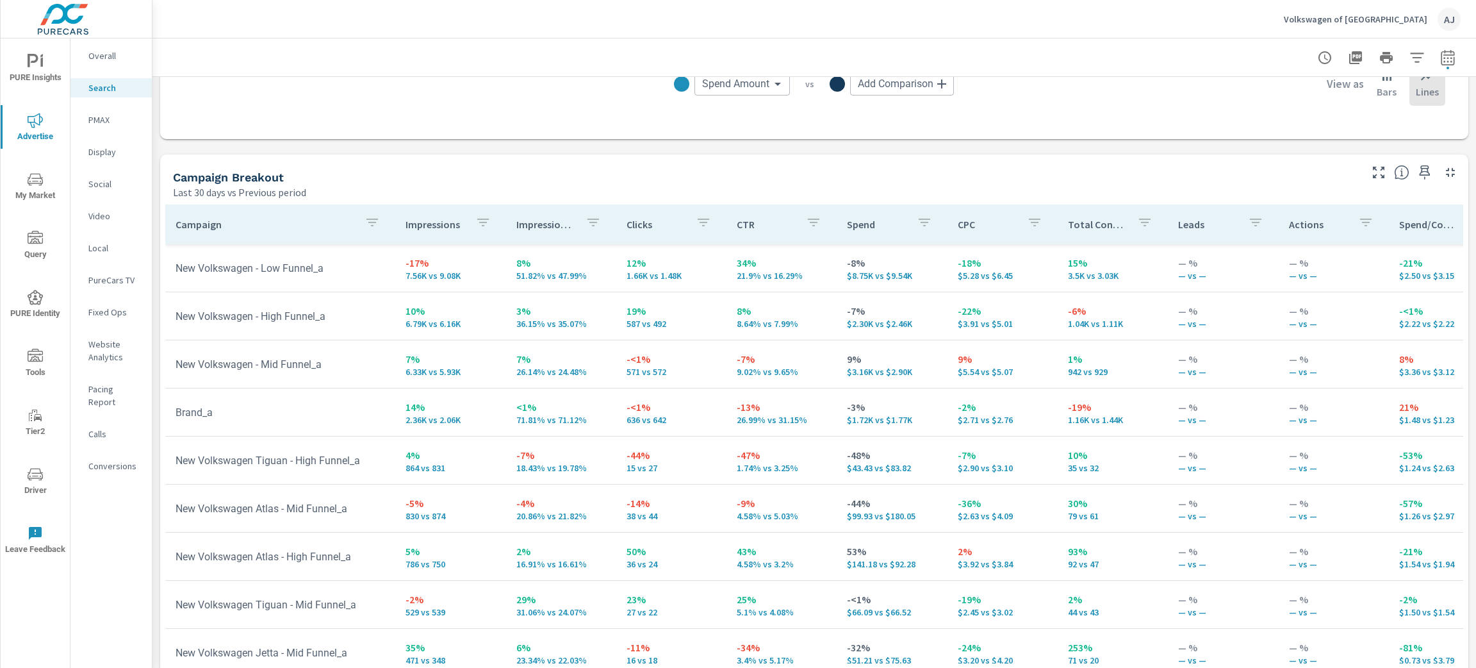
scroll to position [1191, 0]
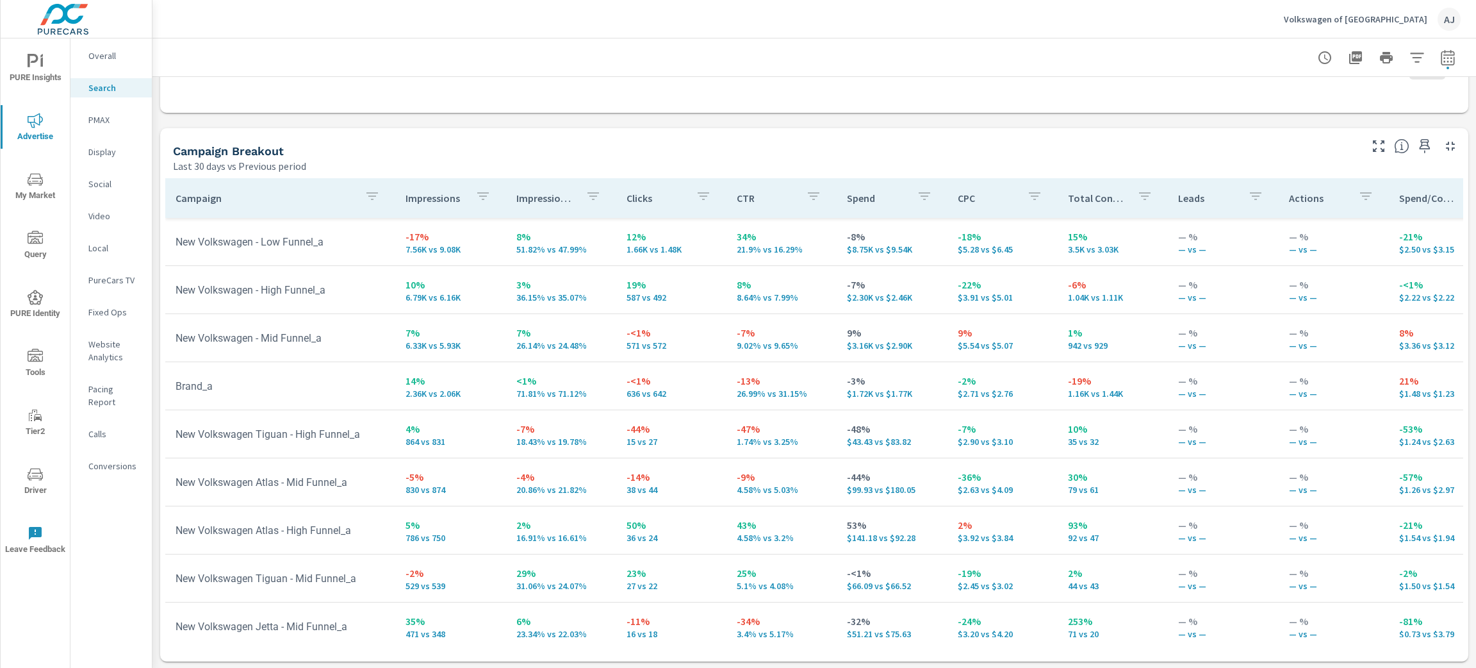
click at [109, 120] on p "PMAX" at bounding box center [114, 119] width 53 height 13
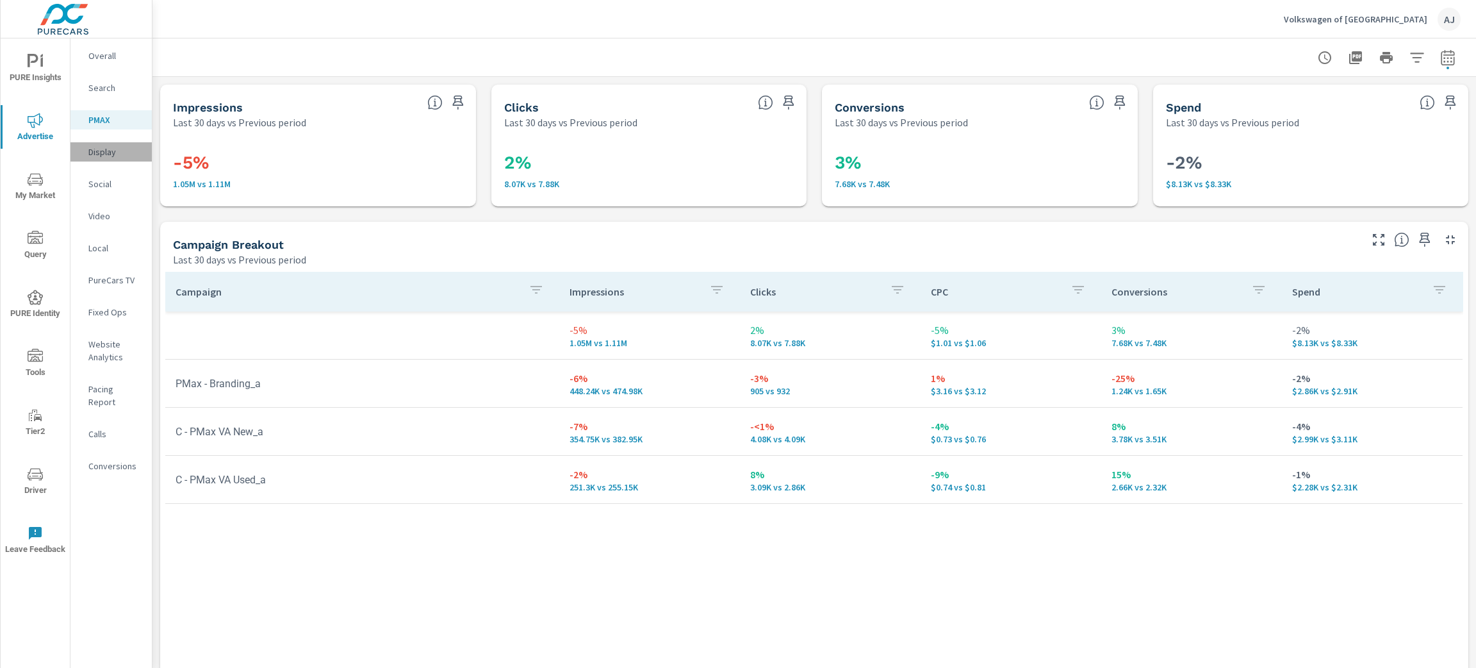
click at [108, 144] on div "Display" at bounding box center [110, 151] width 81 height 19
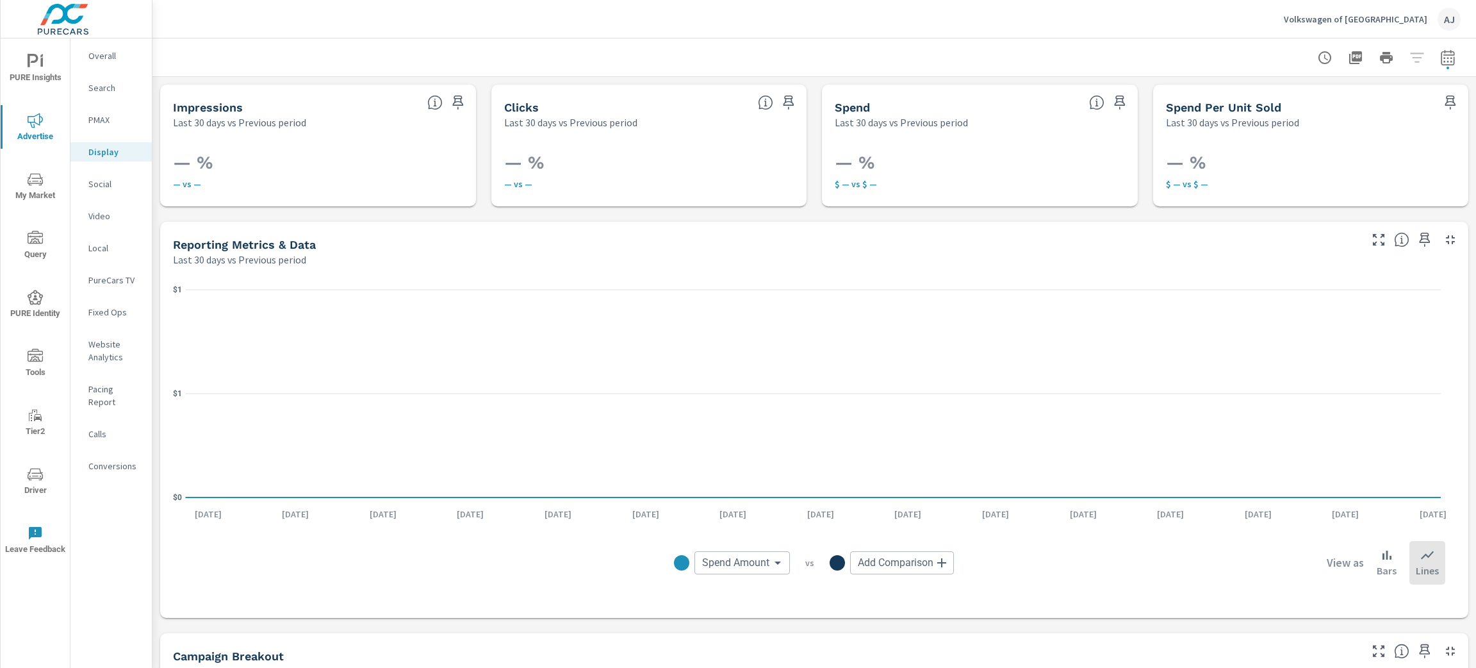
click at [103, 188] on p "Social" at bounding box center [114, 184] width 53 height 13
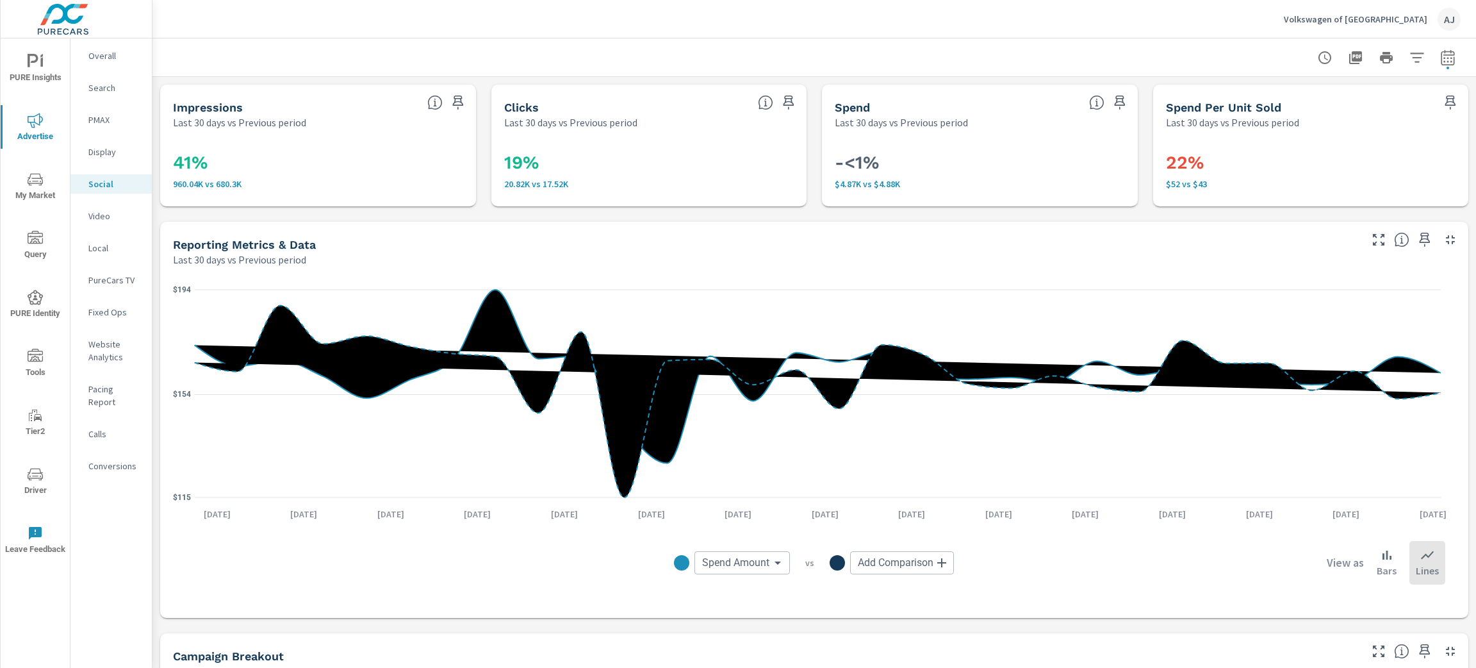
scroll to position [384, 0]
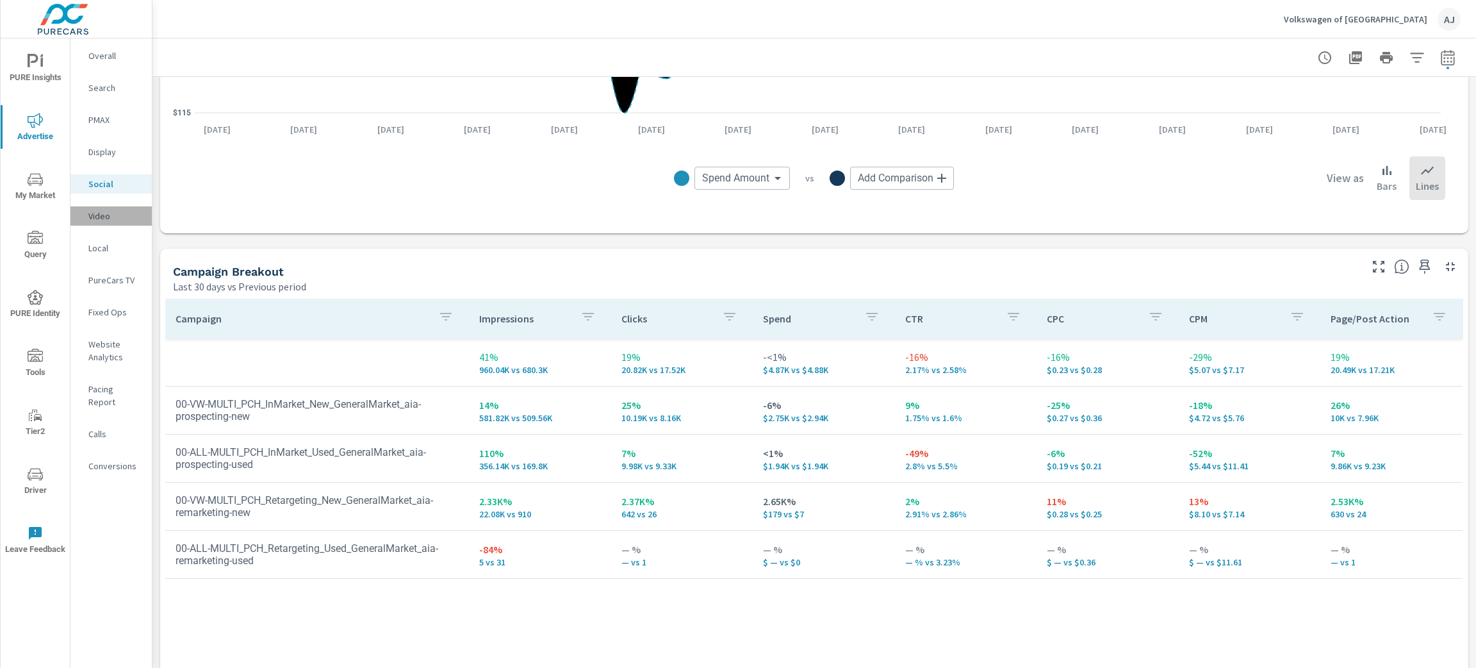
click at [106, 217] on p "Video" at bounding box center [114, 216] width 53 height 13
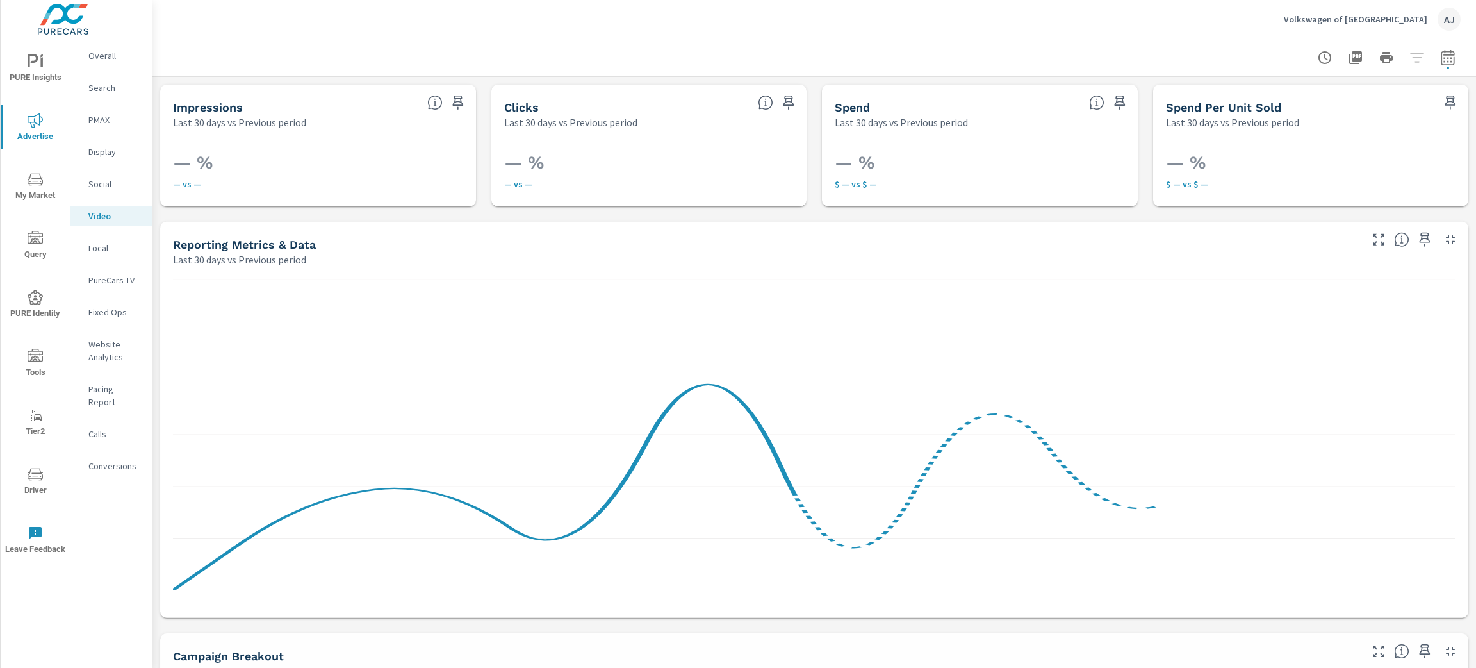
click at [109, 249] on p "Local" at bounding box center [114, 248] width 53 height 13
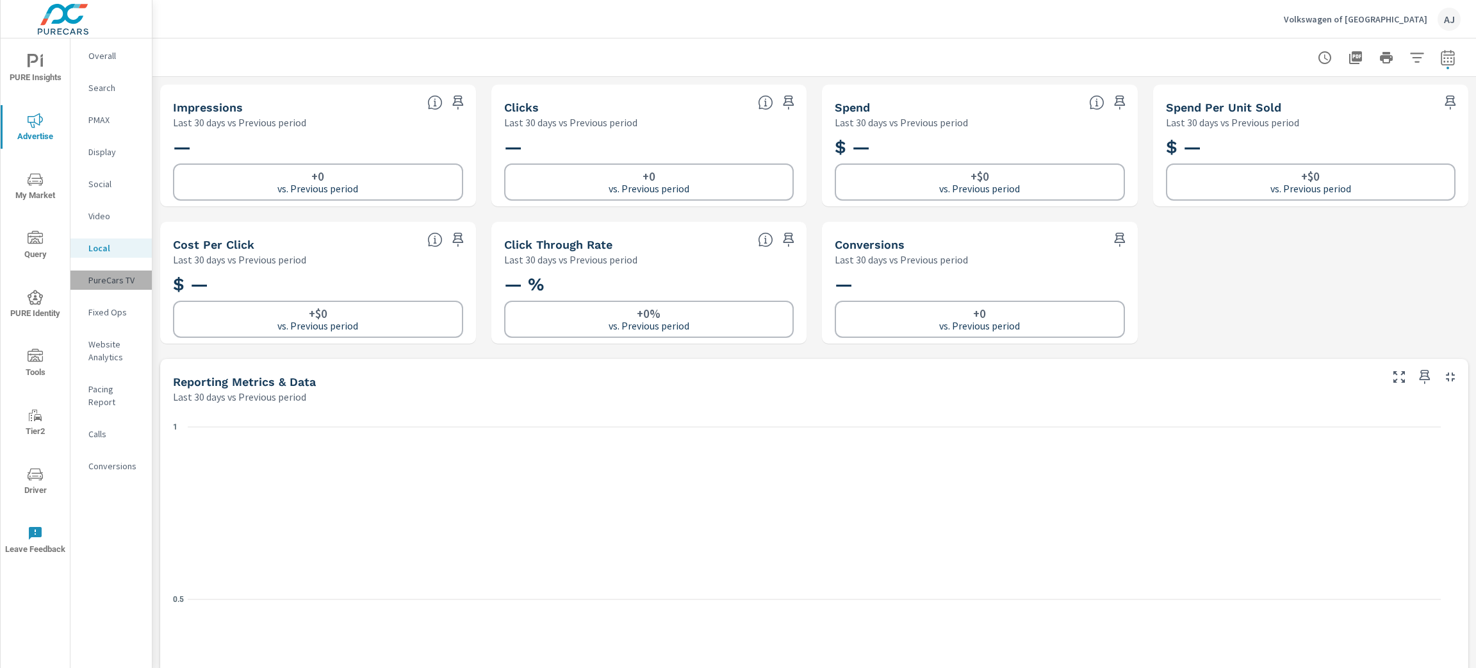
click at [101, 285] on p "PureCars TV" at bounding box center [114, 280] width 53 height 13
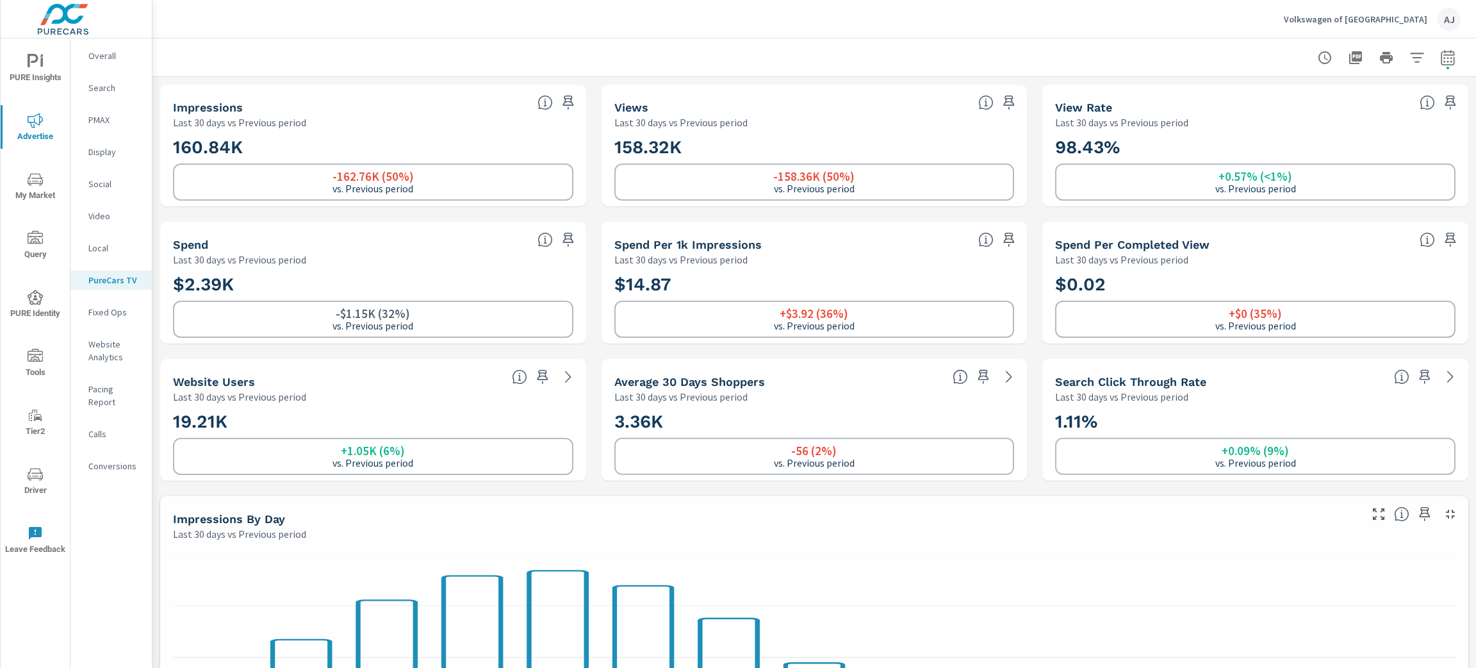
scroll to position [1, 0]
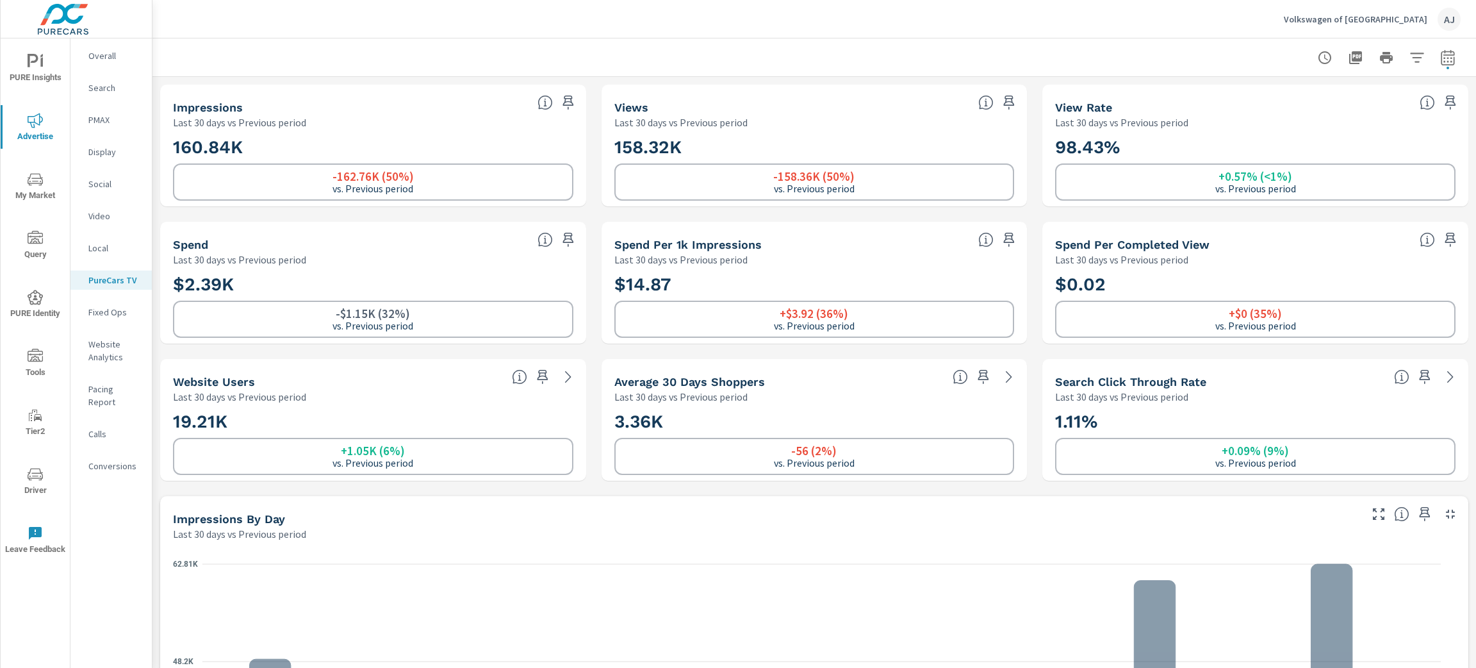
click at [122, 386] on p "Pacing Report" at bounding box center [114, 396] width 53 height 26
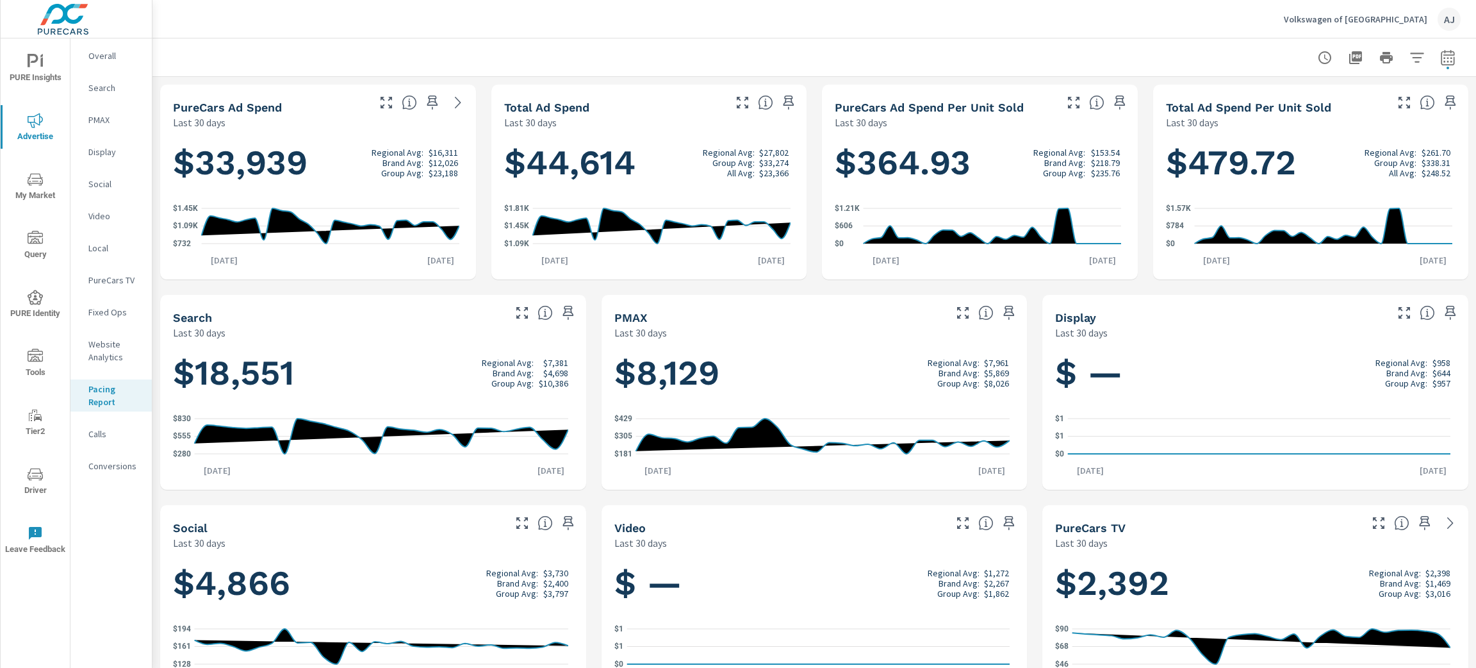
click at [106, 438] on p "Calls" at bounding box center [114, 433] width 53 height 13
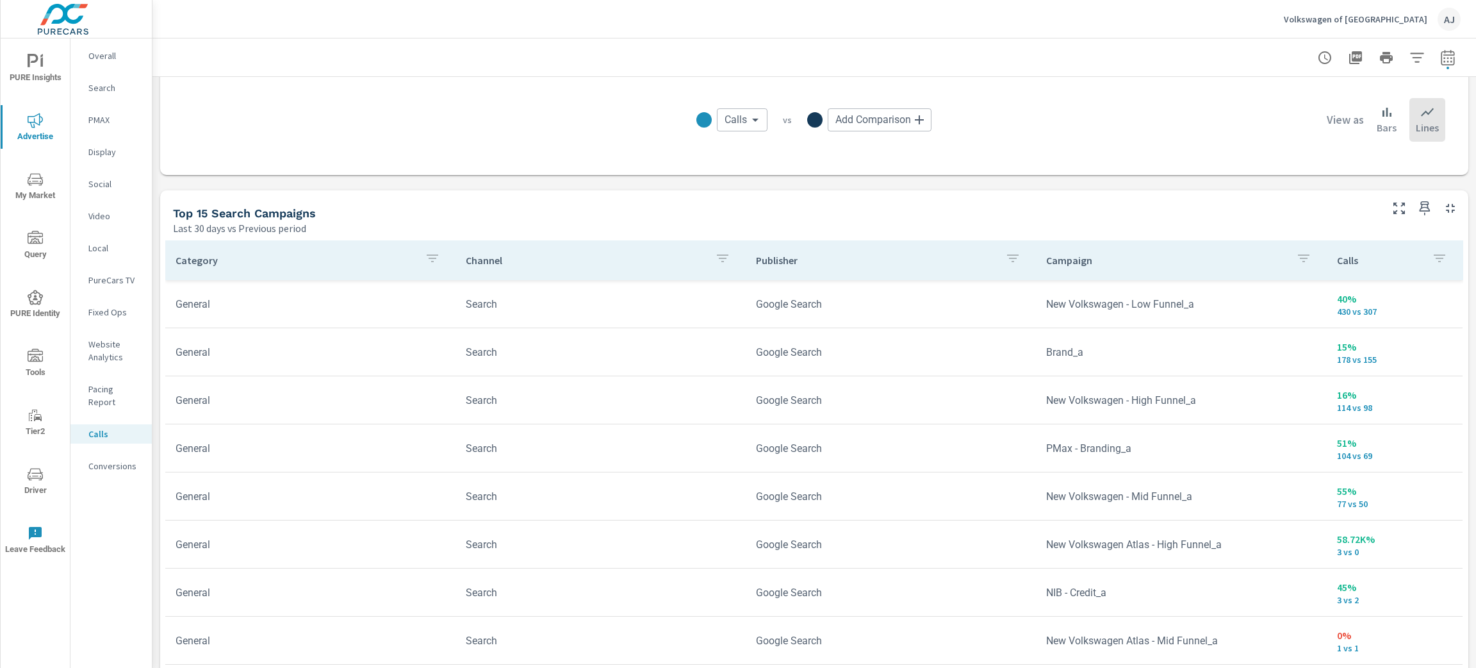
scroll to position [721, 0]
click at [1392, 207] on icon "button" at bounding box center [1399, 204] width 15 height 15
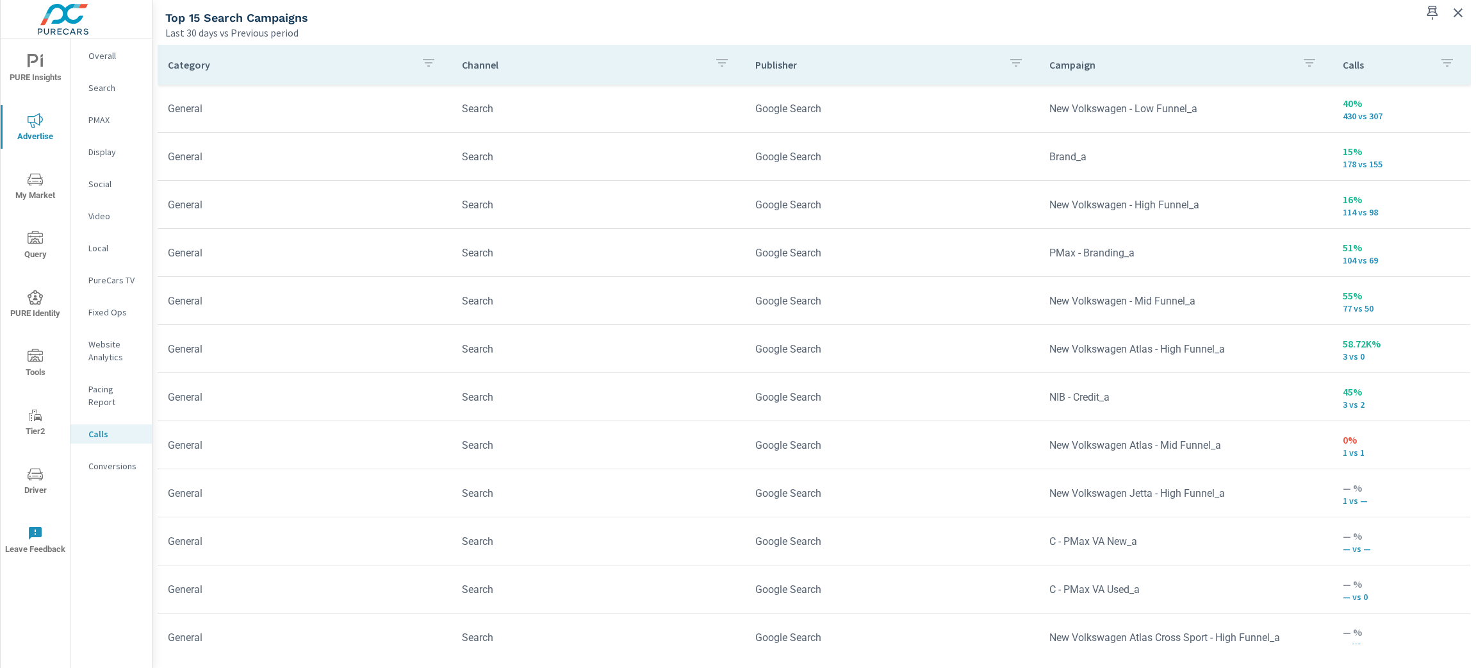
click at [152, 144] on div "PURE Insights Advertise My Market Query PURE Identity Tools Tier2 Driver Leave …" at bounding box center [76, 334] width 153 height 668
click at [1458, 13] on icon "button" at bounding box center [1458, 12] width 9 height 9
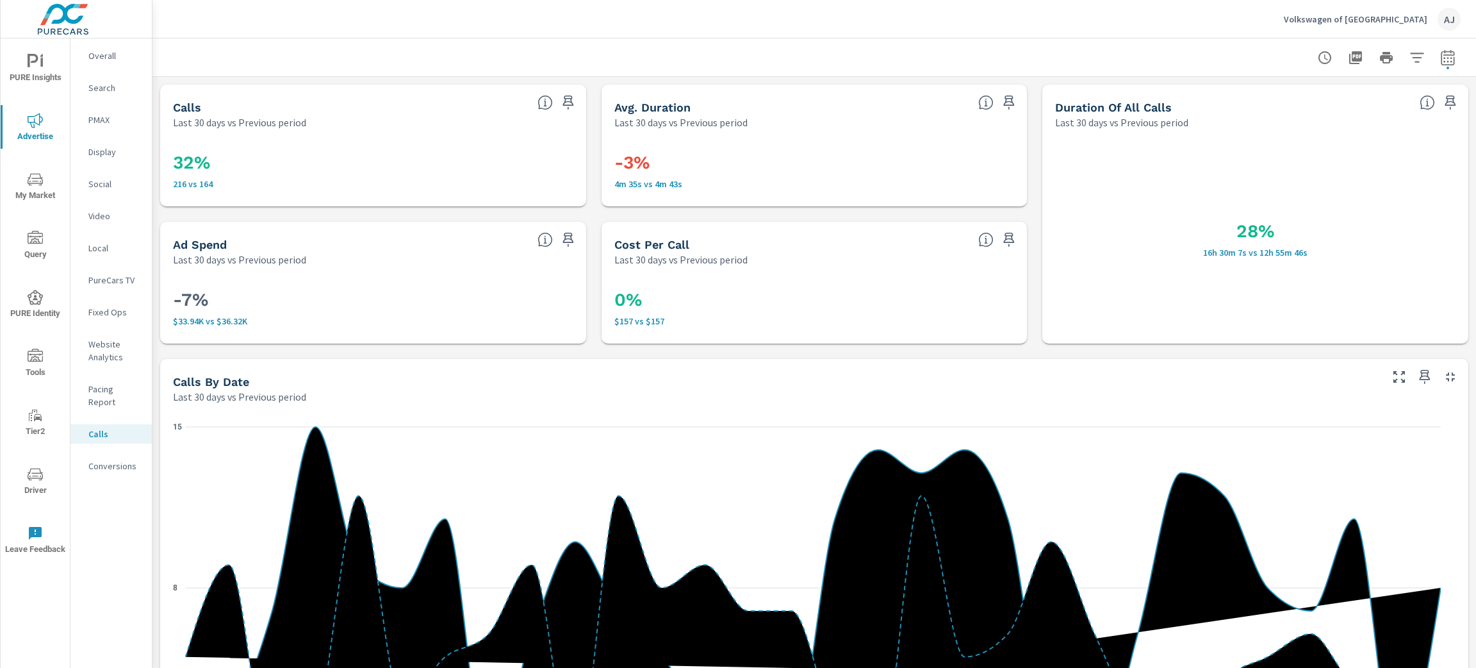
click at [102, 56] on p "Overall" at bounding box center [114, 55] width 53 height 13
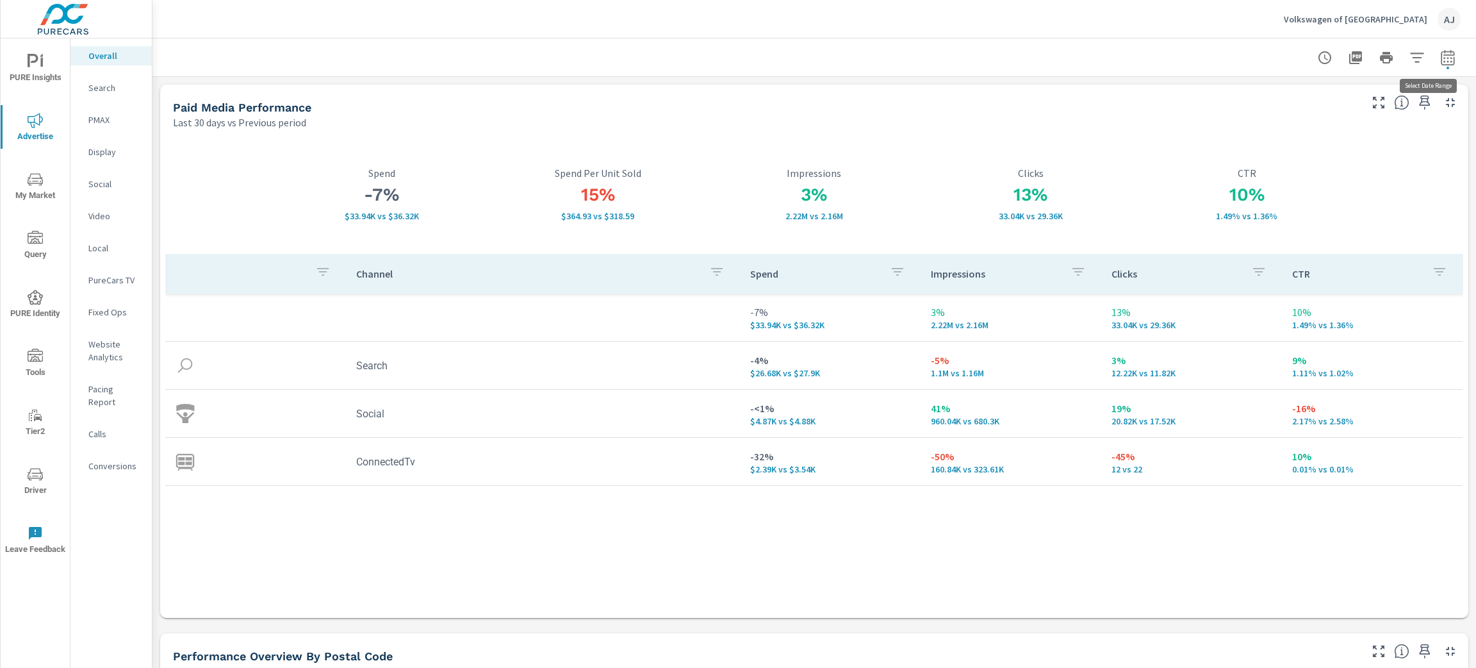
click at [1441, 62] on icon "button" at bounding box center [1448, 57] width 15 height 15
select select "Last 30 days"
select select "Previous period"
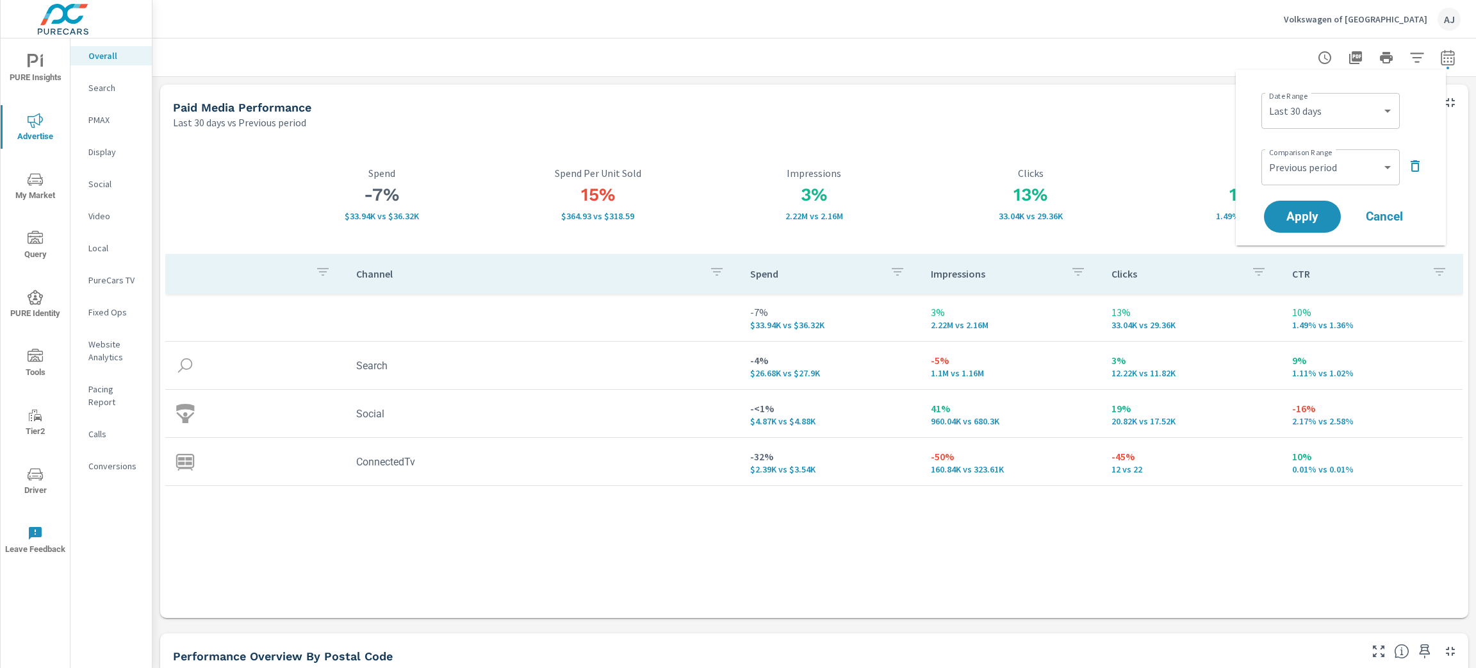
click at [1414, 161] on icon "button" at bounding box center [1415, 166] width 9 height 12
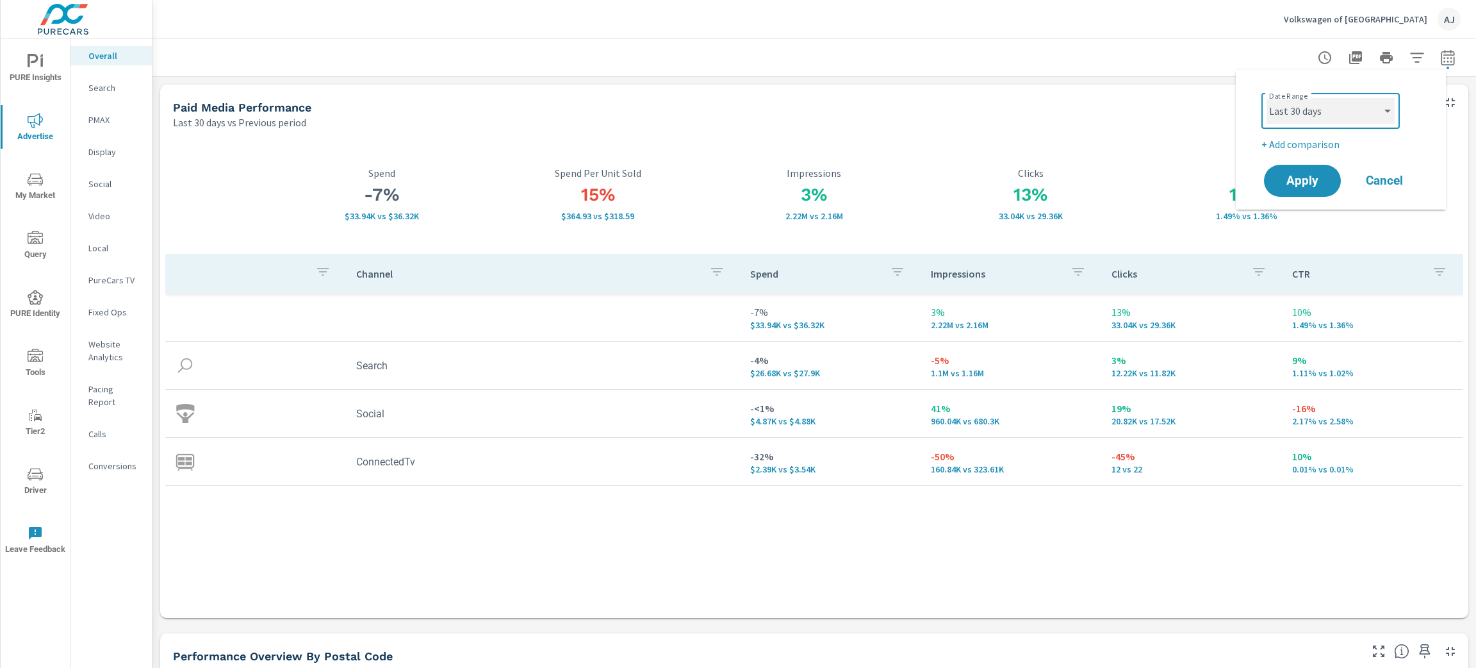
click at [1383, 111] on select "Custom [DATE] Last week Last 7 days Last 14 days Last 30 days Last 45 days Last…" at bounding box center [1331, 111] width 128 height 26
click at [1267, 98] on select "Custom [DATE] Last week Last 7 days Last 14 days Last 30 days Last 45 days Last…" at bounding box center [1331, 111] width 128 height 26
select select "Month to date"
click at [1308, 183] on span "Apply" at bounding box center [1302, 181] width 53 height 12
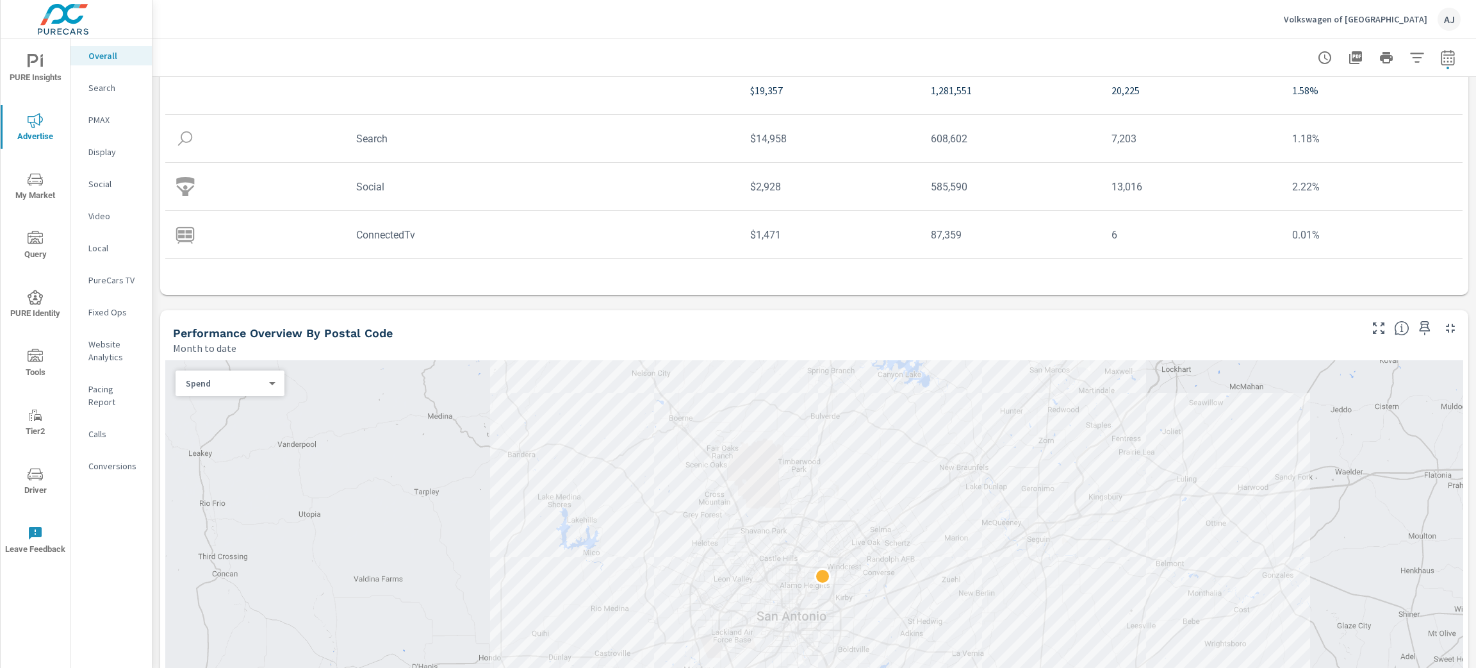
scroll to position [41, 0]
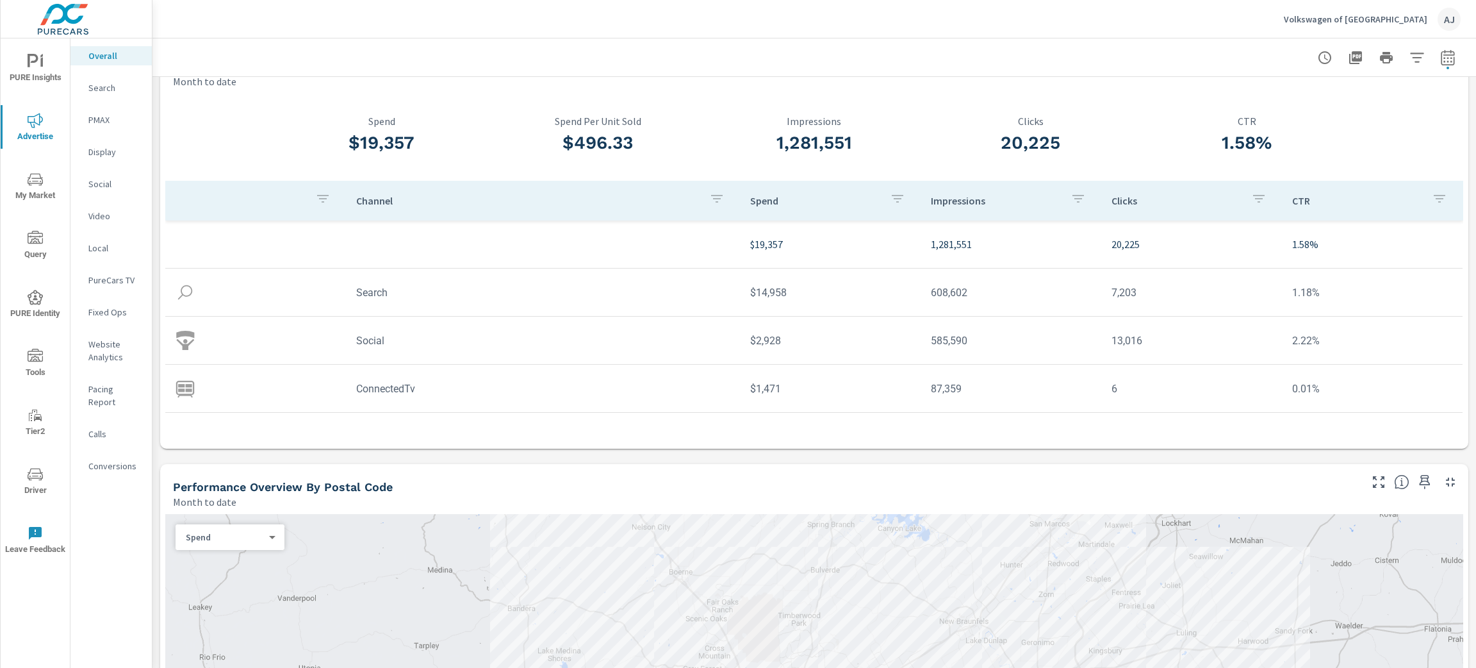
click at [103, 88] on p "Search" at bounding box center [114, 87] width 53 height 13
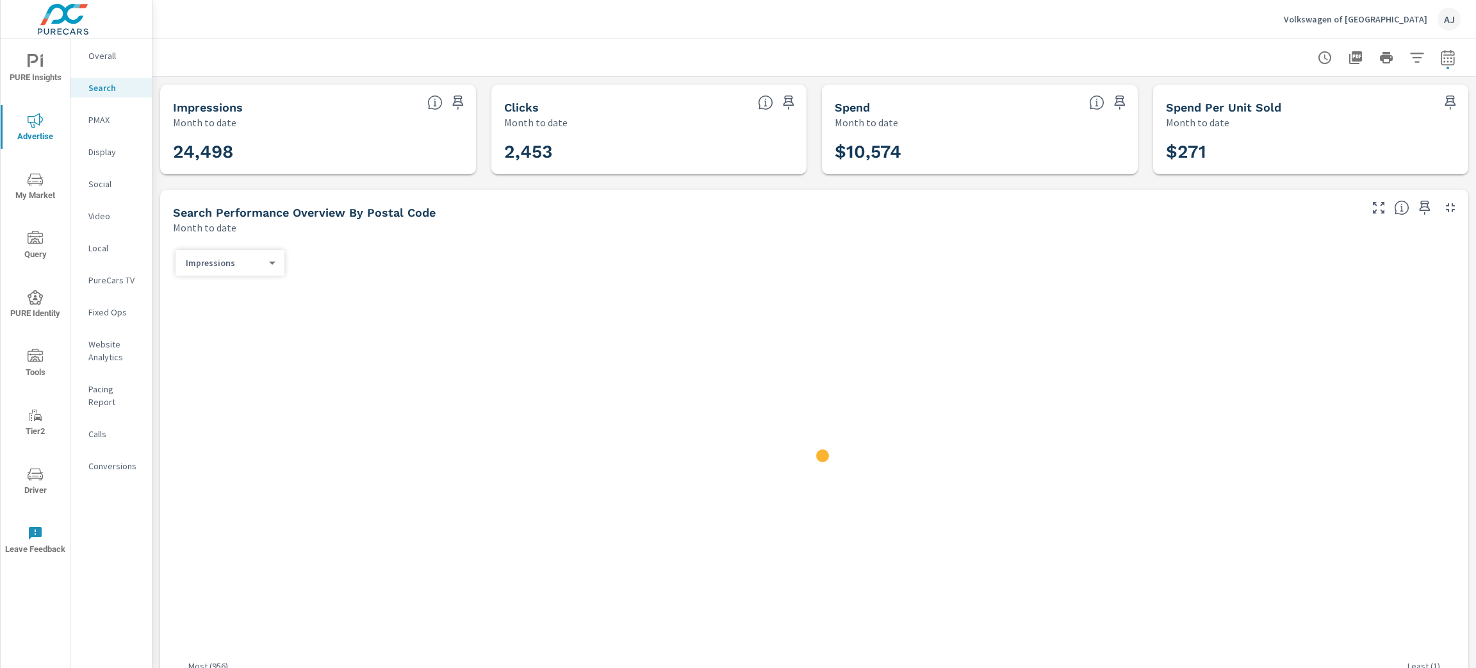
scroll to position [96, 0]
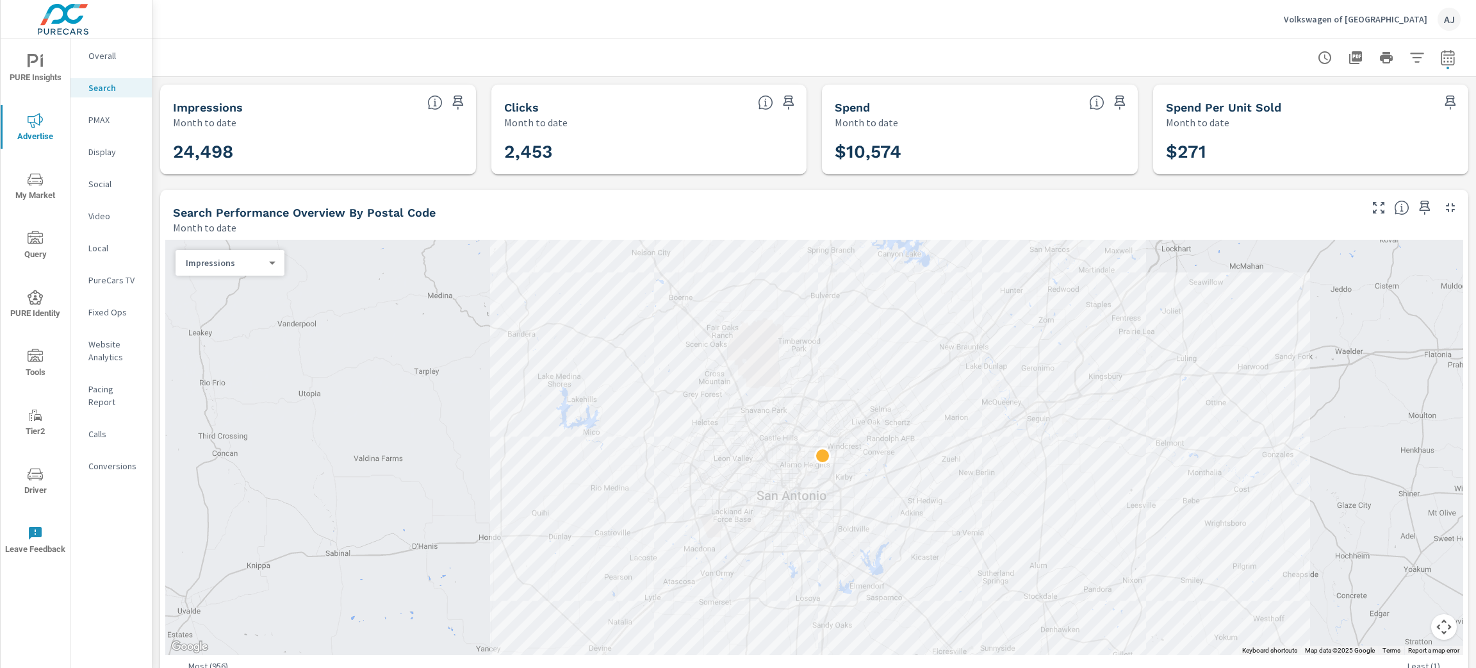
click at [117, 56] on p "Overall" at bounding box center [114, 55] width 53 height 13
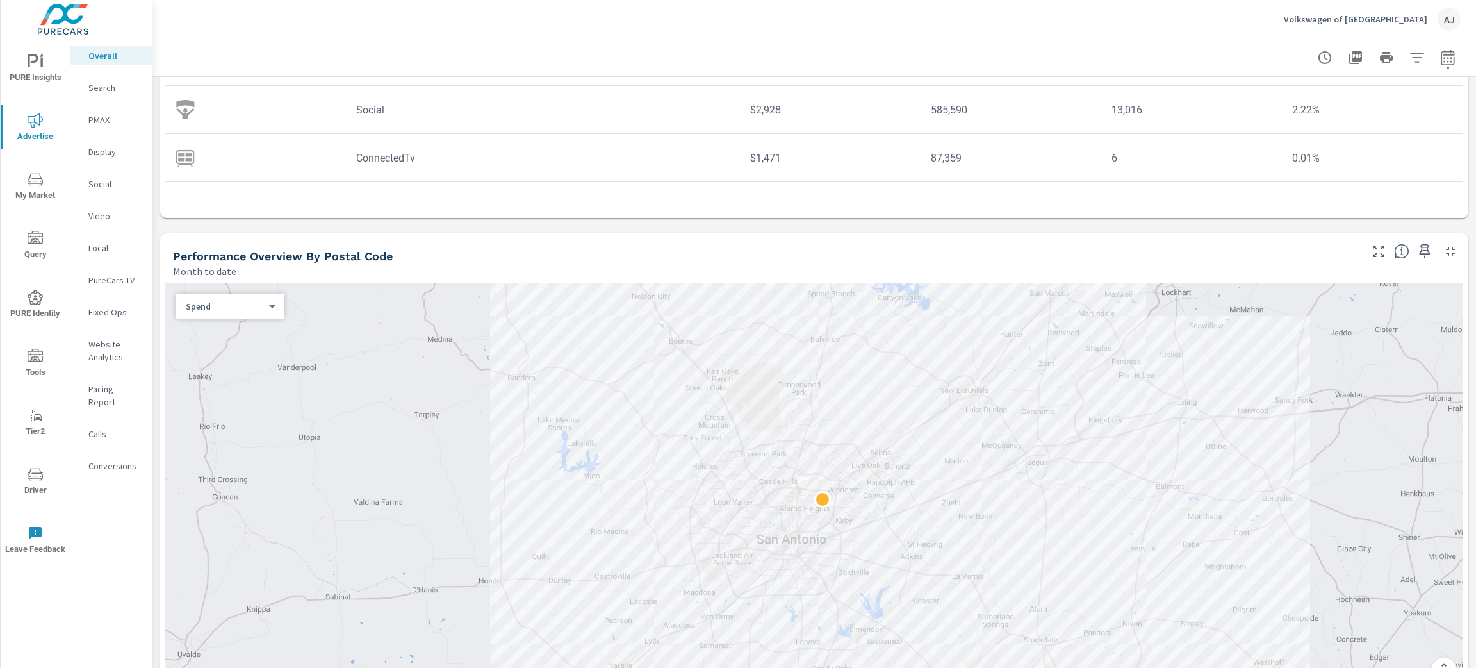
scroll to position [480, 0]
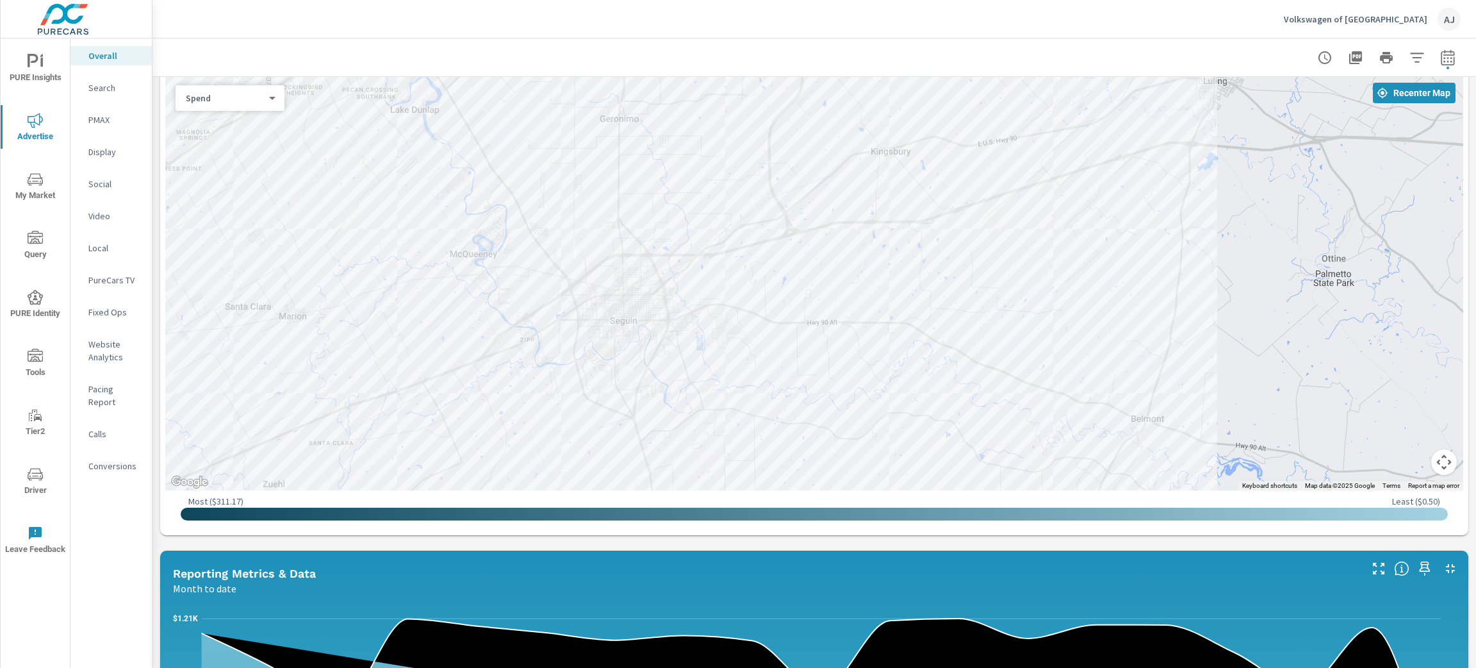
click at [156, 258] on div "Paid Media Performance Month to date $19,357 Spend $496.33 Spend Per Unit Sold …" at bounding box center [815, 490] width 1324 height 1787
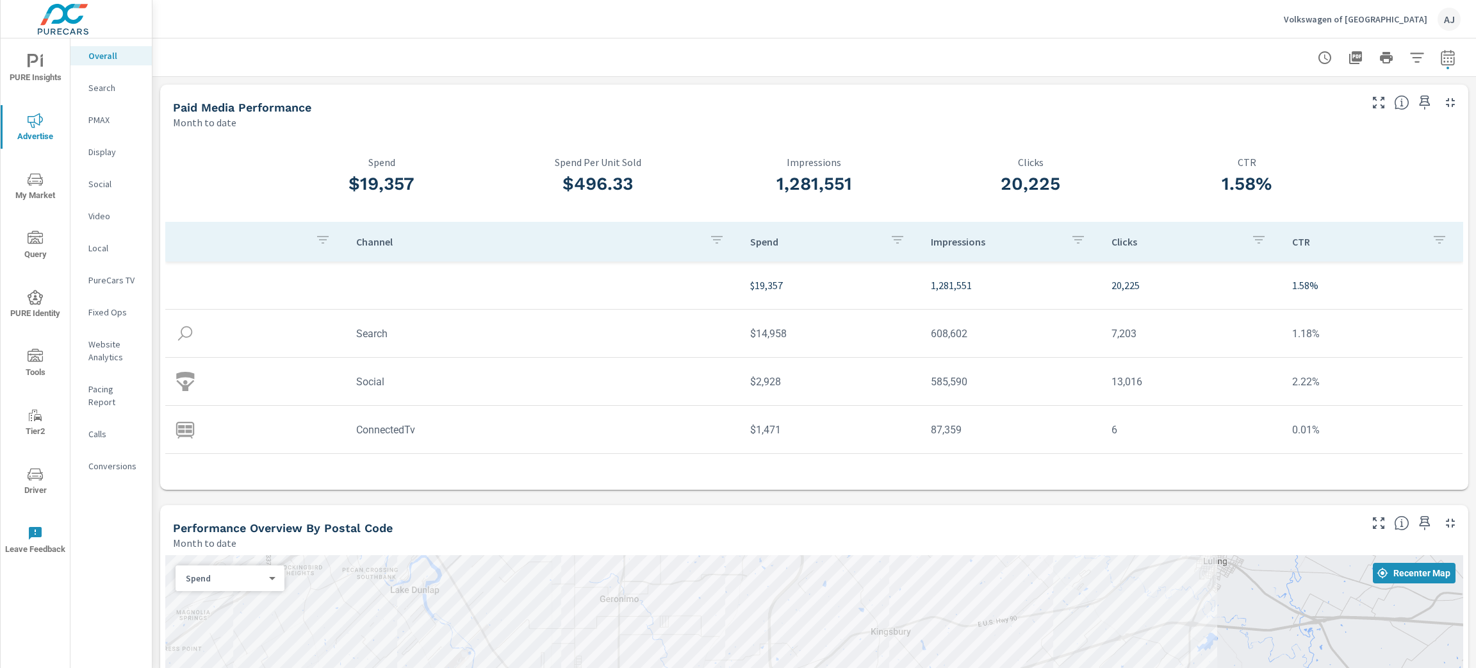
click at [1441, 62] on icon "button" at bounding box center [1447, 56] width 13 height 15
select select "Month to date"
click at [1328, 140] on p "+ Add comparison" at bounding box center [1344, 143] width 164 height 15
select select "Previous period"
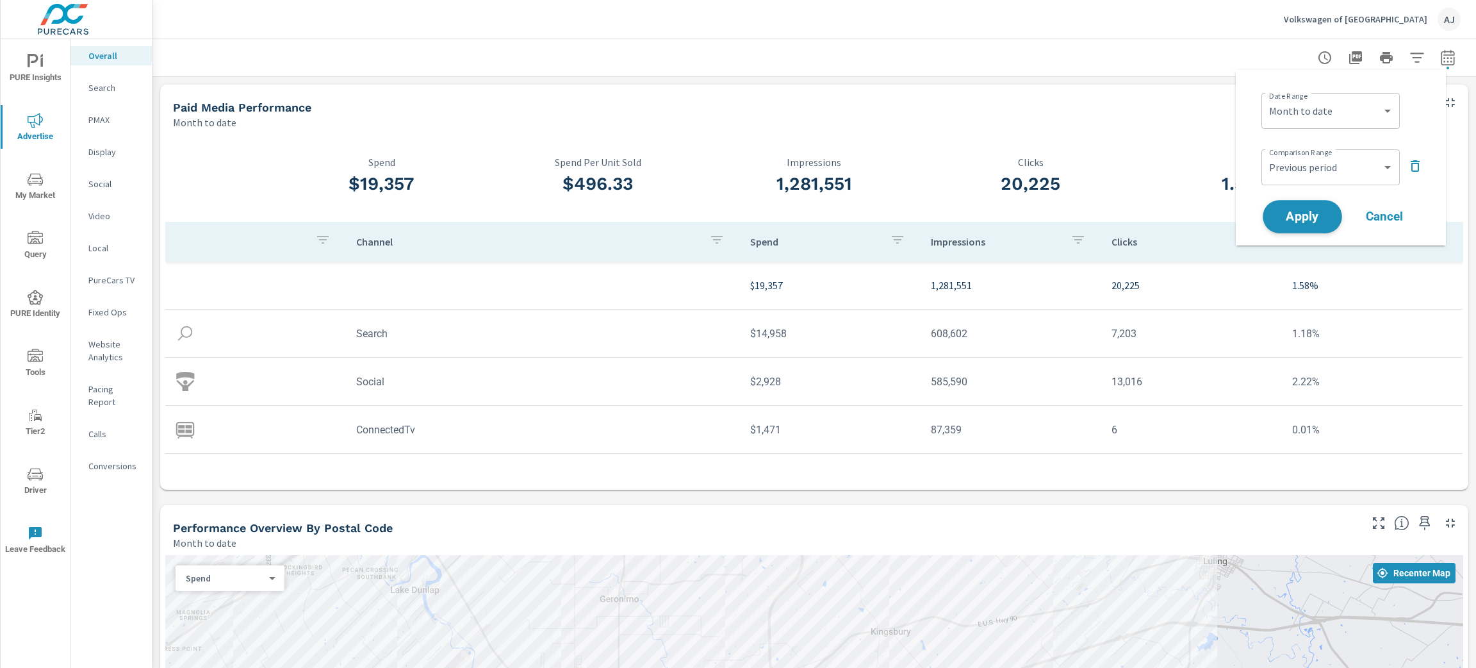
click at [1312, 219] on span "Apply" at bounding box center [1302, 217] width 53 height 12
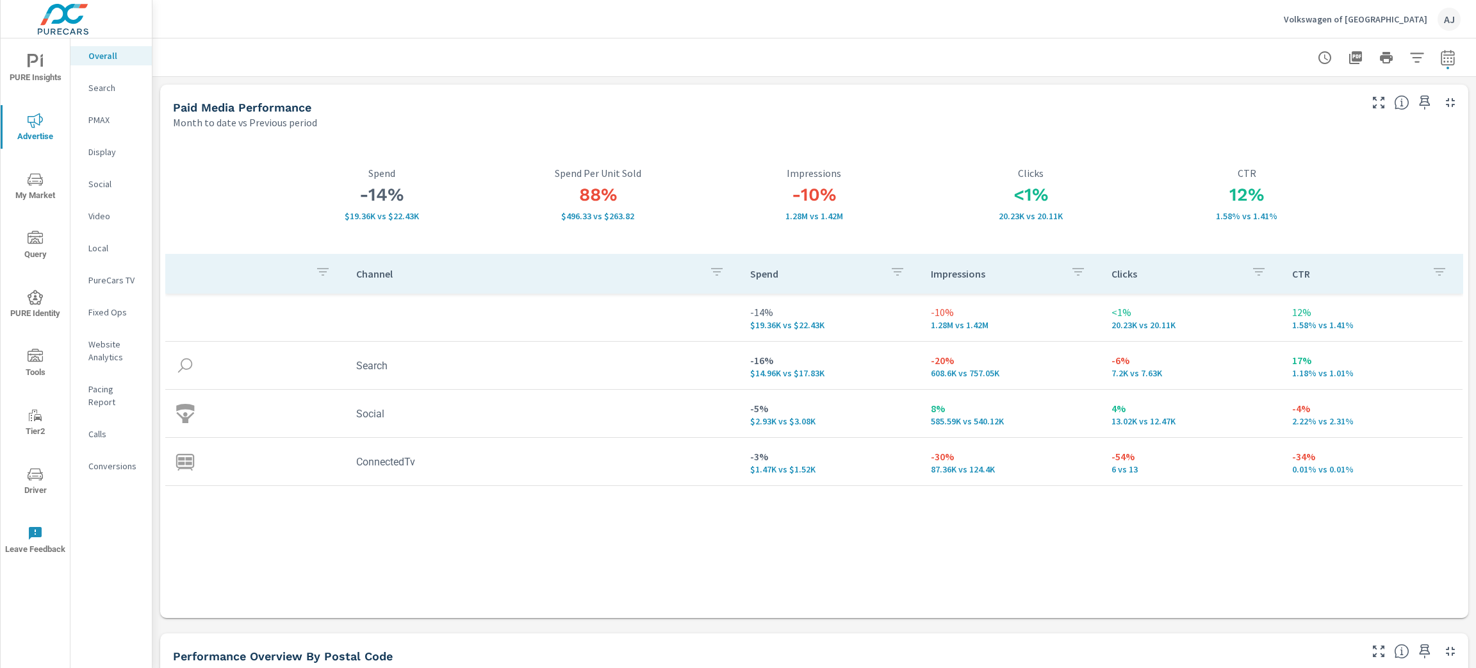
click at [152, 197] on div "PURE Insights Advertise My Market Query PURE Identity Tools Tier2 Driver Leave …" at bounding box center [76, 334] width 153 height 668
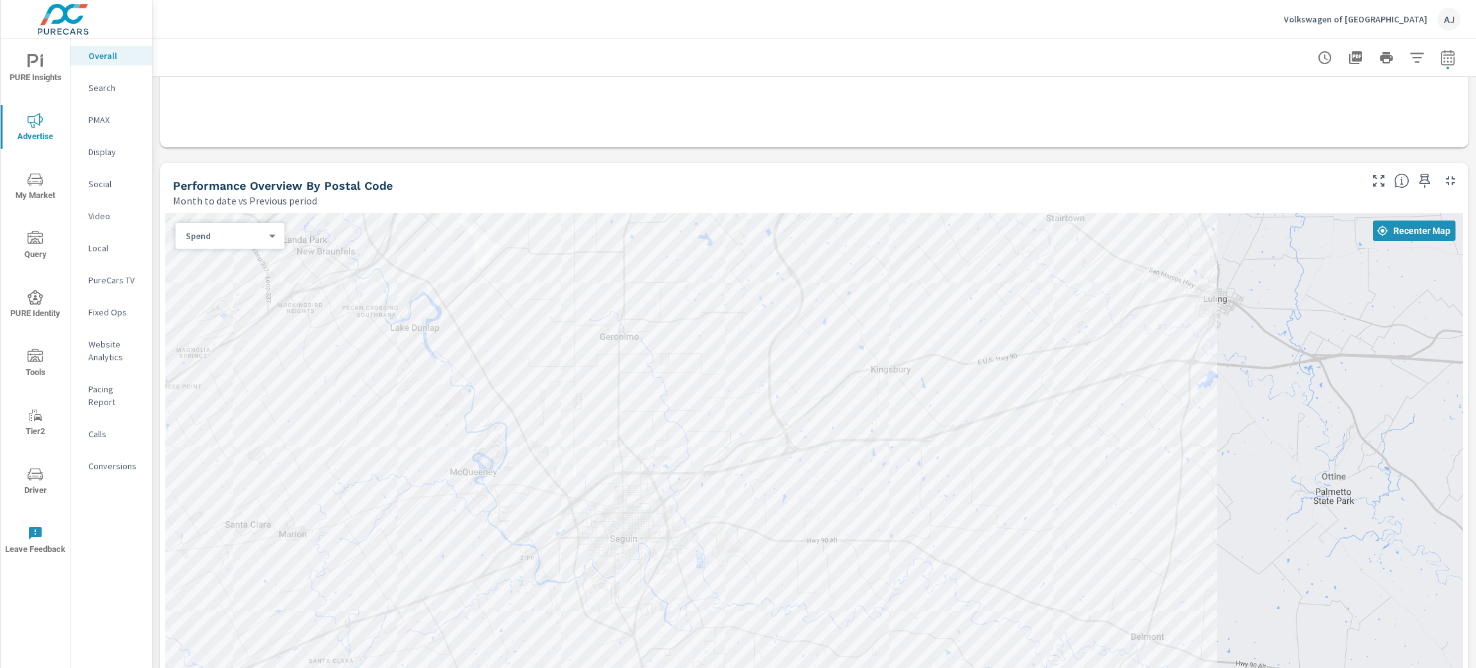
scroll to position [480, 0]
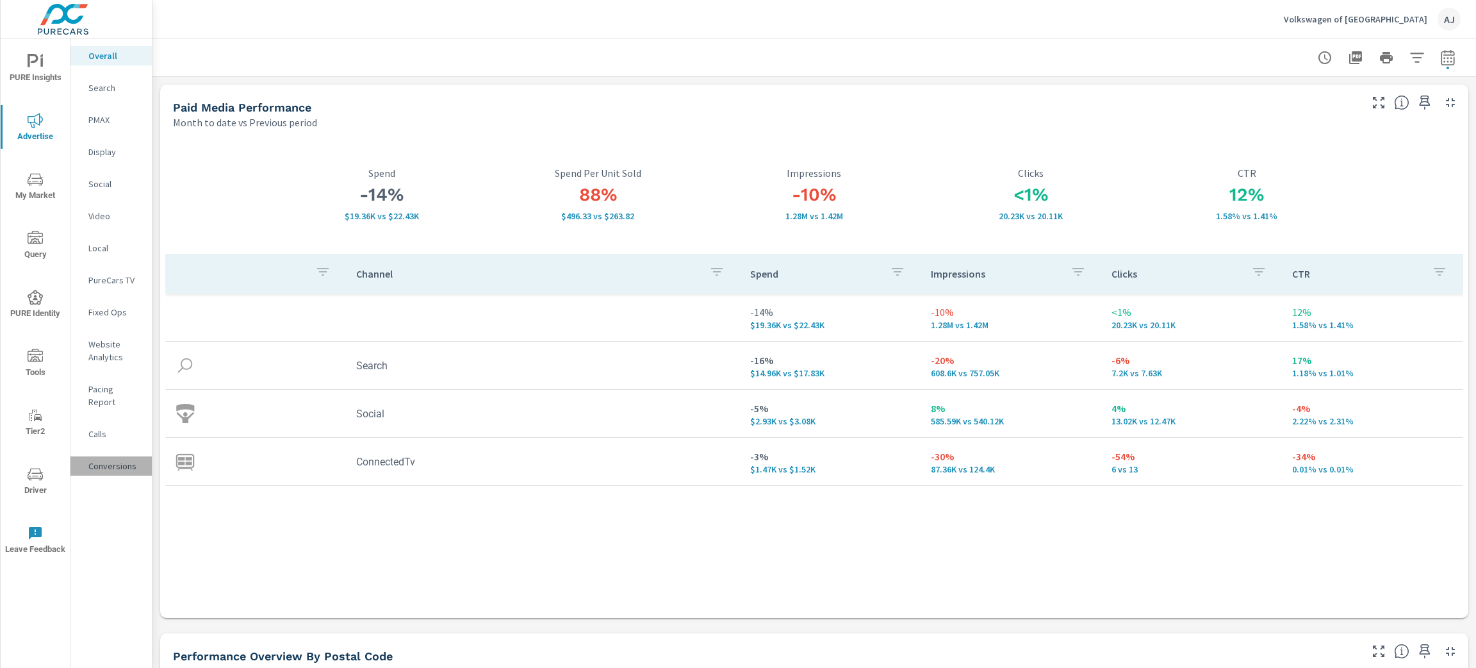
click at [106, 459] on p "Conversions" at bounding box center [114, 465] width 53 height 13
